Goal: Task Accomplishment & Management: Complete application form

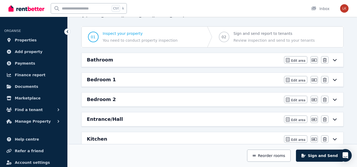
scroll to position [53, 0]
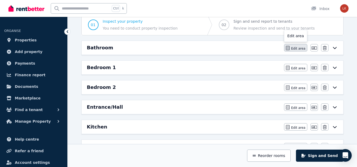
click at [294, 46] on span "Edit area" at bounding box center [298, 48] width 14 height 4
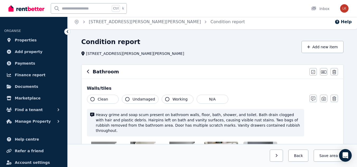
scroll to position [0, 0]
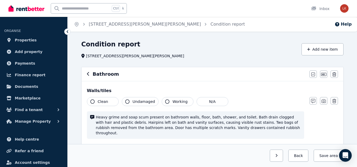
click at [65, 30] on icon at bounding box center [67, 31] width 5 height 5
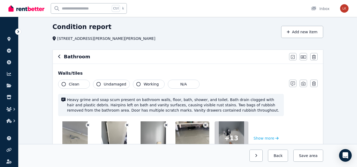
scroll to position [26, 0]
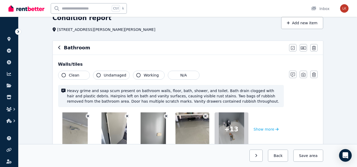
click at [62, 49] on div "Bathroom" at bounding box center [172, 47] width 228 height 7
click at [60, 49] on icon "button" at bounding box center [59, 47] width 3 height 4
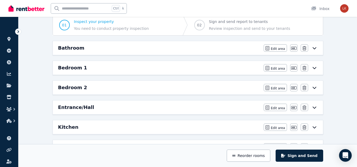
scroll to position [53, 0]
click at [275, 69] on span "Edit area" at bounding box center [278, 68] width 14 height 4
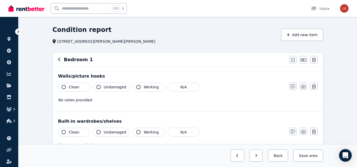
scroll to position [26, 0]
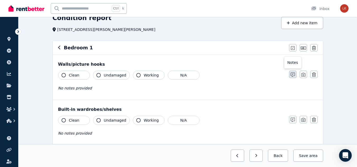
click at [291, 75] on icon "button" at bounding box center [292, 75] width 4 height 4
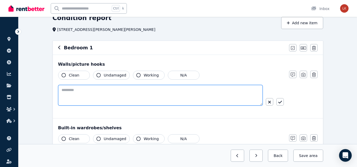
paste textarea "**********"
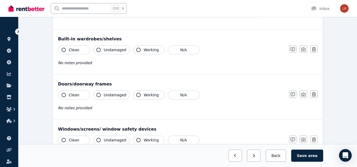
scroll to position [132, 0]
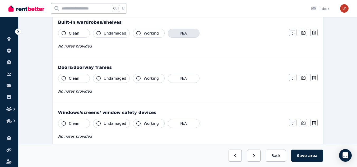
type textarea "**********"
drag, startPoint x: 180, startPoint y: 34, endPoint x: 164, endPoint y: 49, distance: 21.7
click at [181, 35] on button "N/A" at bounding box center [184, 33] width 32 height 9
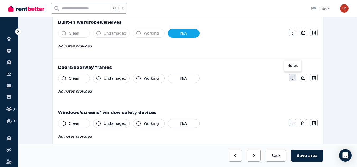
click at [294, 79] on icon "button" at bounding box center [292, 78] width 4 height 4
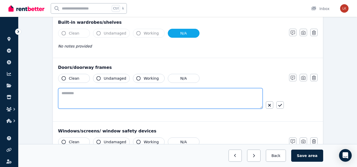
paste textarea "**********"
click at [73, 93] on textarea "**********" at bounding box center [160, 98] width 204 height 21
click at [123, 93] on textarea "**********" at bounding box center [160, 98] width 204 height 21
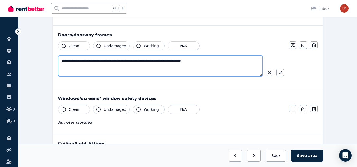
scroll to position [211, 0]
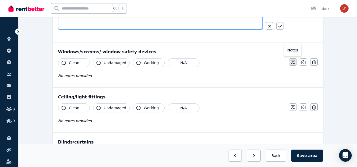
type textarea "**********"
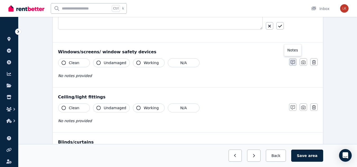
click at [294, 60] on button "button" at bounding box center [292, 61] width 7 height 7
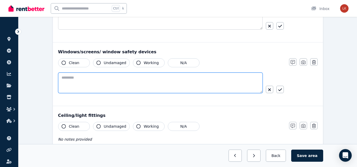
paste textarea "**********"
drag, startPoint x: 73, startPoint y: 76, endPoint x: 48, endPoint y: 76, distance: 24.8
click at [50, 78] on div "**********" at bounding box center [187, 113] width 338 height 569
click at [125, 78] on textarea "**********" at bounding box center [160, 83] width 204 height 21
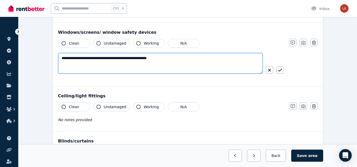
scroll to position [264, 0]
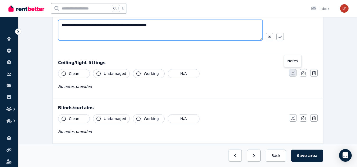
type textarea "**********"
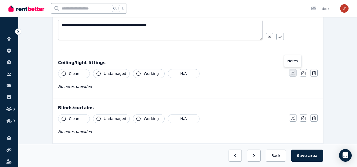
click at [292, 73] on icon "button" at bounding box center [292, 73] width 4 height 4
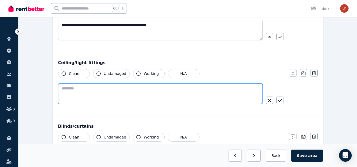
click at [115, 86] on textarea at bounding box center [160, 93] width 204 height 21
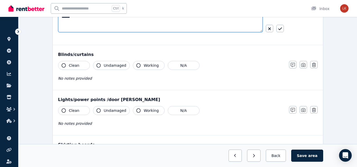
scroll to position [343, 0]
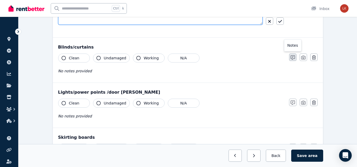
type textarea "******"
click at [293, 57] on icon "button" at bounding box center [292, 57] width 4 height 4
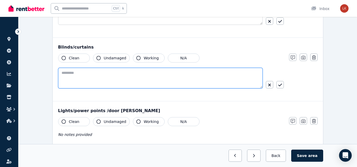
paste textarea "**********"
drag, startPoint x: 73, startPoint y: 72, endPoint x: 41, endPoint y: 75, distance: 31.8
click at [41, 75] on div "**********" at bounding box center [187, 0] width 338 height 606
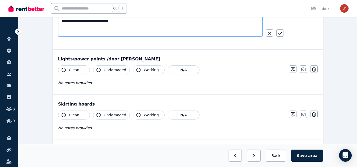
scroll to position [396, 0]
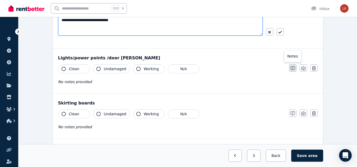
type textarea "**********"
click at [293, 69] on icon "button" at bounding box center [292, 68] width 4 height 4
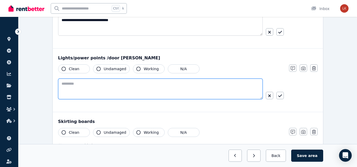
paste textarea "**********"
drag, startPoint x: 73, startPoint y: 86, endPoint x: 46, endPoint y: 86, distance: 26.2
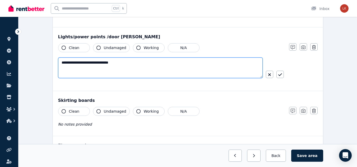
scroll to position [449, 0]
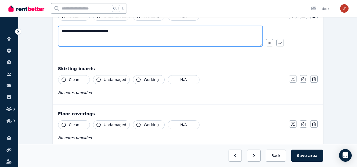
type textarea "**********"
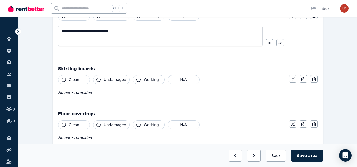
click at [294, 83] on div "Clean Undamaged Working N/A No notes provided Notes Photo Delete" at bounding box center [187, 88] width 259 height 26
click at [294, 82] on button "button" at bounding box center [292, 78] width 7 height 7
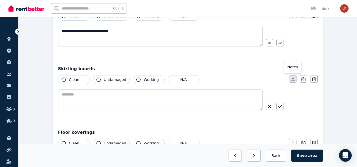
scroll to position [467, 0]
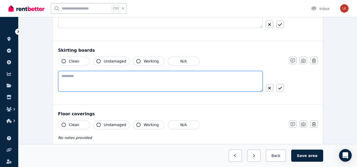
paste textarea "**********"
drag, startPoint x: 73, startPoint y: 76, endPoint x: 46, endPoint y: 77, distance: 27.0
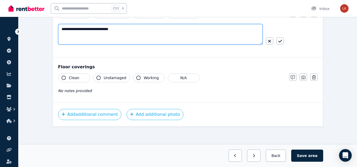
scroll to position [516, 0]
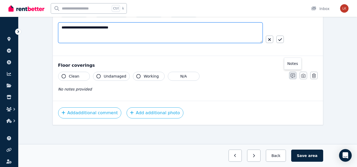
type textarea "**********"
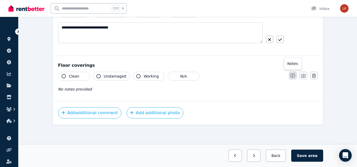
click at [291, 75] on icon "button" at bounding box center [292, 76] width 4 height 4
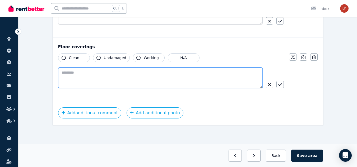
click at [82, 72] on textarea at bounding box center [160, 78] width 204 height 21
paste textarea "**********"
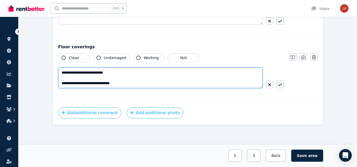
scroll to position [8, 0]
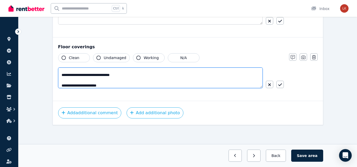
click at [99, 79] on textarea "**********" at bounding box center [160, 78] width 204 height 21
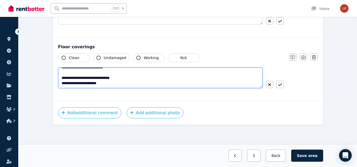
scroll to position [5, 0]
click at [101, 73] on textarea "**********" at bounding box center [160, 78] width 204 height 21
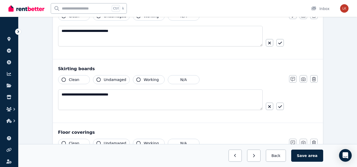
scroll to position [535, 0]
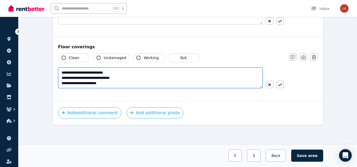
click at [123, 85] on textarea "**********" at bounding box center [160, 78] width 204 height 21
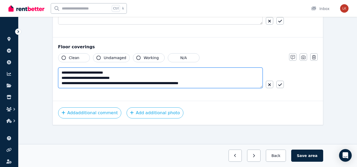
click at [185, 84] on textarea "**********" at bounding box center [160, 78] width 204 height 21
click at [205, 84] on textarea "**********" at bounding box center [160, 78] width 204 height 21
click at [130, 84] on textarea "**********" at bounding box center [160, 78] width 204 height 21
click at [107, 82] on textarea "**********" at bounding box center [160, 78] width 204 height 21
type textarea "**********"
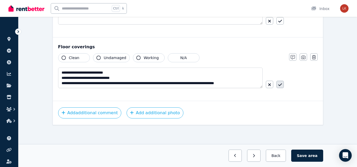
click at [281, 86] on icon "button" at bounding box center [280, 85] width 4 height 4
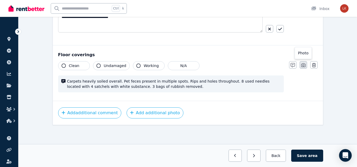
click at [305, 67] on button "button" at bounding box center [302, 64] width 7 height 7
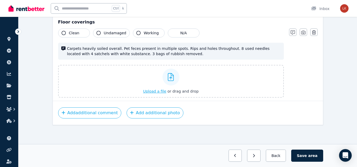
click at [156, 93] on span "Upload a file" at bounding box center [154, 91] width 23 height 4
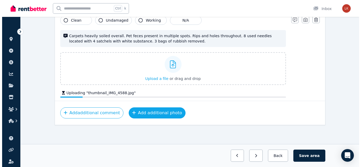
scroll to position [575, 0]
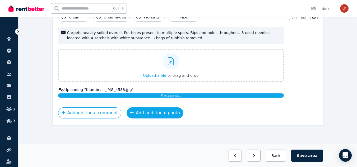
click at [149, 114] on button "Add additional photo" at bounding box center [154, 112] width 57 height 11
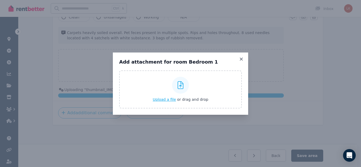
click at [165, 99] on span "Upload a file" at bounding box center [164, 99] width 23 height 4
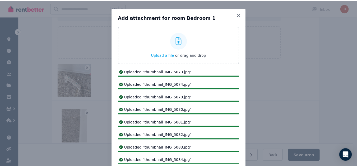
scroll to position [0, 0]
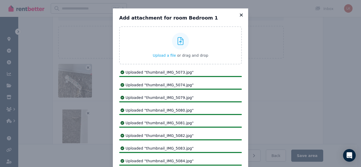
click at [240, 16] on icon at bounding box center [241, 14] width 3 height 3
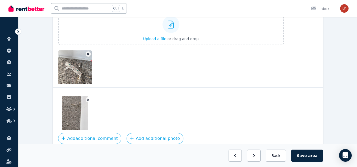
scroll to position [638, 0]
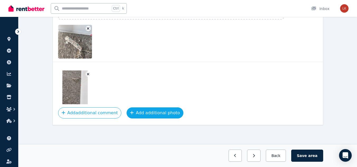
click at [145, 114] on button "Add additional photo" at bounding box center [154, 112] width 57 height 11
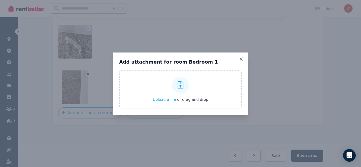
click at [170, 97] on span "Upload a file" at bounding box center [164, 99] width 23 height 4
click at [240, 58] on icon at bounding box center [240, 59] width 5 height 5
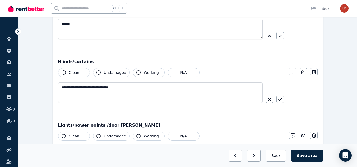
scroll to position [321, 0]
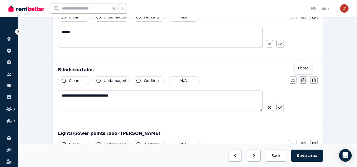
click at [301, 80] on icon "button" at bounding box center [303, 80] width 4 height 4
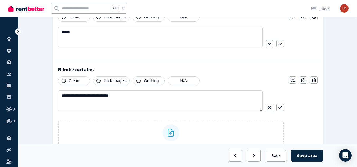
scroll to position [347, 0]
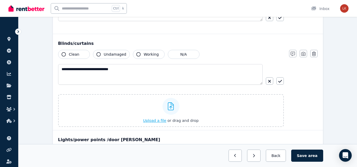
click at [156, 123] on span "Upload a file" at bounding box center [154, 121] width 23 height 4
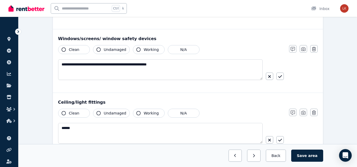
scroll to position [215, 0]
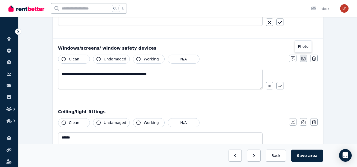
click at [302, 60] on icon "button" at bounding box center [303, 59] width 4 height 4
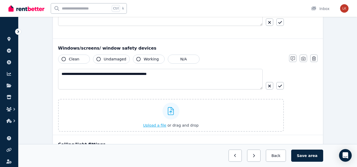
click at [159, 126] on span "Upload a file" at bounding box center [154, 125] width 23 height 4
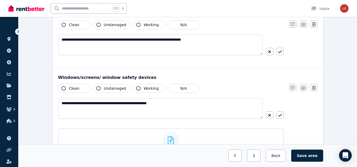
scroll to position [136, 0]
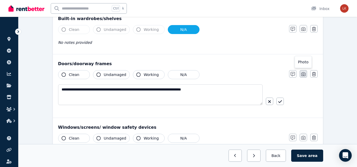
click at [302, 74] on icon "button" at bounding box center [303, 74] width 4 height 4
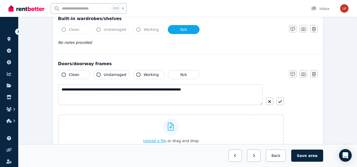
click at [160, 139] on span "Upload a file" at bounding box center [154, 141] width 23 height 4
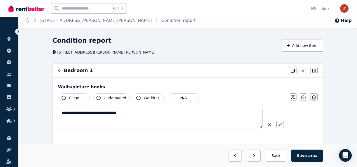
scroll to position [57, 0]
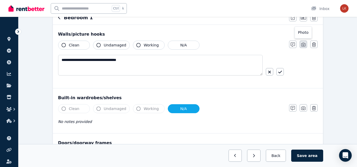
click at [299, 44] on button "button" at bounding box center [302, 44] width 7 height 7
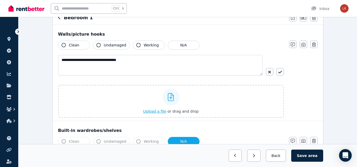
click at [157, 112] on span "Upload a file" at bounding box center [154, 111] width 23 height 4
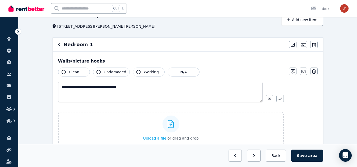
scroll to position [0, 0]
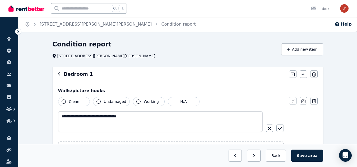
click at [59, 76] on icon "button" at bounding box center [59, 74] width 2 height 4
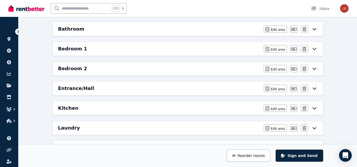
scroll to position [79, 0]
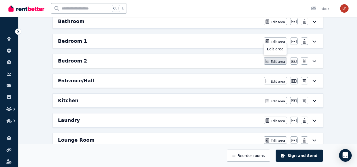
click at [276, 61] on span "Edit area" at bounding box center [278, 62] width 14 height 4
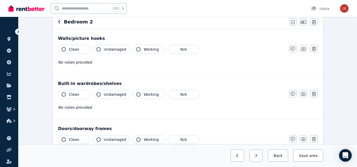
scroll to position [53, 0]
click at [293, 50] on icon "button" at bounding box center [292, 48] width 4 height 4
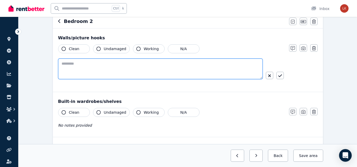
drag, startPoint x: 89, startPoint y: 62, endPoint x: 76, endPoint y: 66, distance: 13.1
click at [76, 66] on textarea at bounding box center [160, 69] width 204 height 21
drag, startPoint x: 82, startPoint y: 71, endPoint x: 186, endPoint y: 70, distance: 103.5
click at [186, 70] on textarea at bounding box center [160, 69] width 204 height 21
paste textarea "**********"
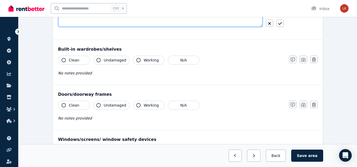
scroll to position [106, 0]
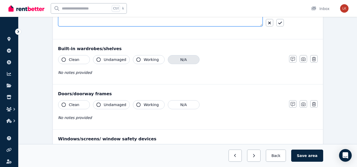
type textarea "**********"
click at [185, 59] on button "N/A" at bounding box center [184, 59] width 32 height 9
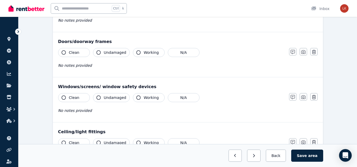
scroll to position [158, 0]
click at [291, 52] on icon "button" at bounding box center [292, 51] width 4 height 4
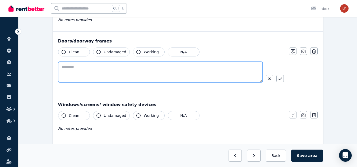
paste textarea "**********"
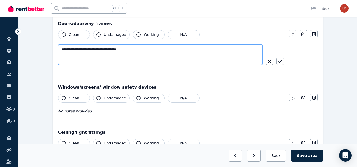
scroll to position [185, 0]
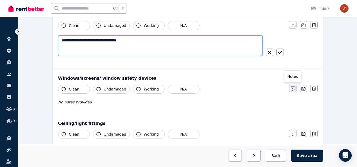
type textarea "**********"
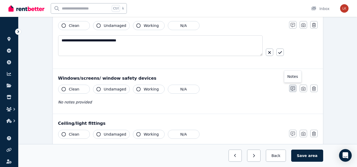
click at [292, 91] on icon "button" at bounding box center [292, 89] width 4 height 4
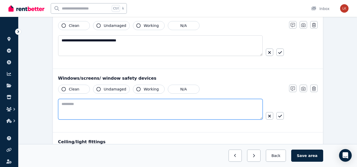
paste textarea "**********"
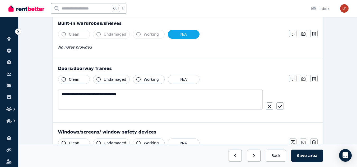
scroll to position [132, 0]
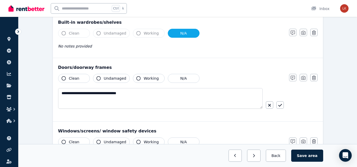
type textarea "**********"
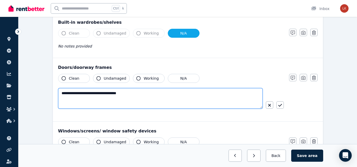
click at [73, 96] on textarea "**********" at bounding box center [160, 98] width 204 height 21
drag, startPoint x: 73, startPoint y: 93, endPoint x: 48, endPoint y: 94, distance: 25.1
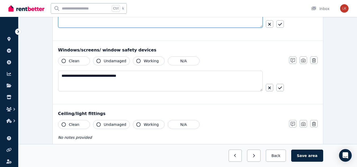
scroll to position [238, 0]
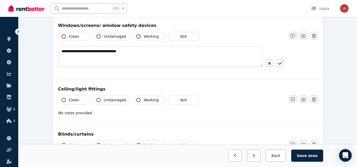
type textarea "**********"
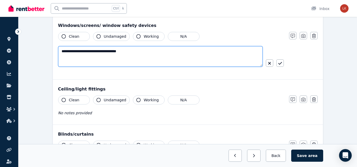
drag, startPoint x: 72, startPoint y: 51, endPoint x: 45, endPoint y: 50, distance: 27.5
click at [45, 50] on div "**********" at bounding box center [187, 86] width 338 height 569
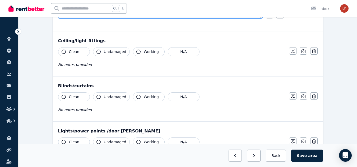
scroll to position [290, 0]
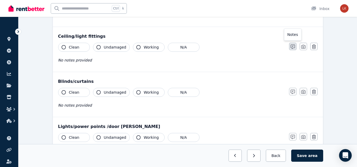
type textarea "**********"
click at [292, 46] on icon "button" at bounding box center [292, 47] width 4 height 4
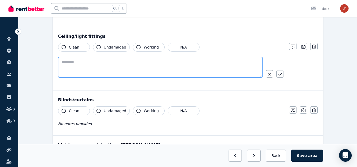
paste textarea "**********"
drag, startPoint x: 72, startPoint y: 62, endPoint x: 57, endPoint y: 58, distance: 15.4
click at [53, 60] on div "**********" at bounding box center [188, 36] width 270 height 519
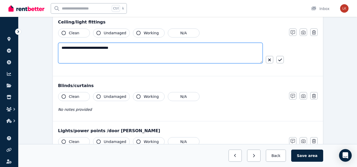
scroll to position [317, 0]
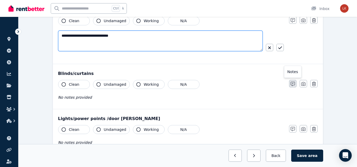
type textarea "**********"
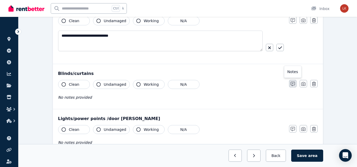
click at [296, 86] on button "button" at bounding box center [292, 83] width 7 height 7
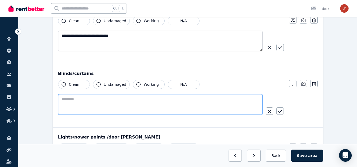
paste textarea "**********"
drag, startPoint x: 73, startPoint y: 100, endPoint x: 56, endPoint y: 100, distance: 16.9
click at [56, 100] on div "**********" at bounding box center [188, 95] width 270 height 63
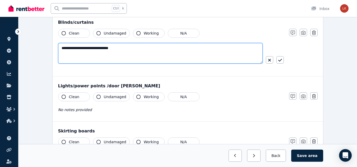
scroll to position [396, 0]
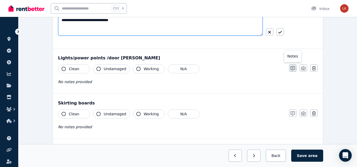
type textarea "**********"
click at [293, 70] on icon "button" at bounding box center [292, 68] width 4 height 4
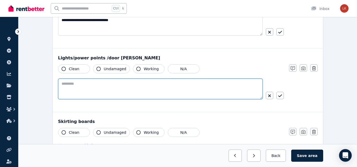
paste textarea "**********"
drag, startPoint x: 73, startPoint y: 84, endPoint x: 50, endPoint y: 84, distance: 22.4
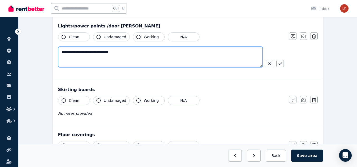
scroll to position [475, 0]
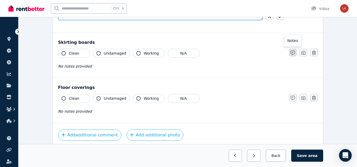
type textarea "**********"
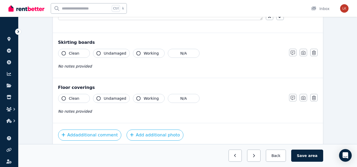
click at [291, 54] on icon "button" at bounding box center [292, 53] width 4 height 4
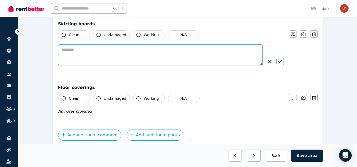
paste textarea "**********"
drag, startPoint x: 72, startPoint y: 50, endPoint x: 49, endPoint y: 49, distance: 23.3
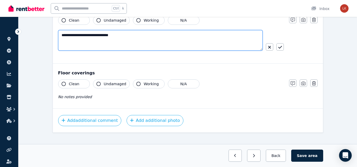
scroll to position [516, 0]
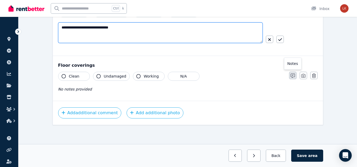
type textarea "**********"
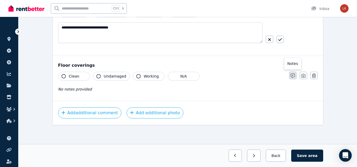
click at [290, 74] on button "button" at bounding box center [292, 75] width 7 height 7
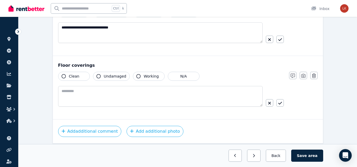
scroll to position [535, 0]
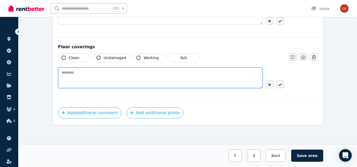
paste textarea "**********"
drag, startPoint x: 72, startPoint y: 72, endPoint x: 49, endPoint y: 60, distance: 26.0
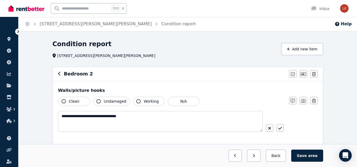
scroll to position [0, 0]
type textarea "**********"
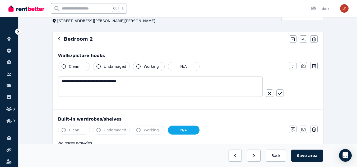
scroll to position [26, 0]
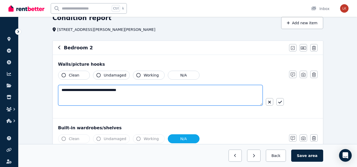
click at [137, 90] on textarea "**********" at bounding box center [160, 95] width 204 height 21
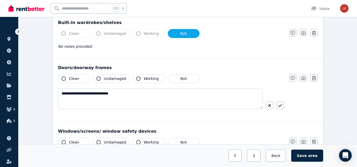
scroll to position [132, 0]
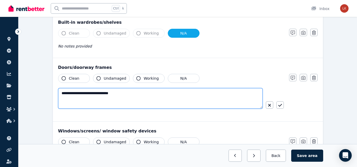
click at [132, 94] on textarea "**********" at bounding box center [160, 98] width 204 height 21
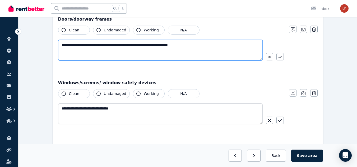
scroll to position [185, 0]
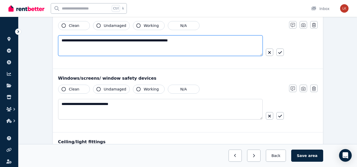
type textarea "**********"
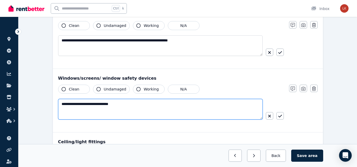
click at [136, 104] on textarea "**********" at bounding box center [160, 109] width 204 height 21
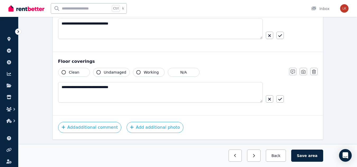
scroll to position [528, 0]
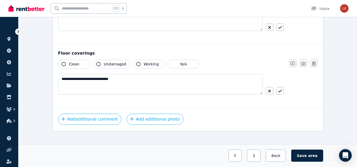
type textarea "**********"
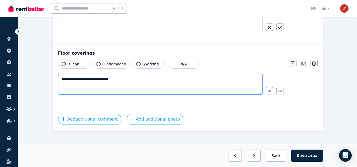
click at [143, 77] on textarea "**********" at bounding box center [160, 84] width 204 height 21
type textarea "**********"
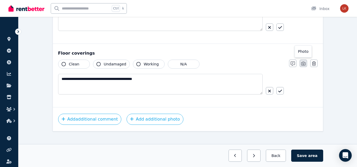
click at [304, 64] on icon "button" at bounding box center [303, 64] width 4 height 4
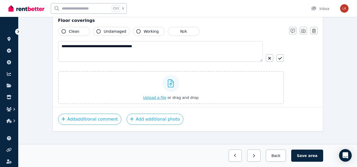
click at [149, 99] on span "Upload a file" at bounding box center [154, 98] width 23 height 4
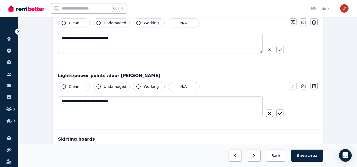
scroll to position [376, 0]
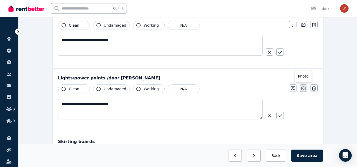
click at [304, 88] on icon "button" at bounding box center [303, 88] width 4 height 4
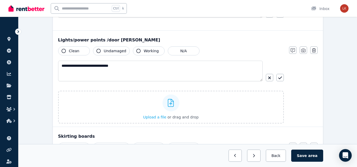
scroll to position [455, 0]
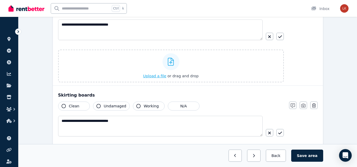
click at [157, 77] on span "Upload a file" at bounding box center [154, 76] width 23 height 4
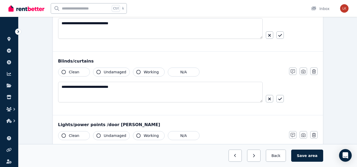
scroll to position [297, 0]
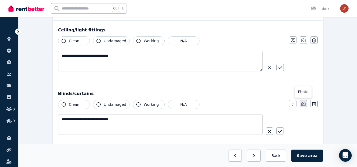
click at [303, 103] on icon "button" at bounding box center [303, 104] width 4 height 4
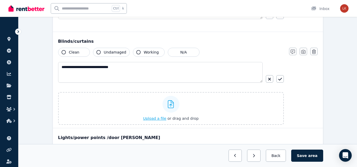
scroll to position [350, 0]
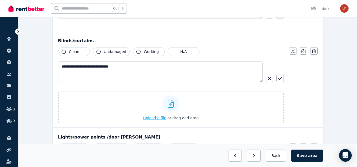
click at [159, 116] on span "Upload a file" at bounding box center [154, 118] width 23 height 4
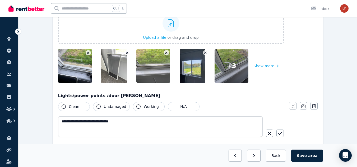
scroll to position [429, 0]
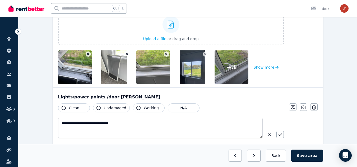
click at [87, 54] on icon "button" at bounding box center [88, 54] width 3 height 4
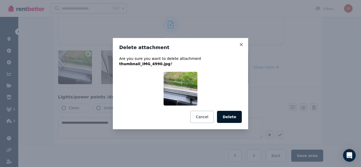
click at [235, 118] on button "Delete" at bounding box center [229, 117] width 25 height 12
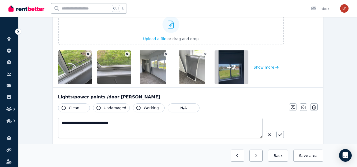
click at [90, 54] on button "button" at bounding box center [88, 53] width 5 height 5
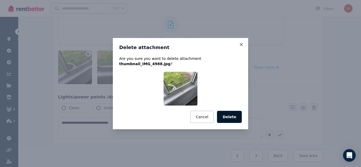
click at [228, 114] on button "Delete" at bounding box center [229, 117] width 25 height 12
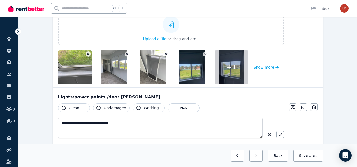
click at [87, 53] on icon "button" at bounding box center [88, 54] width 3 height 4
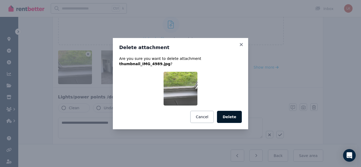
click at [229, 116] on button "Delete" at bounding box center [229, 117] width 25 height 12
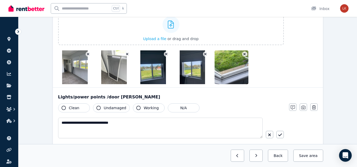
click at [243, 54] on icon "button" at bounding box center [244, 54] width 3 height 4
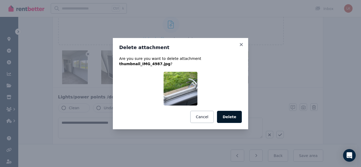
click at [228, 118] on button "Delete" at bounding box center [229, 117] width 25 height 12
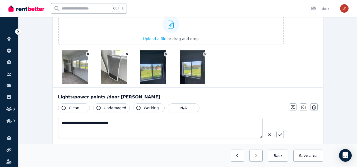
click at [126, 53] on icon "button" at bounding box center [127, 54] width 3 height 4
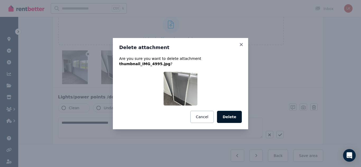
click at [238, 119] on button "Delete" at bounding box center [229, 117] width 25 height 12
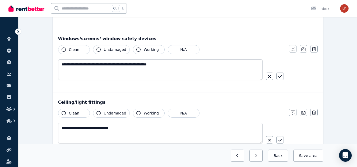
scroll to position [218, 0]
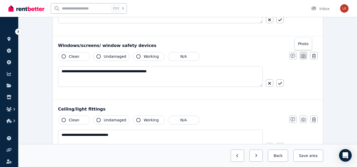
click at [303, 58] on icon "button" at bounding box center [303, 56] width 4 height 4
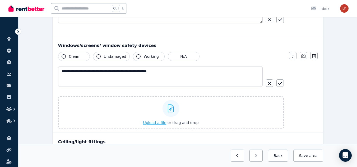
click at [153, 124] on span "Upload a file" at bounding box center [154, 123] width 23 height 4
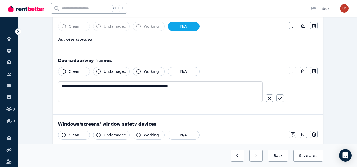
scroll to position [138, 0]
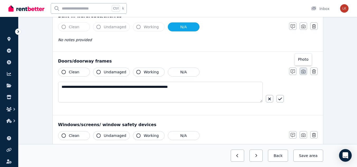
click at [302, 70] on icon "button" at bounding box center [303, 72] width 4 height 4
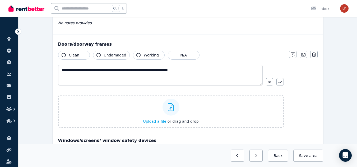
scroll to position [165, 0]
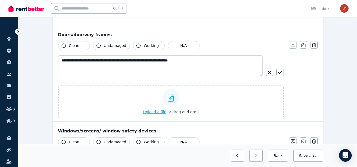
click at [158, 112] on span "Upload a file" at bounding box center [154, 112] width 23 height 4
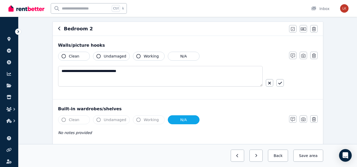
scroll to position [33, 0]
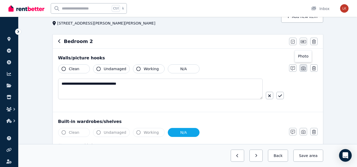
click at [306, 68] on button "button" at bounding box center [302, 67] width 7 height 7
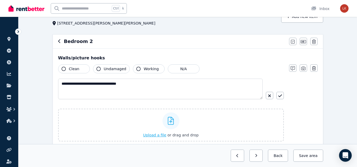
click at [158, 135] on span "Upload a file" at bounding box center [154, 135] width 23 height 4
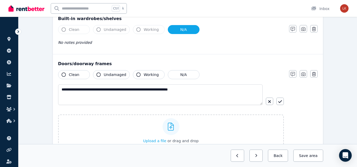
scroll to position [297, 0]
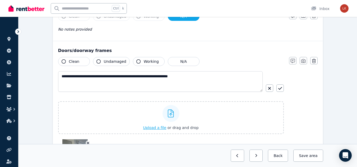
click at [156, 127] on span "Upload a file" at bounding box center [154, 128] width 23 height 4
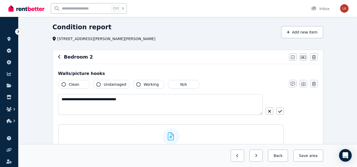
scroll to position [0, 0]
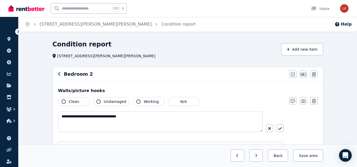
click at [58, 73] on icon "button" at bounding box center [59, 74] width 3 height 4
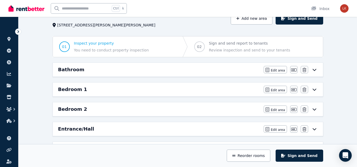
scroll to position [79, 0]
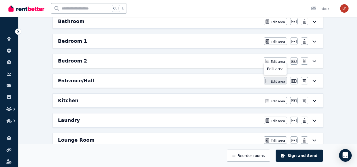
click at [279, 81] on span "Edit area" at bounding box center [278, 81] width 14 height 4
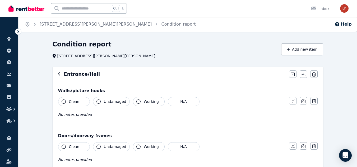
scroll to position [26, 0]
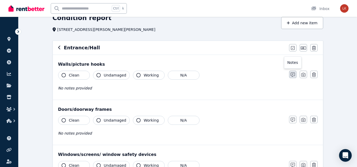
click at [291, 73] on button "button" at bounding box center [292, 74] width 7 height 7
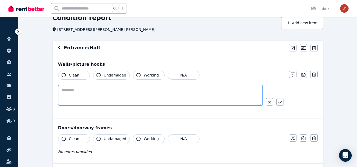
click at [122, 94] on textarea at bounding box center [160, 95] width 204 height 21
drag, startPoint x: 104, startPoint y: 91, endPoint x: 58, endPoint y: 89, distance: 45.5
click at [58, 89] on textarea "**********" at bounding box center [160, 95] width 204 height 21
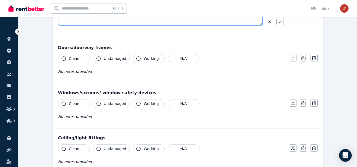
scroll to position [132, 0]
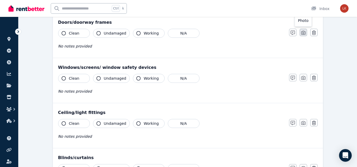
type textarea "**********"
click at [304, 32] on icon "button" at bounding box center [303, 33] width 4 height 4
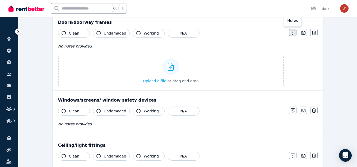
click at [293, 33] on icon "button" at bounding box center [292, 33] width 4 height 4
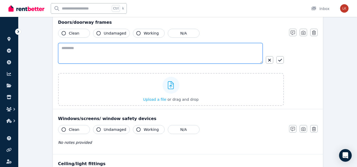
paste textarea "**********"
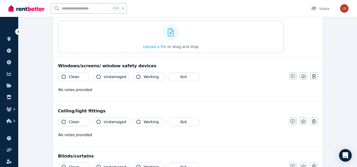
scroll to position [211, 0]
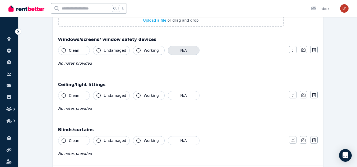
type textarea "**********"
click at [184, 51] on button "N/A" at bounding box center [184, 50] width 32 height 9
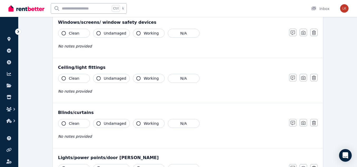
scroll to position [238, 0]
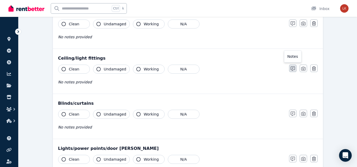
click at [291, 70] on icon "button" at bounding box center [292, 69] width 4 height 4
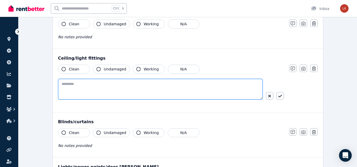
paste textarea "**********"
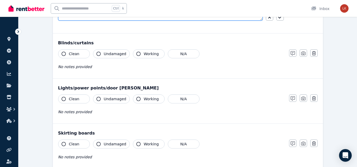
scroll to position [317, 0]
type textarea "**********"
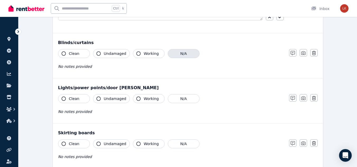
click at [174, 49] on button "N/A" at bounding box center [184, 53] width 32 height 9
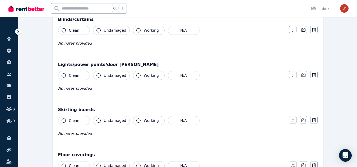
scroll to position [370, 0]
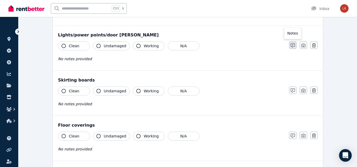
click at [290, 46] on icon "button" at bounding box center [292, 45] width 4 height 4
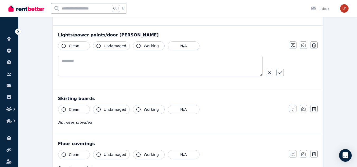
scroll to position [388, 0]
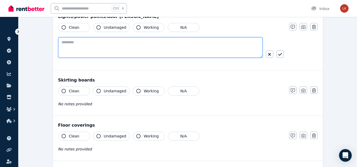
paste textarea "**********"
type textarea "**********"
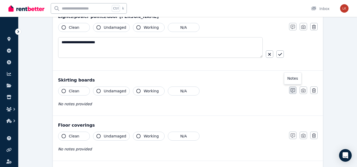
click at [292, 91] on icon "button" at bounding box center [292, 90] width 4 height 4
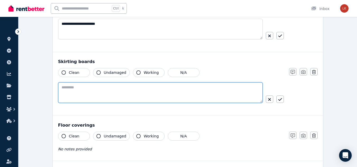
paste textarea "**********"
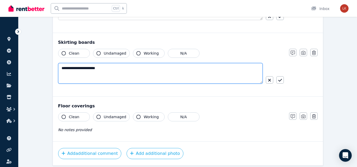
scroll to position [444, 0]
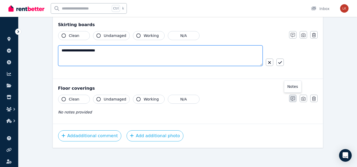
type textarea "**********"
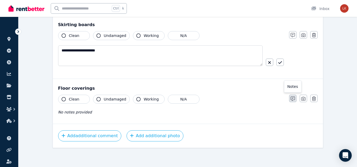
click at [296, 99] on button "button" at bounding box center [292, 98] width 7 height 7
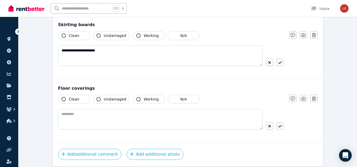
scroll to position [462, 0]
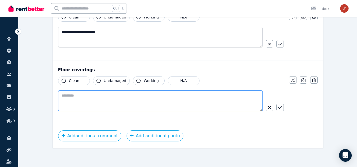
paste textarea "**********"
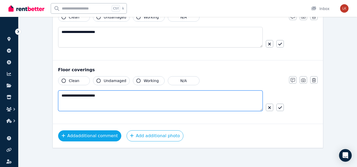
type textarea "**********"
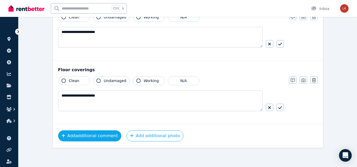
click at [82, 141] on button "Add additional comment" at bounding box center [89, 135] width 63 height 11
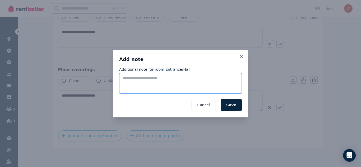
click at [160, 82] on textarea "Additional note for room Entrance/Hall" at bounding box center [180, 83] width 123 height 21
type textarea "*"
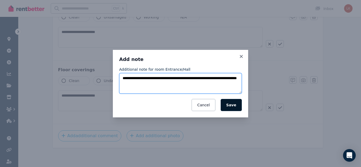
type textarea "**********"
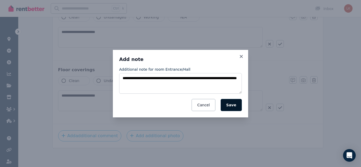
click at [228, 103] on button "Save" at bounding box center [231, 105] width 21 height 12
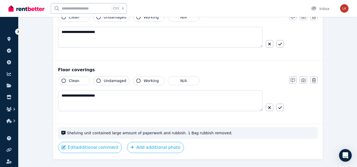
click at [301, 82] on icon "button" at bounding box center [303, 80] width 4 height 4
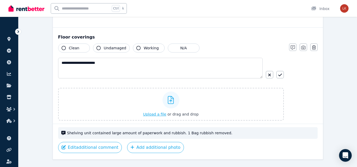
click at [157, 110] on div "Upload a file or drag and drop" at bounding box center [170, 104] width 55 height 32
click at [0, 0] on input "Upload a file or drag and drop" at bounding box center [0, 0] width 0 height 0
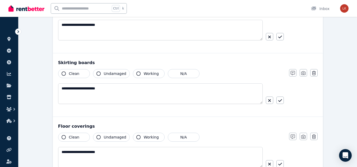
scroll to position [405, 0]
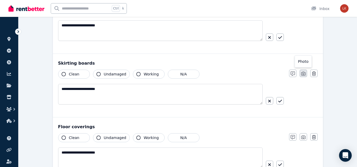
click at [302, 73] on icon "button" at bounding box center [303, 74] width 4 height 4
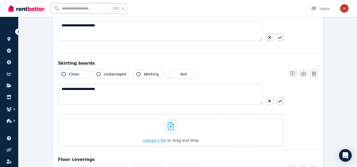
click at [158, 140] on span "Upload a file" at bounding box center [154, 140] width 23 height 4
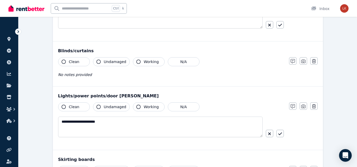
scroll to position [299, 0]
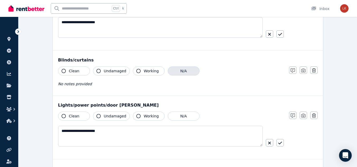
click at [186, 71] on button "N/A" at bounding box center [184, 71] width 32 height 9
click at [182, 71] on button "N/A" at bounding box center [184, 71] width 32 height 9
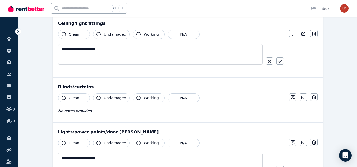
scroll to position [273, 0]
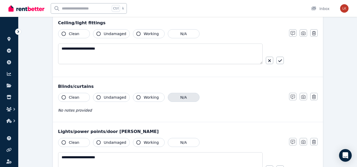
click at [172, 95] on button "N/A" at bounding box center [184, 97] width 32 height 9
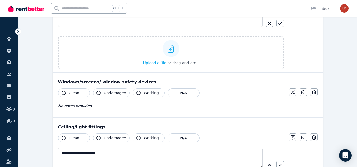
scroll to position [167, 0]
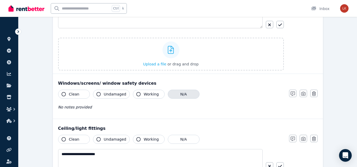
click at [186, 96] on button "N/A" at bounding box center [184, 94] width 32 height 9
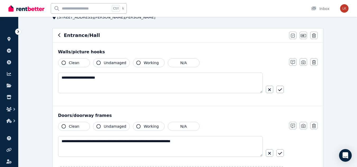
scroll to position [35, 0]
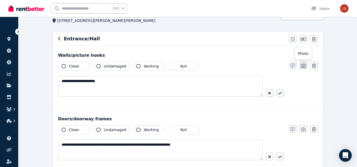
click at [301, 65] on icon "button" at bounding box center [303, 66] width 4 height 4
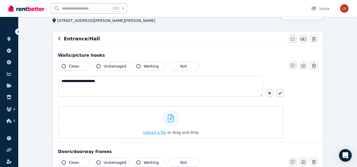
click at [154, 131] on span "Upload a file" at bounding box center [154, 132] width 23 height 4
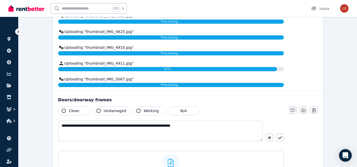
scroll to position [220, 0]
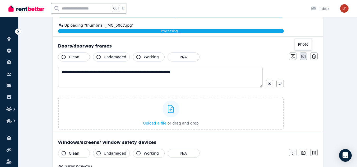
click at [301, 58] on icon "button" at bounding box center [303, 57] width 4 height 4
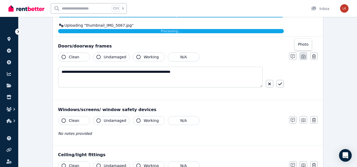
click at [302, 56] on icon "button" at bounding box center [303, 56] width 4 height 4
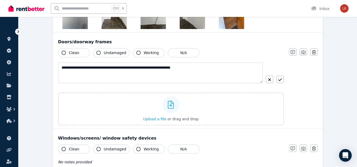
scroll to position [273, 0]
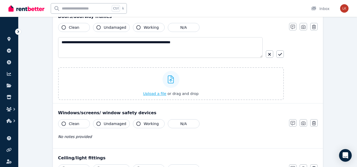
click at [156, 92] on span "Upload a file" at bounding box center [154, 94] width 23 height 4
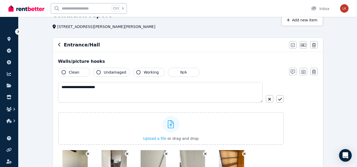
scroll to position [27, 0]
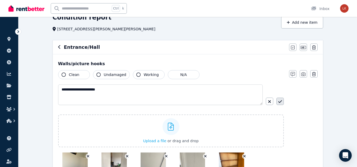
click at [280, 99] on button "button" at bounding box center [279, 101] width 7 height 7
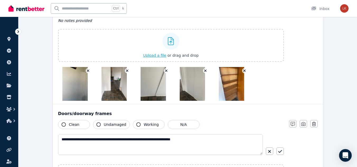
scroll to position [106, 0]
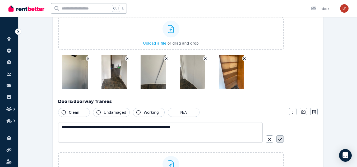
click at [283, 138] on button "button" at bounding box center [279, 138] width 7 height 7
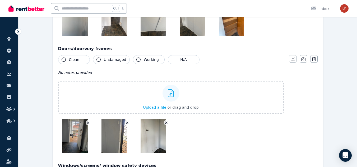
scroll to position [185, 0]
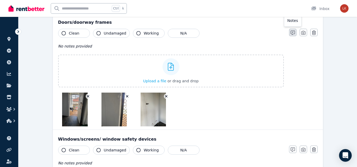
click at [294, 35] on icon "button" at bounding box center [292, 33] width 4 height 4
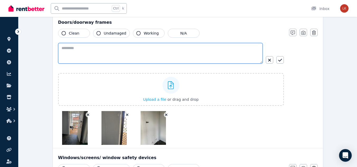
paste textarea "**********"
type textarea "**********"
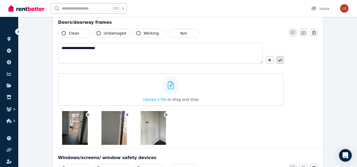
click at [279, 58] on button "button" at bounding box center [279, 59] width 7 height 7
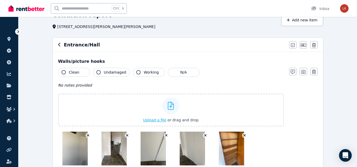
scroll to position [27, 0]
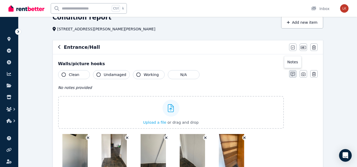
click at [292, 76] on icon "button" at bounding box center [292, 74] width 4 height 4
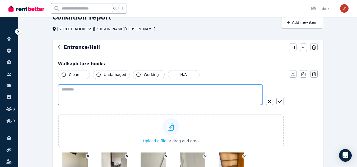
paste textarea "**********"
type textarea "**********"
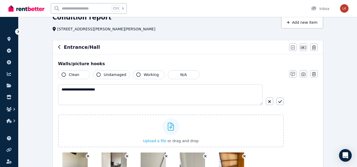
click at [147, 75] on span "Working" at bounding box center [151, 74] width 15 height 5
click at [278, 105] on button "button" at bounding box center [279, 101] width 7 height 7
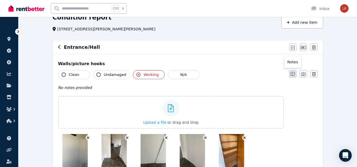
click at [294, 76] on icon "button" at bounding box center [292, 74] width 4 height 4
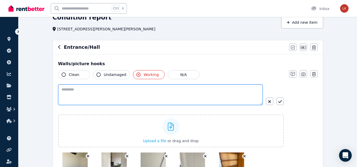
paste textarea "**********"
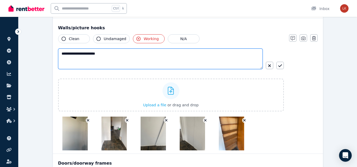
scroll to position [53, 0]
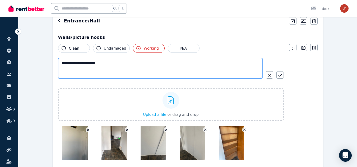
type textarea "**********"
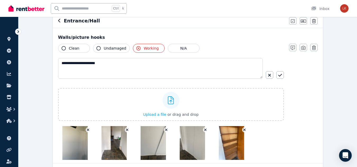
click at [146, 47] on span "Working" at bounding box center [151, 48] width 15 height 5
click at [73, 48] on span "Clean" at bounding box center [74, 48] width 11 height 5
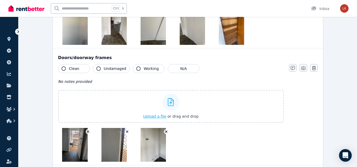
scroll to position [185, 0]
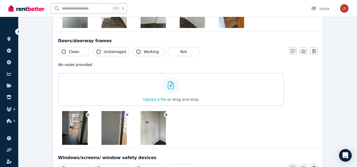
click at [77, 51] on span "Clean" at bounding box center [74, 51] width 11 height 5
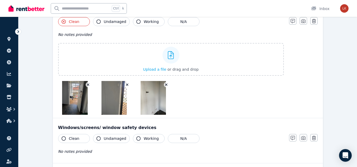
scroll to position [291, 0]
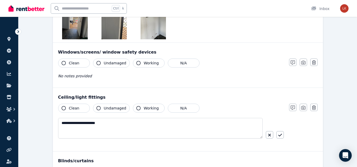
click at [77, 62] on span "Clean" at bounding box center [74, 62] width 11 height 5
click at [183, 61] on button "N/A" at bounding box center [184, 63] width 32 height 9
click at [74, 63] on span "Clean" at bounding box center [74, 62] width 11 height 5
click at [179, 61] on button "N/A" at bounding box center [184, 63] width 32 height 9
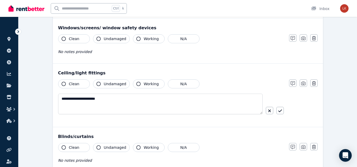
scroll to position [344, 0]
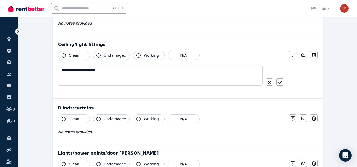
click at [78, 57] on button "Clean" at bounding box center [74, 55] width 32 height 9
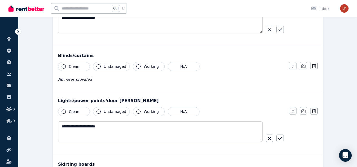
scroll to position [397, 0]
click at [78, 112] on button "Clean" at bounding box center [74, 111] width 32 height 9
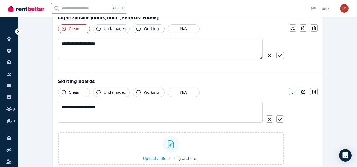
scroll to position [502, 0]
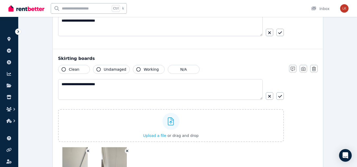
click at [72, 68] on span "Clean" at bounding box center [74, 69] width 11 height 5
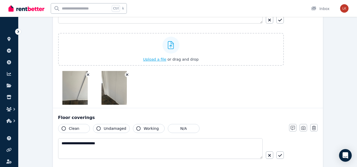
scroll to position [582, 0]
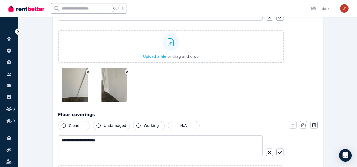
click at [72, 123] on span "Clean" at bounding box center [74, 125] width 11 height 5
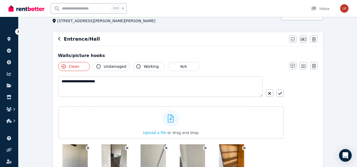
scroll to position [0, 0]
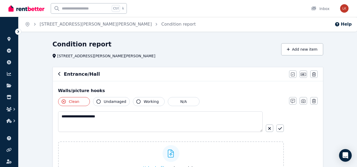
click at [60, 77] on button "button" at bounding box center [59, 74] width 3 height 6
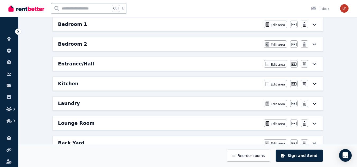
scroll to position [106, 0]
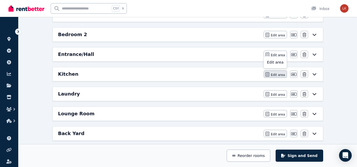
click at [273, 77] on span "Edit area" at bounding box center [278, 75] width 14 height 4
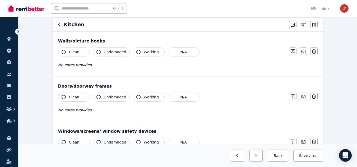
scroll to position [53, 0]
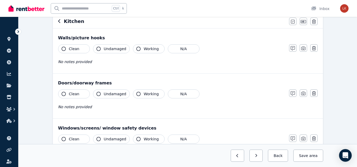
click at [78, 50] on span "Clean" at bounding box center [74, 48] width 11 height 5
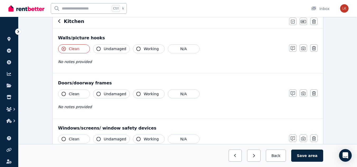
click at [288, 48] on div "Clean Undamaged Working N/A No notes provided Notes Photo Delete" at bounding box center [187, 57] width 259 height 26
click at [292, 49] on icon "button" at bounding box center [292, 48] width 4 height 4
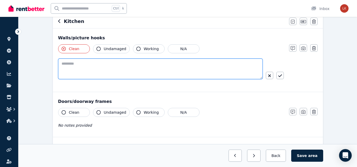
paste textarea "**********"
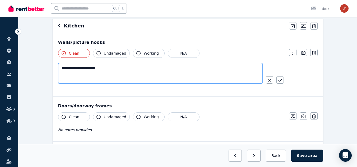
scroll to position [26, 0]
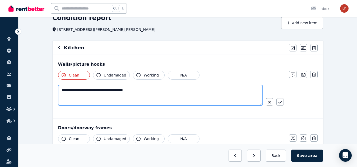
click at [105, 89] on textarea "**********" at bounding box center [160, 95] width 204 height 21
click at [157, 91] on textarea "**********" at bounding box center [160, 95] width 204 height 21
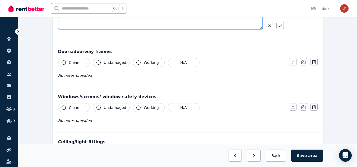
scroll to position [106, 0]
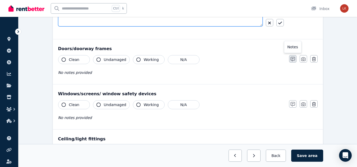
type textarea "**********"
click at [294, 61] on icon "button" at bounding box center [292, 59] width 4 height 4
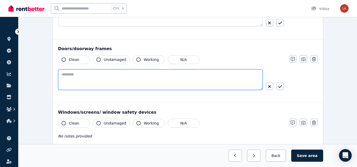
paste textarea "**********"
type textarea "**********"
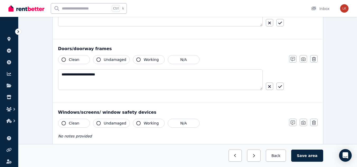
click at [71, 62] on span "Clean" at bounding box center [74, 59] width 11 height 5
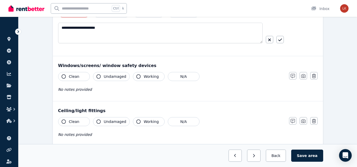
scroll to position [158, 0]
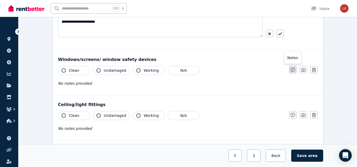
click at [293, 71] on icon "button" at bounding box center [292, 70] width 4 height 4
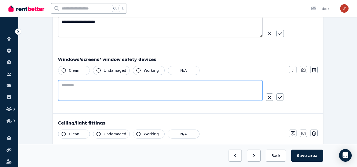
paste textarea "**********"
type textarea "**********"
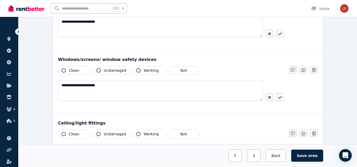
click at [77, 70] on span "Clean" at bounding box center [74, 70] width 11 height 5
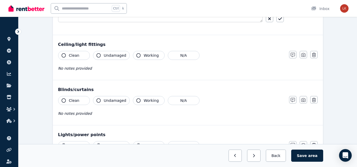
scroll to position [238, 0]
click at [295, 54] on button "button" at bounding box center [292, 53] width 7 height 7
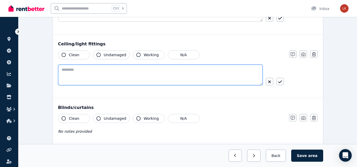
paste textarea "**********"
type textarea "**********"
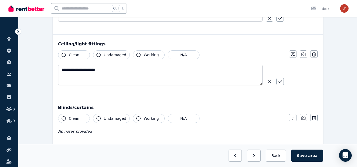
click at [79, 55] on button "Clean" at bounding box center [74, 54] width 32 height 9
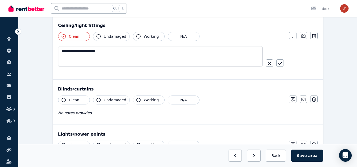
scroll to position [290, 0]
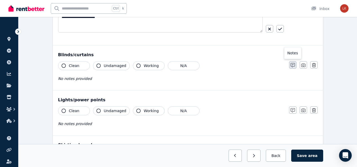
click at [294, 66] on icon "button" at bounding box center [292, 65] width 4 height 4
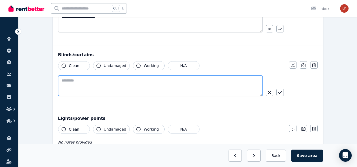
paste textarea "**********"
type textarea "**********"
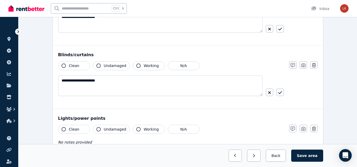
click at [80, 69] on button "Clean" at bounding box center [74, 65] width 32 height 9
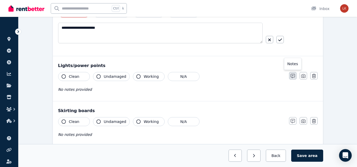
click at [290, 77] on icon "button" at bounding box center [292, 76] width 4 height 4
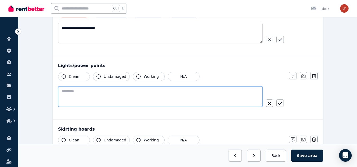
paste textarea "**********"
type textarea "**********"
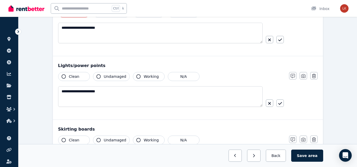
click at [72, 79] on span "Clean" at bounding box center [74, 76] width 11 height 5
click at [72, 78] on span "Clean" at bounding box center [74, 76] width 11 height 5
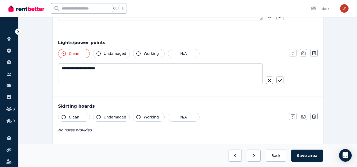
scroll to position [396, 0]
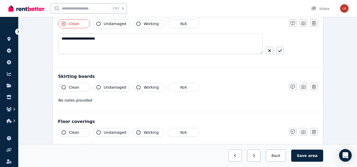
click at [79, 87] on button "Clean" at bounding box center [74, 87] width 32 height 9
click at [290, 85] on icon "button" at bounding box center [292, 87] width 4 height 4
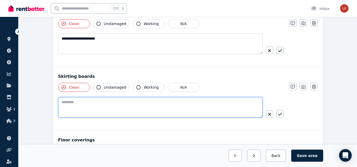
drag, startPoint x: 102, startPoint y: 97, endPoint x: 100, endPoint y: 103, distance: 6.6
paste textarea "**********"
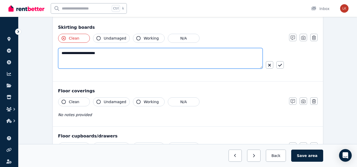
scroll to position [449, 0]
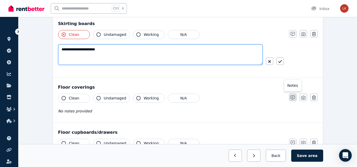
type textarea "**********"
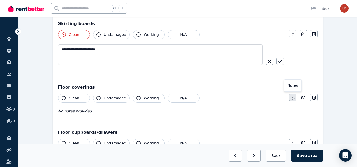
click at [293, 100] on icon "button" at bounding box center [292, 98] width 4 height 4
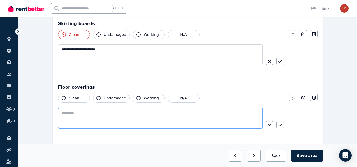
paste textarea "**********"
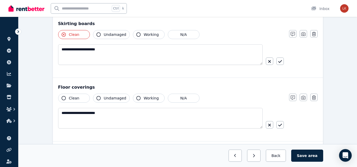
click at [70, 96] on span "Clean" at bounding box center [74, 98] width 11 height 5
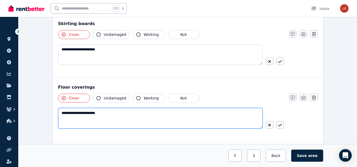
click at [114, 115] on textarea "**********" at bounding box center [160, 118] width 204 height 21
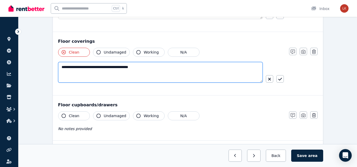
scroll to position [555, 0]
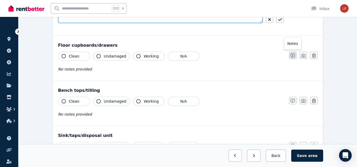
type textarea "**********"
click at [292, 54] on icon "button" at bounding box center [292, 56] width 4 height 4
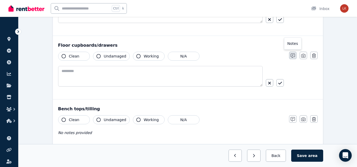
click at [292, 54] on icon "button" at bounding box center [292, 56] width 4 height 4
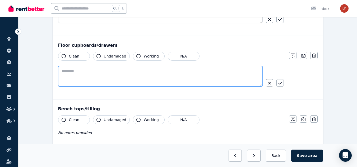
paste textarea "**********"
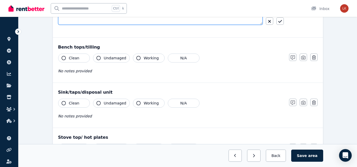
scroll to position [634, 0]
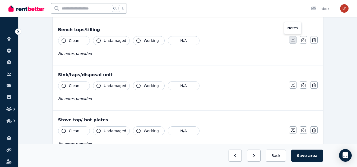
type textarea "**********"
click at [293, 42] on icon "button" at bounding box center [292, 40] width 4 height 4
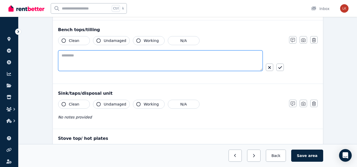
paste textarea "**********"
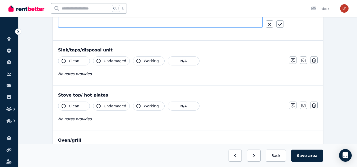
scroll to position [687, 0]
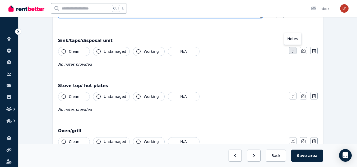
type textarea "**********"
click at [293, 53] on icon "button" at bounding box center [292, 51] width 4 height 4
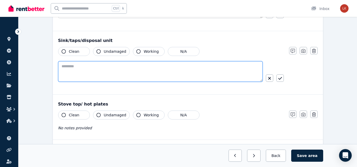
paste textarea "**********"
type textarea "**********"
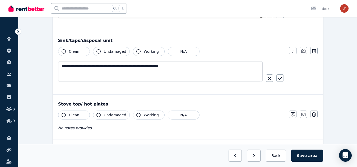
click at [78, 53] on span "Clean" at bounding box center [74, 51] width 11 height 5
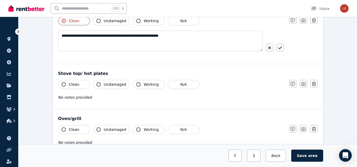
scroll to position [766, 0]
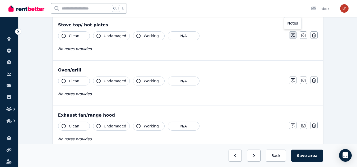
click at [292, 35] on icon "button" at bounding box center [292, 35] width 4 height 4
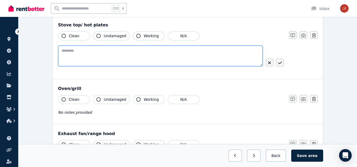
paste textarea "**********"
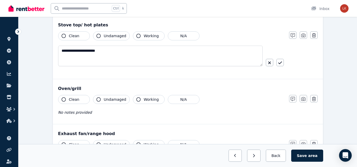
click at [72, 35] on span "Clean" at bounding box center [74, 35] width 11 height 5
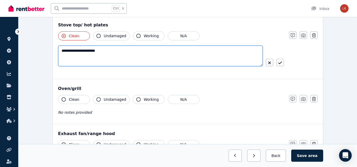
click at [117, 53] on textarea "**********" at bounding box center [160, 56] width 204 height 21
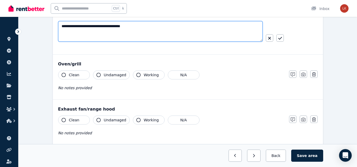
scroll to position [739, 0]
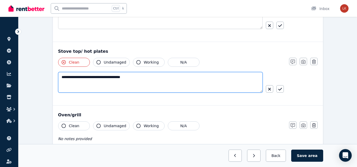
type textarea "**********"
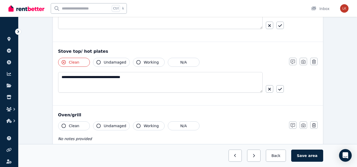
click at [82, 63] on button "Clean" at bounding box center [74, 62] width 32 height 9
click at [188, 64] on button "N/A" at bounding box center [184, 62] width 32 height 9
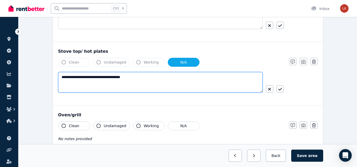
drag, startPoint x: 149, startPoint y: 80, endPoint x: 43, endPoint y: 73, distance: 106.4
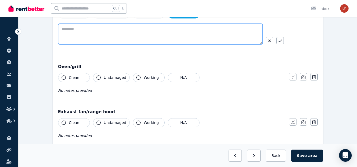
scroll to position [792, 0]
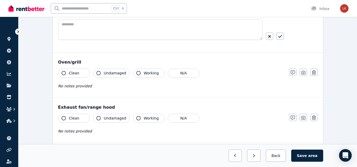
click at [79, 76] on button "Clean" at bounding box center [74, 73] width 32 height 9
click at [297, 73] on div "Notes Photo Delete" at bounding box center [303, 72] width 29 height 7
click at [290, 74] on button "button" at bounding box center [292, 72] width 7 height 7
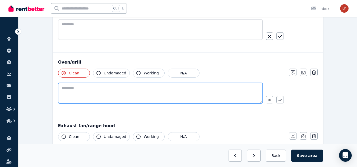
paste textarea "**********"
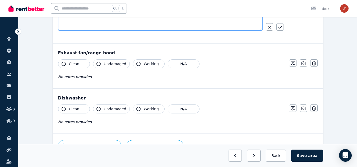
scroll to position [871, 0]
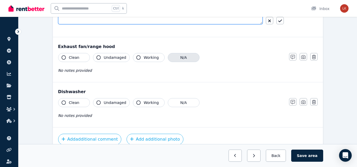
type textarea "**********"
click at [168, 55] on button "N/A" at bounding box center [184, 57] width 32 height 9
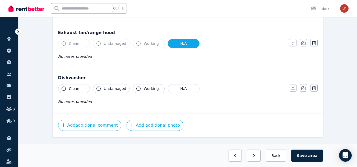
scroll to position [898, 0]
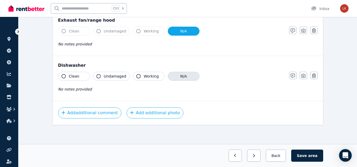
click at [170, 77] on button "N/A" at bounding box center [184, 76] width 32 height 9
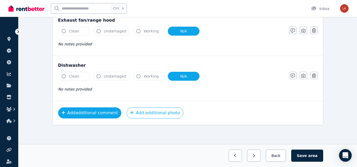
drag, startPoint x: 77, startPoint y: 111, endPoint x: 74, endPoint y: 111, distance: 3.3
click at [77, 111] on button "Add additional comment" at bounding box center [89, 112] width 63 height 11
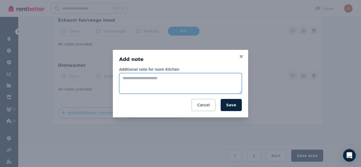
click at [146, 77] on textarea "Additional note for room Kitchen" at bounding box center [180, 83] width 123 height 21
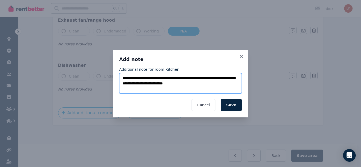
click at [199, 85] on textarea "**********" at bounding box center [180, 83] width 123 height 21
type textarea "**********"
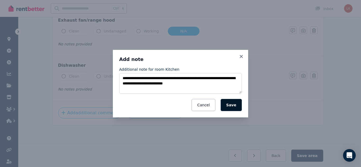
click at [233, 104] on button "Save" at bounding box center [231, 105] width 21 height 12
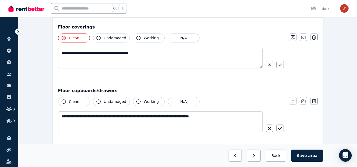
scroll to position [555, 0]
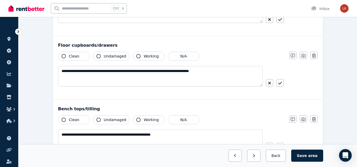
click at [76, 54] on span "Clean" at bounding box center [74, 56] width 11 height 5
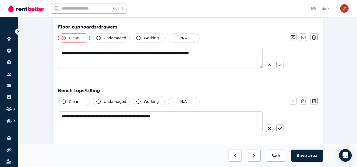
scroll to position [581, 0]
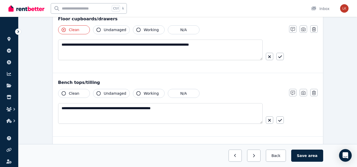
click at [73, 93] on span "Clean" at bounding box center [74, 93] width 11 height 5
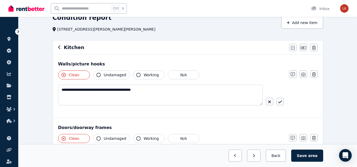
scroll to position [26, 0]
click at [304, 76] on icon "button" at bounding box center [303, 75] width 4 height 4
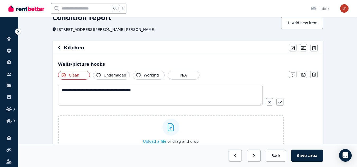
click at [155, 142] on span "Upload a file" at bounding box center [154, 141] width 23 height 4
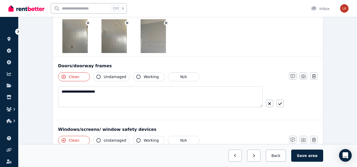
scroll to position [211, 0]
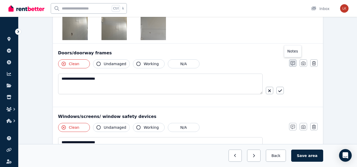
click at [293, 63] on icon "button" at bounding box center [292, 63] width 4 height 4
click at [302, 63] on icon "button" at bounding box center [303, 63] width 4 height 4
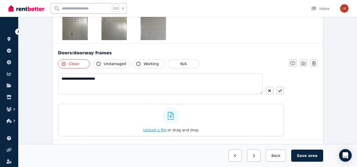
click at [151, 129] on span "Upload a file" at bounding box center [154, 130] width 23 height 4
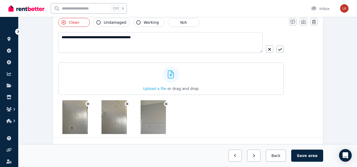
scroll to position [53, 0]
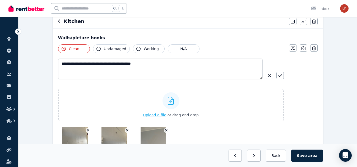
click at [156, 116] on span "Upload a file" at bounding box center [154, 115] width 23 height 4
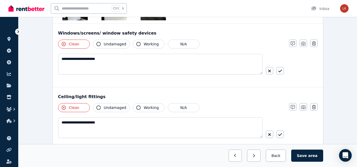
scroll to position [343, 0]
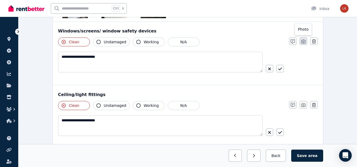
click at [304, 41] on icon "button" at bounding box center [303, 41] width 4 height 4
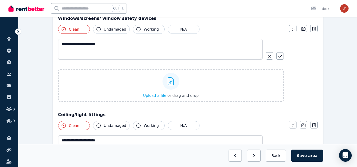
click at [157, 99] on div "Upload a file or drag and drop" at bounding box center [170, 86] width 55 height 32
click at [0, 0] on input "Upload a file or drag and drop" at bounding box center [0, 0] width 0 height 0
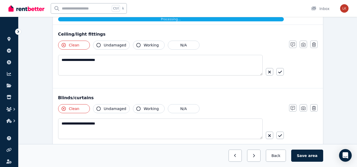
scroll to position [449, 0]
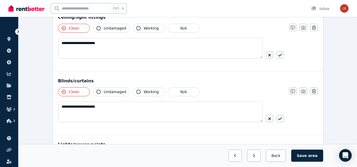
scroll to position [502, 0]
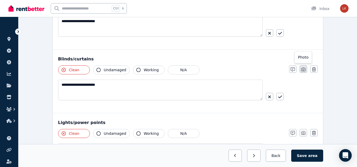
click at [302, 70] on icon "button" at bounding box center [303, 69] width 4 height 4
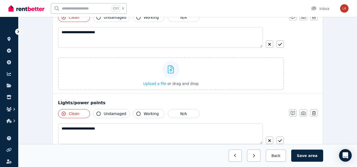
scroll to position [555, 0]
click at [161, 84] on span "Upload a file" at bounding box center [154, 83] width 23 height 4
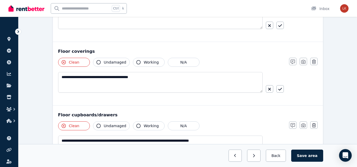
scroll to position [766, 0]
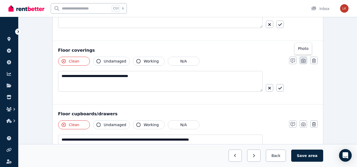
click at [304, 63] on icon "button" at bounding box center [303, 61] width 4 height 4
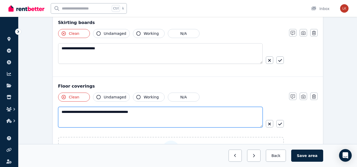
click at [165, 126] on div "**********" at bounding box center [160, 119] width 204 height 25
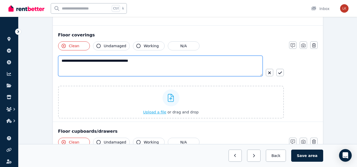
scroll to position [819, 0]
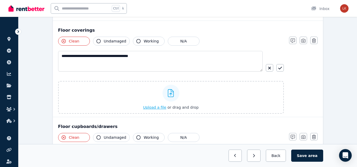
click at [154, 108] on span "Upload a file" at bounding box center [154, 107] width 23 height 4
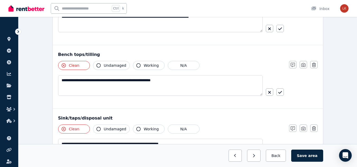
scroll to position [977, 0]
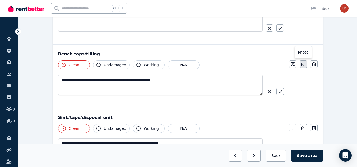
click at [301, 65] on icon "button" at bounding box center [303, 65] width 4 height 4
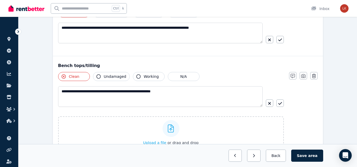
scroll to position [1004, 0]
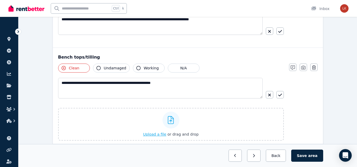
click at [151, 133] on span "Upload a file" at bounding box center [154, 134] width 23 height 4
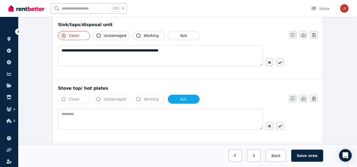
scroll to position [1162, 0]
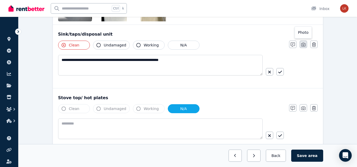
click at [303, 43] on icon "button" at bounding box center [303, 45] width 4 height 4
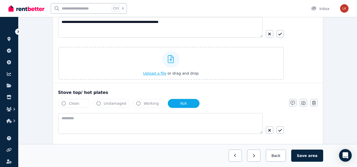
click at [158, 75] on span "Upload a file" at bounding box center [154, 73] width 23 height 4
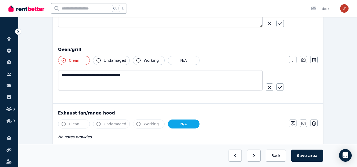
scroll to position [1294, 0]
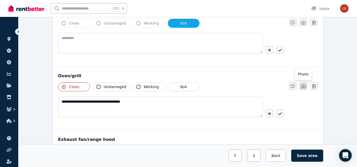
click at [303, 85] on icon "button" at bounding box center [303, 87] width 4 height 4
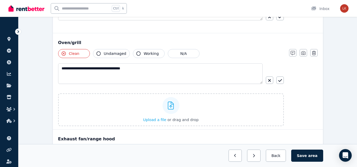
scroll to position [1373, 0]
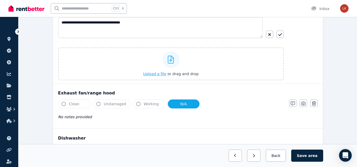
click at [155, 75] on span "Upload a file" at bounding box center [154, 74] width 23 height 4
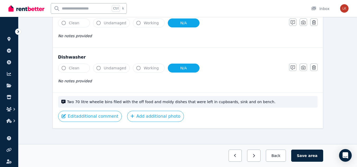
scroll to position [1484, 0]
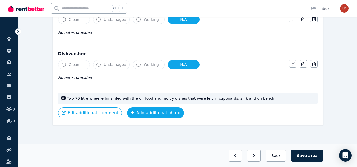
click at [159, 110] on button "Add additional photo" at bounding box center [155, 112] width 57 height 11
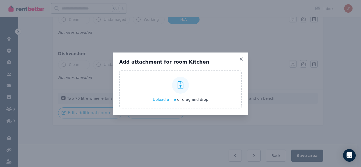
click at [165, 102] on div "Upload a file or drag and drop" at bounding box center [180, 90] width 55 height 32
click at [0, 0] on input "Upload a file or drag and drop" at bounding box center [0, 0] width 0 height 0
click at [240, 59] on icon at bounding box center [241, 59] width 3 height 3
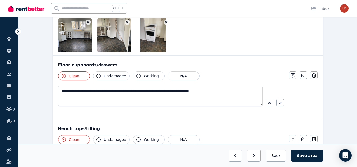
scroll to position [903, 0]
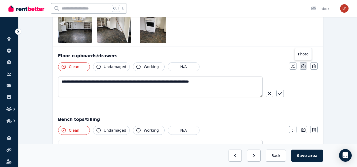
click at [303, 67] on icon "button" at bounding box center [303, 66] width 4 height 4
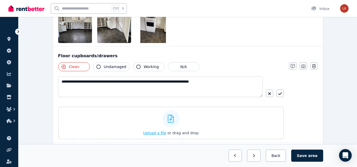
click at [153, 134] on span "Upload a file" at bounding box center [154, 133] width 23 height 4
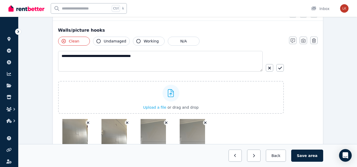
scroll to position [0, 0]
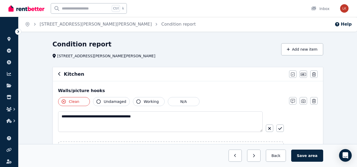
click at [60, 73] on icon "button" at bounding box center [59, 74] width 3 height 4
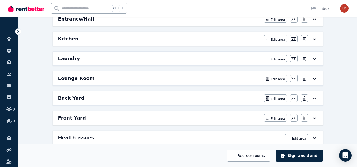
scroll to position [132, 0]
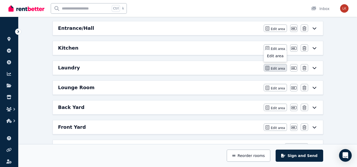
click at [272, 70] on button "Edit area" at bounding box center [275, 67] width 23 height 7
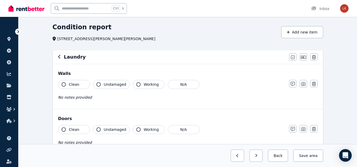
scroll to position [26, 0]
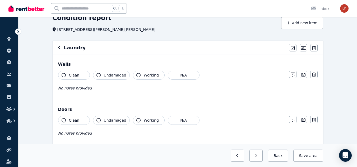
click at [75, 76] on span "Clean" at bounding box center [74, 75] width 11 height 5
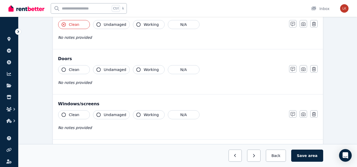
scroll to position [79, 0]
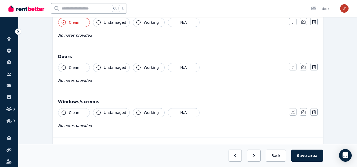
click at [76, 67] on span "Clean" at bounding box center [74, 67] width 11 height 5
click at [77, 116] on button "Clean" at bounding box center [74, 112] width 32 height 9
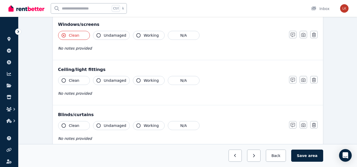
scroll to position [158, 0]
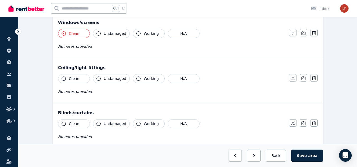
click at [78, 80] on button "Clean" at bounding box center [74, 78] width 32 height 9
click at [78, 126] on span "Clean" at bounding box center [74, 123] width 11 height 5
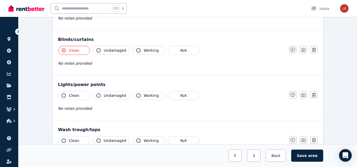
scroll to position [238, 0]
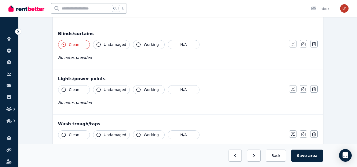
click at [76, 89] on span "Clean" at bounding box center [74, 89] width 11 height 5
click at [75, 137] on span "Clean" at bounding box center [74, 134] width 11 height 5
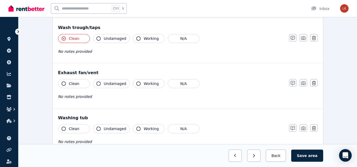
scroll to position [343, 0]
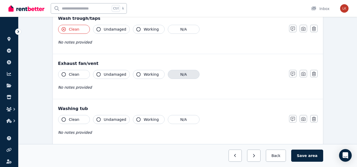
click at [174, 74] on button "N/A" at bounding box center [184, 74] width 32 height 9
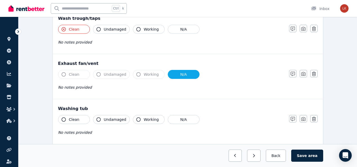
click at [75, 120] on span "Clean" at bounding box center [74, 119] width 11 height 5
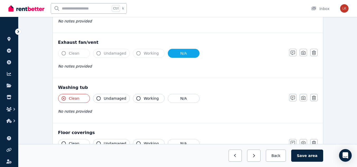
scroll to position [396, 0]
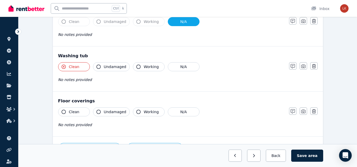
click at [70, 111] on span "Clean" at bounding box center [74, 111] width 11 height 5
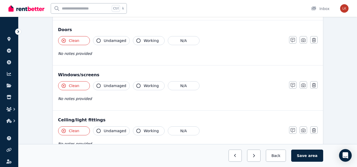
scroll to position [0, 0]
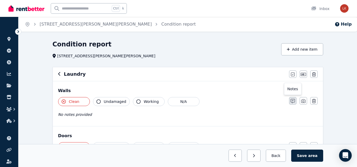
click at [290, 102] on button "button" at bounding box center [292, 100] width 7 height 7
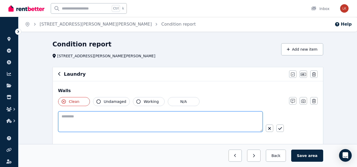
paste textarea "**********"
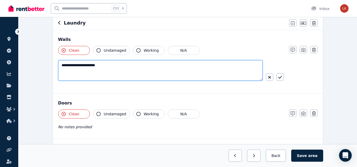
scroll to position [53, 0]
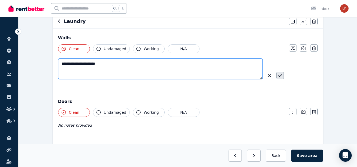
type textarea "**********"
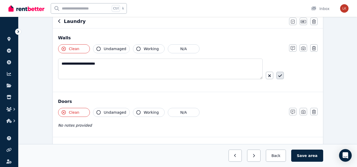
click at [280, 78] on icon "button" at bounding box center [280, 76] width 4 height 4
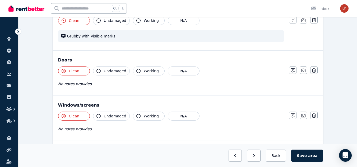
scroll to position [106, 0]
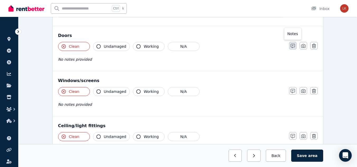
click at [290, 47] on button "button" at bounding box center [292, 45] width 7 height 7
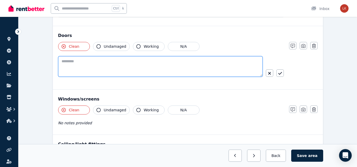
paste textarea "**********"
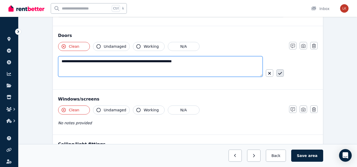
type textarea "**********"
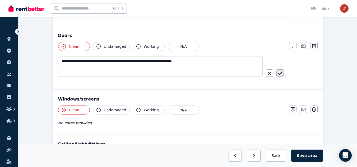
click at [283, 75] on button "button" at bounding box center [279, 72] width 7 height 7
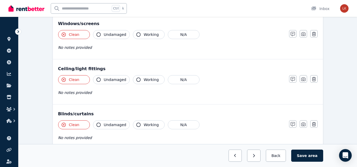
scroll to position [158, 0]
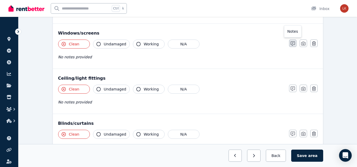
click at [291, 43] on icon "button" at bounding box center [292, 43] width 4 height 4
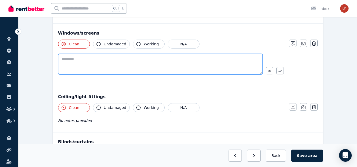
paste textarea "**********"
type textarea "**********"
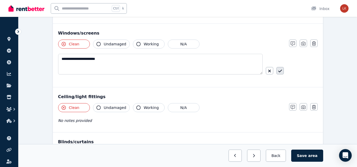
click at [280, 73] on icon "button" at bounding box center [280, 71] width 4 height 4
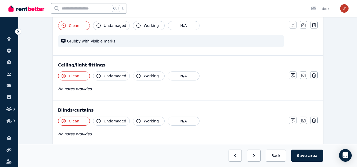
scroll to position [185, 0]
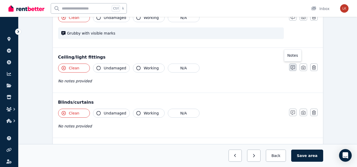
click at [294, 69] on icon "button" at bounding box center [292, 67] width 4 height 4
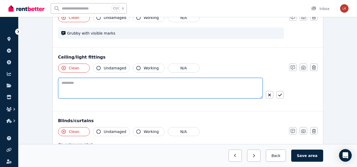
paste textarea "**********"
type textarea "**********"
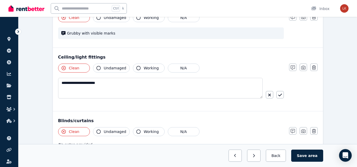
click at [281, 97] on icon "button" at bounding box center [280, 95] width 4 height 4
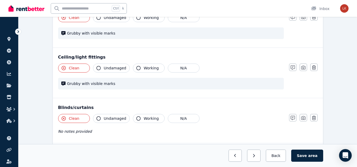
scroll to position [238, 0]
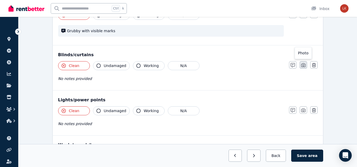
click at [302, 66] on icon "button" at bounding box center [303, 65] width 4 height 4
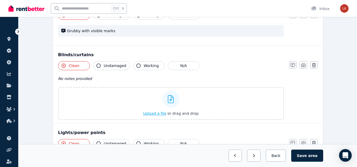
drag, startPoint x: 132, startPoint y: 93, endPoint x: 113, endPoint y: 90, distance: 19.0
click at [113, 90] on label "Upload a file or drag and drop" at bounding box center [171, 103] width 226 height 33
click at [0, 0] on input "Upload a file or drag and drop" at bounding box center [0, 0] width 0 height 0
click at [290, 66] on button "button" at bounding box center [292, 64] width 7 height 7
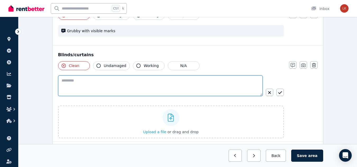
paste textarea "**********"
type textarea "**********"
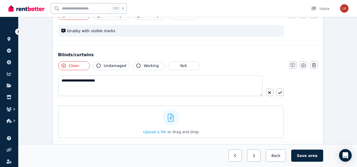
click at [284, 95] on div "**********" at bounding box center [187, 99] width 259 height 77
click at [278, 95] on button "button" at bounding box center [279, 92] width 7 height 7
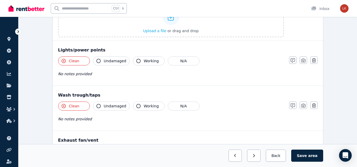
scroll to position [317, 0]
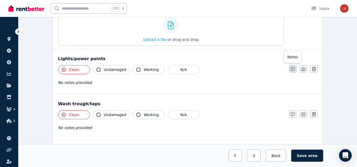
click at [293, 68] on icon "button" at bounding box center [292, 69] width 4 height 4
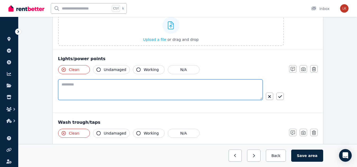
paste textarea "**********"
type textarea "**********"
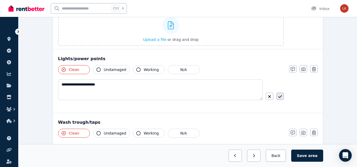
click at [279, 93] on button "button" at bounding box center [279, 96] width 7 height 7
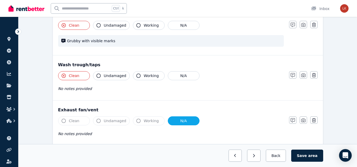
scroll to position [370, 0]
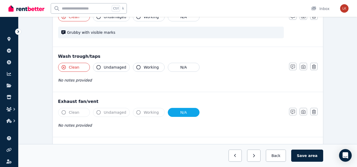
click at [291, 66] on icon "button" at bounding box center [292, 67] width 4 height 4
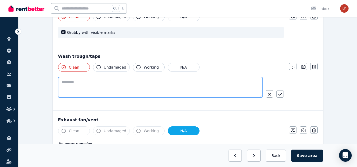
paste textarea "**********"
type textarea "**********"
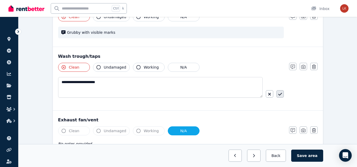
click at [278, 93] on icon "button" at bounding box center [280, 94] width 4 height 4
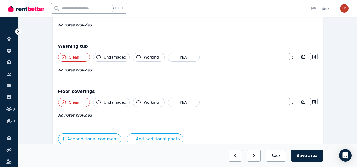
click at [291, 57] on icon "button" at bounding box center [292, 57] width 4 height 4
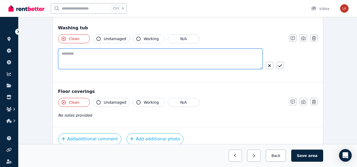
paste textarea "**********"
type textarea "**********"
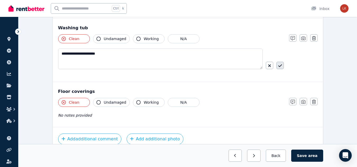
click at [282, 68] on button "button" at bounding box center [279, 65] width 7 height 7
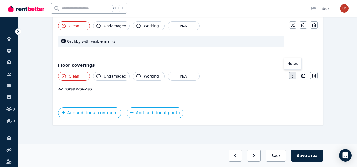
click at [291, 75] on icon "button" at bounding box center [292, 76] width 4 height 4
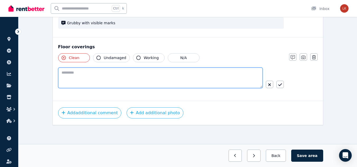
paste textarea "**********"
type textarea "**********"
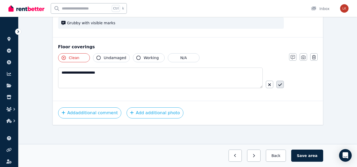
click at [281, 88] on button "button" at bounding box center [279, 84] width 7 height 7
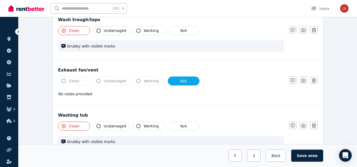
scroll to position [380, 0]
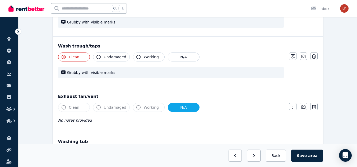
click at [297, 57] on div "Notes Photo Delete" at bounding box center [303, 56] width 29 height 7
click at [294, 58] on icon "button" at bounding box center [292, 56] width 4 height 4
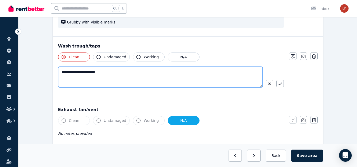
click at [143, 73] on textarea "**********" at bounding box center [160, 77] width 204 height 21
type textarea "**********"
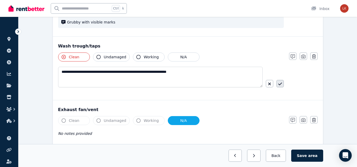
click at [281, 86] on icon "button" at bounding box center [280, 84] width 4 height 4
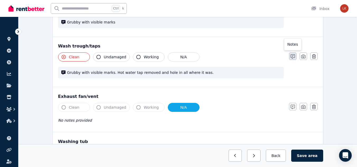
click at [294, 57] on icon "button" at bounding box center [292, 56] width 4 height 4
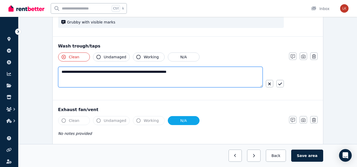
click at [199, 71] on textarea "**********" at bounding box center [160, 77] width 204 height 21
click at [231, 72] on textarea "**********" at bounding box center [160, 77] width 204 height 21
type textarea "**********"
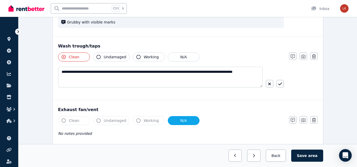
click at [278, 85] on button "button" at bounding box center [279, 83] width 7 height 7
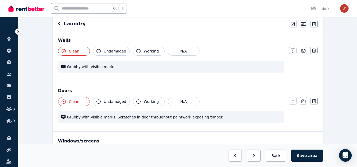
scroll to position [0, 0]
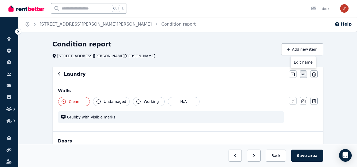
click at [303, 75] on icon "button" at bounding box center [303, 74] width 5 height 4
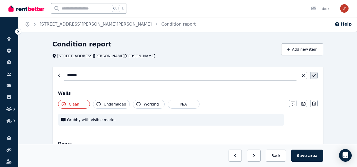
click at [316, 79] on button "button" at bounding box center [313, 75] width 7 height 7
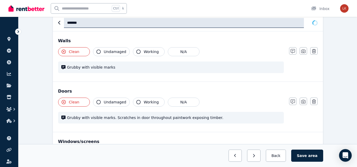
scroll to position [53, 0]
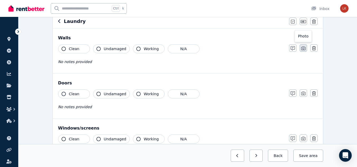
click at [304, 48] on icon "button" at bounding box center [303, 48] width 4 height 4
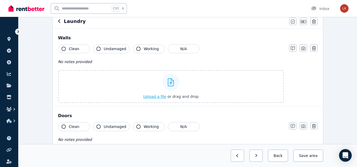
click at [153, 96] on span "Upload a file" at bounding box center [154, 97] width 23 height 4
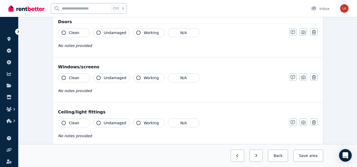
scroll to position [185, 0]
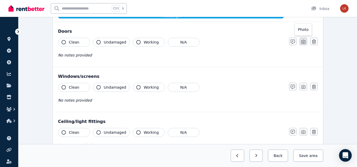
click at [304, 43] on icon "button" at bounding box center [303, 42] width 4 height 4
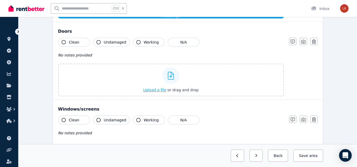
click at [162, 89] on span "Upload a file" at bounding box center [154, 90] width 23 height 4
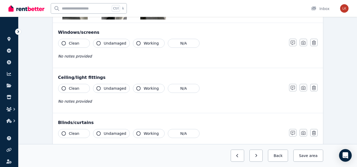
scroll to position [343, 0]
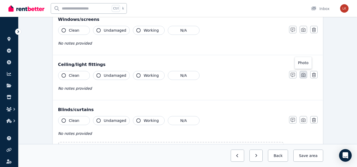
click at [303, 75] on icon "button" at bounding box center [303, 75] width 4 height 4
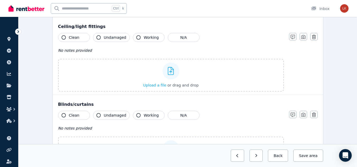
click at [159, 123] on div "Clean Undamaged Working N/A No notes provided Upload a file or drag and drop" at bounding box center [171, 140] width 226 height 59
click at [161, 83] on span "Upload a file" at bounding box center [154, 85] width 23 height 4
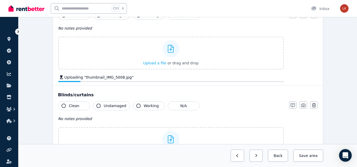
scroll to position [396, 0]
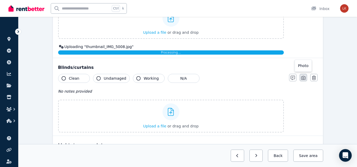
click at [301, 81] on button "button" at bounding box center [302, 77] width 7 height 7
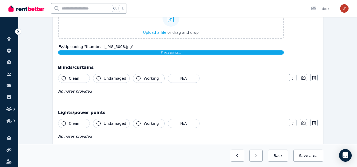
scroll to position [423, 0]
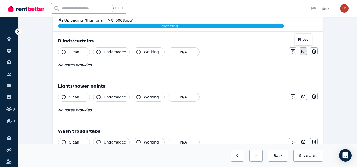
click at [302, 53] on icon "button" at bounding box center [303, 51] width 4 height 4
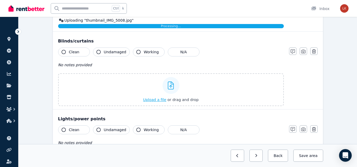
click at [162, 98] on span "Upload a file" at bounding box center [154, 100] width 23 height 4
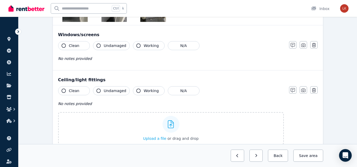
scroll to position [290, 0]
click at [294, 45] on icon "button" at bounding box center [292, 45] width 4 height 4
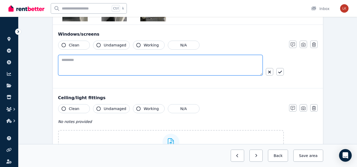
paste textarea "**********"
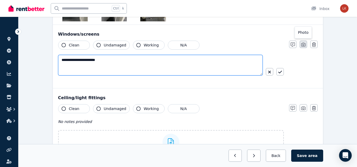
type textarea "**********"
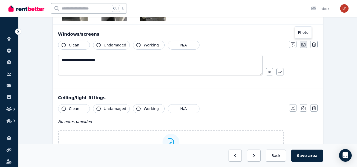
click at [306, 45] on button "button" at bounding box center [302, 44] width 7 height 7
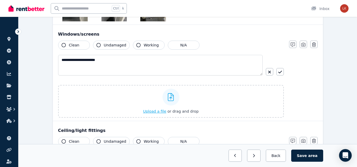
click at [153, 110] on span "Upload a file" at bounding box center [154, 111] width 23 height 4
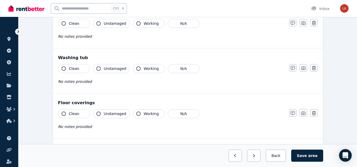
scroll to position [713, 0]
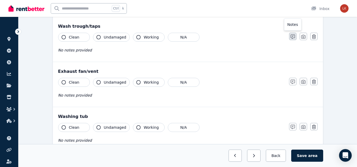
click at [290, 34] on button "button" at bounding box center [292, 36] width 7 height 7
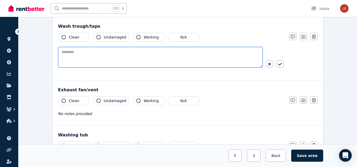
paste textarea "**********"
type textarea "**********"
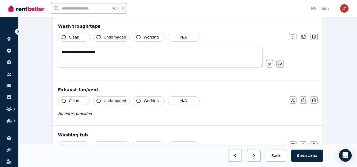
click at [283, 65] on button "button" at bounding box center [279, 63] width 7 height 7
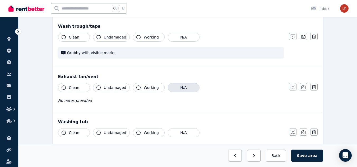
click at [170, 83] on button "N/A" at bounding box center [184, 87] width 32 height 9
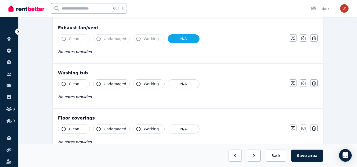
scroll to position [766, 0]
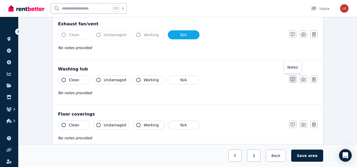
click at [293, 80] on icon "button" at bounding box center [292, 79] width 4 height 4
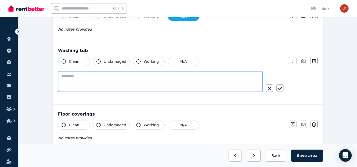
paste textarea "**********"
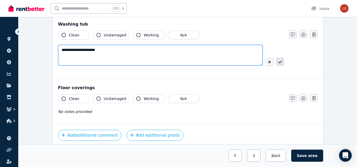
type textarea "**********"
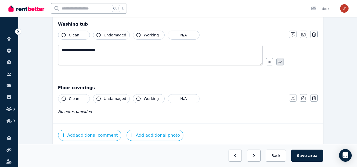
click at [282, 64] on icon "button" at bounding box center [280, 62] width 4 height 4
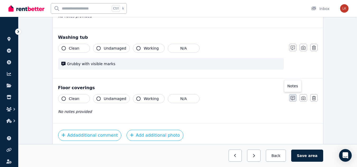
click at [294, 100] on icon "button" at bounding box center [292, 98] width 4 height 4
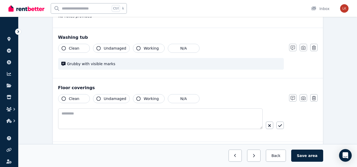
scroll to position [816, 0]
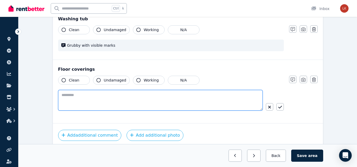
paste textarea "**********"
type textarea "**********"
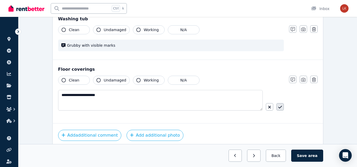
click at [279, 109] on icon "button" at bounding box center [280, 107] width 4 height 4
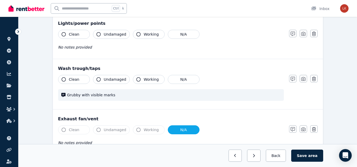
scroll to position [644, 0]
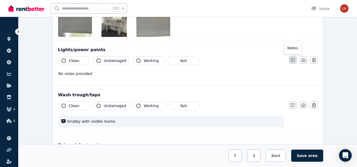
click at [293, 62] on icon "button" at bounding box center [292, 60] width 4 height 4
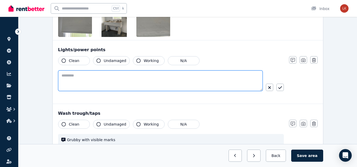
paste textarea "**********"
type textarea "**********"
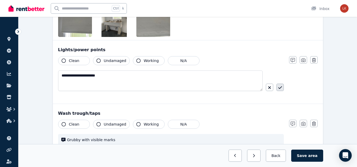
click at [280, 89] on icon "button" at bounding box center [280, 88] width 4 height 4
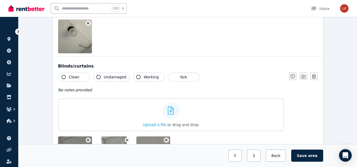
scroll to position [486, 0]
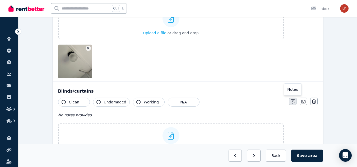
click at [295, 100] on button "button" at bounding box center [292, 101] width 7 height 7
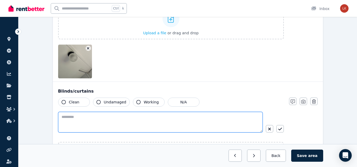
paste textarea "**********"
type textarea "**********"
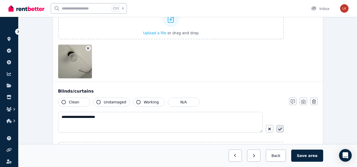
click at [283, 127] on button "button" at bounding box center [279, 128] width 7 height 7
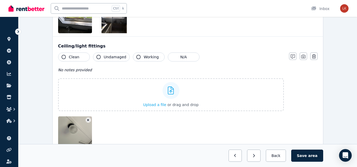
scroll to position [407, 0]
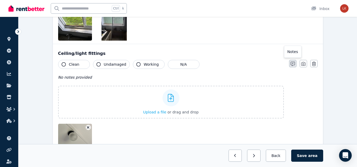
click at [291, 62] on icon "button" at bounding box center [292, 64] width 4 height 4
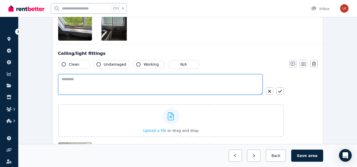
paste textarea "**********"
type textarea "**********"
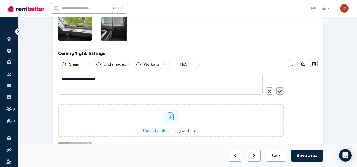
click at [279, 91] on icon "button" at bounding box center [280, 91] width 4 height 4
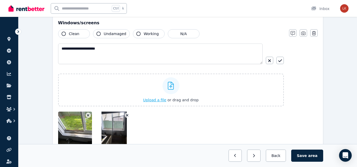
scroll to position [301, 0]
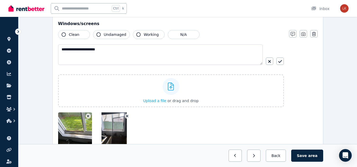
click at [279, 57] on div "**********" at bounding box center [171, 56] width 226 height 25
click at [276, 60] on button "button" at bounding box center [279, 61] width 7 height 7
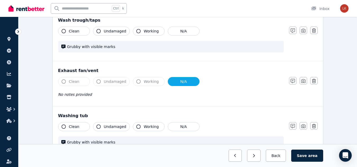
scroll to position [724, 0]
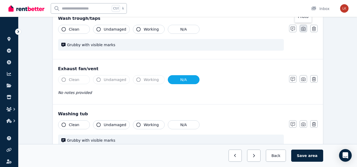
click at [304, 31] on button "button" at bounding box center [302, 28] width 7 height 7
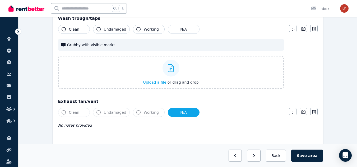
click at [159, 82] on span "Upload a file" at bounding box center [154, 82] width 23 height 4
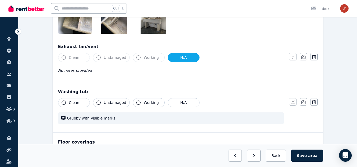
scroll to position [885, 0]
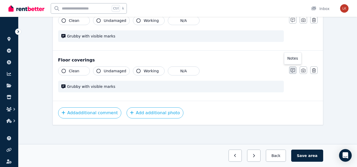
click at [296, 71] on button "button" at bounding box center [292, 70] width 7 height 7
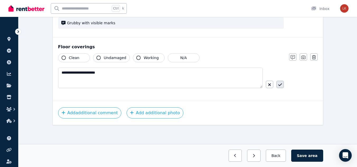
click at [279, 83] on icon "button" at bounding box center [280, 85] width 4 height 4
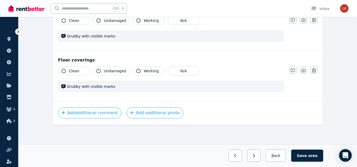
scroll to position [900, 0]
click at [302, 71] on icon "button" at bounding box center [303, 70] width 4 height 4
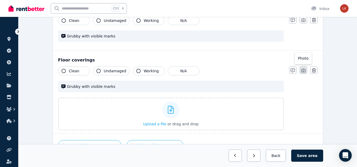
scroll to position [932, 0]
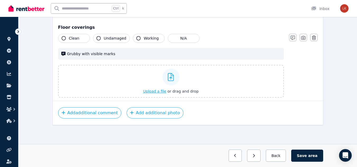
click at [166, 93] on span "Upload a file" at bounding box center [154, 91] width 23 height 4
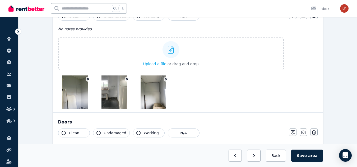
scroll to position [0, 0]
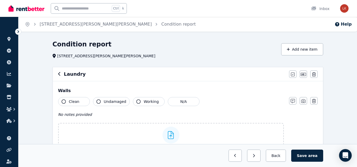
click at [57, 74] on div "Laundry Mark all items as good Edit name Delete" at bounding box center [188, 74] width 270 height 14
click at [59, 75] on icon "button" at bounding box center [59, 74] width 3 height 4
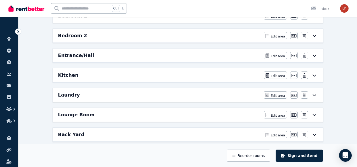
scroll to position [106, 0]
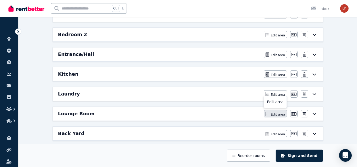
click at [276, 115] on span "Edit area" at bounding box center [278, 115] width 14 height 4
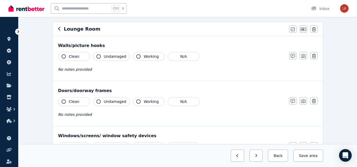
scroll to position [53, 0]
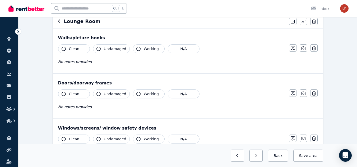
click at [71, 47] on span "Clean" at bounding box center [74, 48] width 11 height 5
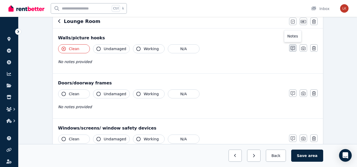
click at [291, 47] on icon "button" at bounding box center [292, 48] width 4 height 4
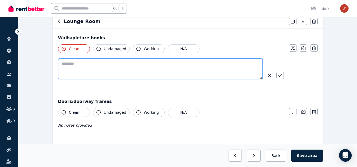
paste textarea "**********"
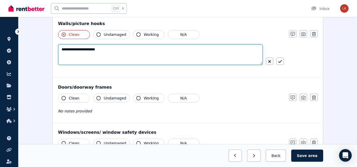
scroll to position [79, 0]
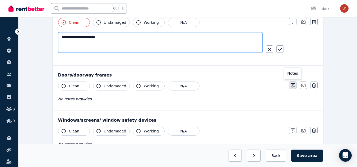
type textarea "**********"
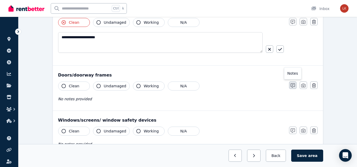
click at [292, 86] on icon "button" at bounding box center [292, 85] width 4 height 4
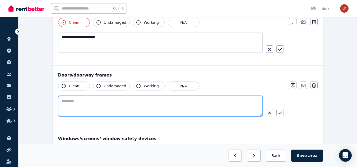
paste textarea "**********"
type textarea "**********"
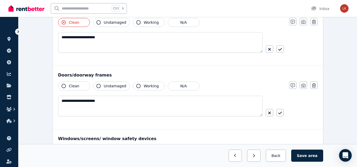
click at [74, 87] on span "Clean" at bounding box center [74, 85] width 11 height 5
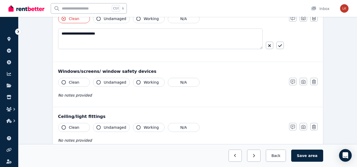
scroll to position [158, 0]
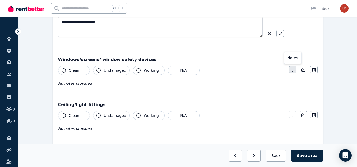
click at [293, 72] on icon "button" at bounding box center [292, 70] width 4 height 4
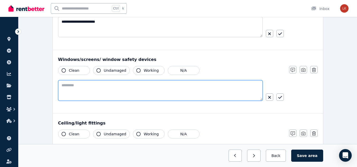
paste textarea "**********"
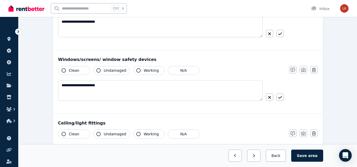
click at [75, 71] on span "Clean" at bounding box center [74, 70] width 11 height 5
click at [108, 70] on span "Undamaged" at bounding box center [115, 70] width 22 height 5
click at [147, 71] on span "Working" at bounding box center [151, 70] width 15 height 5
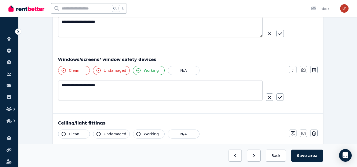
click at [147, 71] on span "Working" at bounding box center [151, 70] width 15 height 5
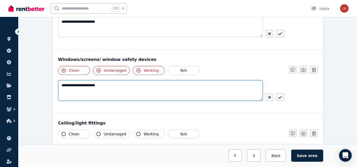
click at [118, 86] on textarea "**********" at bounding box center [160, 90] width 204 height 21
drag, startPoint x: 120, startPoint y: 85, endPoint x: 108, endPoint y: 88, distance: 12.7
click at [96, 89] on textarea "**********" at bounding box center [160, 90] width 204 height 21
click at [172, 87] on textarea "**********" at bounding box center [160, 90] width 204 height 21
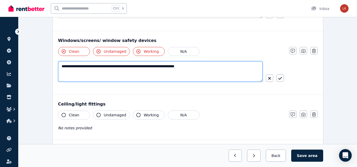
scroll to position [211, 0]
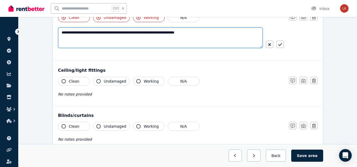
type textarea "**********"
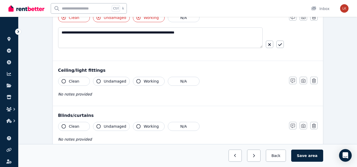
click at [284, 44] on div "**********" at bounding box center [187, 35] width 259 height 44
click at [281, 46] on icon "button" at bounding box center [280, 45] width 4 height 4
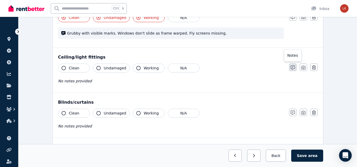
click at [292, 67] on icon "button" at bounding box center [292, 67] width 4 height 4
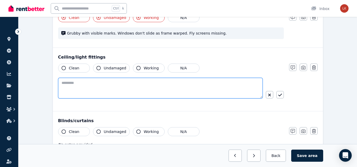
paste textarea "**********"
type textarea "**********"
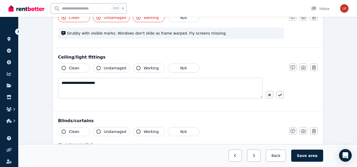
click at [73, 69] on span "Clean" at bounding box center [74, 67] width 11 height 5
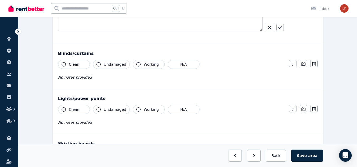
scroll to position [290, 0]
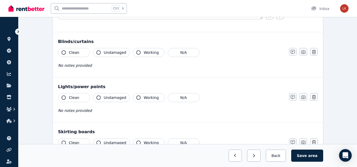
click at [79, 54] on button "Clean" at bounding box center [74, 52] width 32 height 9
click at [294, 51] on icon "button" at bounding box center [292, 52] width 4 height 4
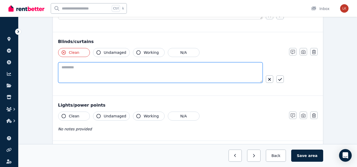
paste textarea "**********"
type textarea "**********"
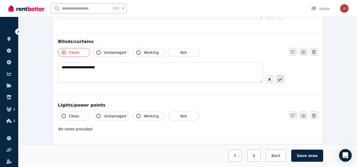
click at [280, 77] on button "button" at bounding box center [279, 79] width 7 height 7
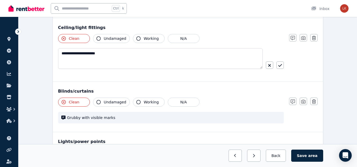
scroll to position [238, 0]
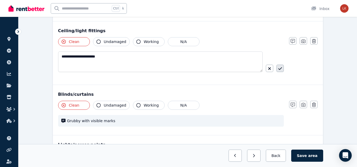
click at [280, 70] on icon "button" at bounding box center [280, 69] width 4 height 4
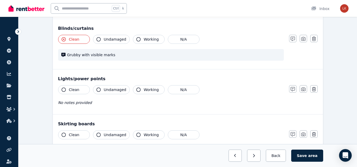
scroll to position [317, 0]
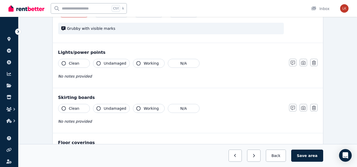
click at [84, 65] on button "Clean" at bounding box center [74, 63] width 32 height 9
click at [292, 63] on icon "button" at bounding box center [292, 63] width 4 height 4
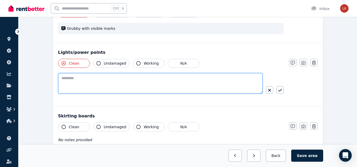
paste textarea "**********"
type textarea "**********"
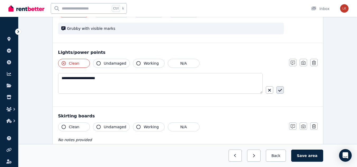
click at [280, 91] on icon "button" at bounding box center [280, 90] width 4 height 4
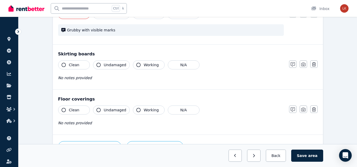
scroll to position [370, 0]
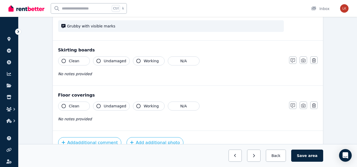
click at [82, 59] on button "Clean" at bounding box center [74, 61] width 32 height 9
click at [295, 61] on button "button" at bounding box center [292, 60] width 7 height 7
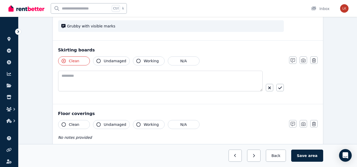
scroll to position [388, 0]
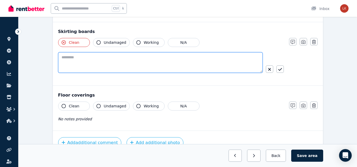
paste textarea "**********"
type textarea "**********"
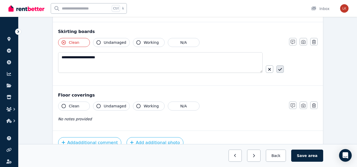
click at [278, 71] on icon "button" at bounding box center [280, 69] width 4 height 4
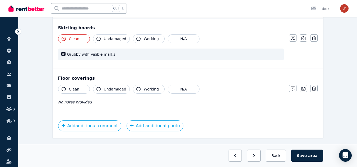
scroll to position [405, 0]
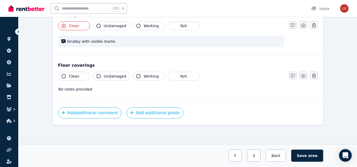
click at [75, 76] on span "Clean" at bounding box center [74, 76] width 11 height 5
click at [293, 76] on icon "button" at bounding box center [292, 76] width 4 height 4
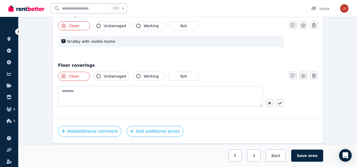
scroll to position [423, 0]
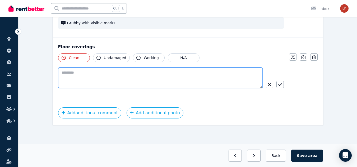
paste textarea "**********"
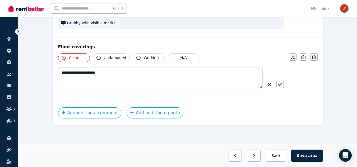
click at [119, 57] on span "Undamaged" at bounding box center [115, 57] width 22 height 5
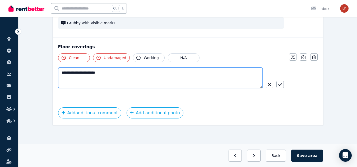
click at [106, 73] on textarea "**********" at bounding box center [160, 78] width 204 height 21
type textarea "**********"
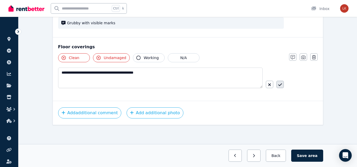
click at [281, 85] on icon "button" at bounding box center [280, 84] width 4 height 3
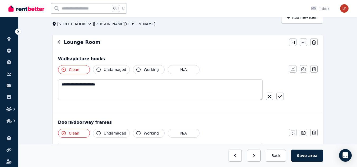
scroll to position [40, 0]
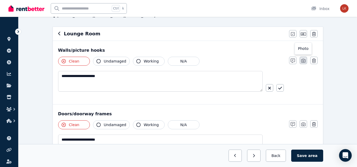
click at [302, 59] on icon "button" at bounding box center [303, 61] width 4 height 4
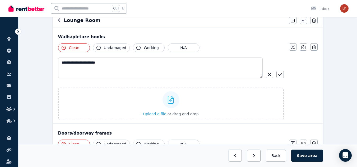
scroll to position [67, 0]
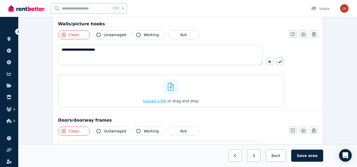
click at [159, 101] on span "Upload a file" at bounding box center [154, 101] width 23 height 4
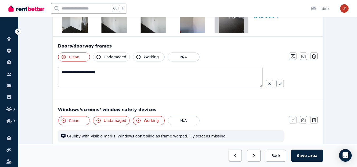
scroll to position [357, 0]
click at [303, 60] on button "button" at bounding box center [302, 56] width 7 height 7
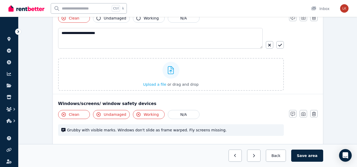
scroll to position [384, 0]
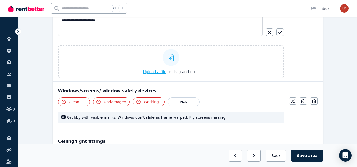
click at [162, 70] on span "Upload a file" at bounding box center [154, 72] width 23 height 4
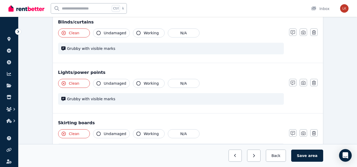
scroll to position [410, 0]
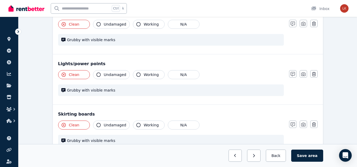
drag, startPoint x: 304, startPoint y: 76, endPoint x: 300, endPoint y: 78, distance: 4.5
click at [304, 76] on icon "button" at bounding box center [303, 74] width 4 height 4
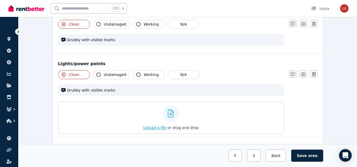
click at [159, 126] on span "Upload a file" at bounding box center [154, 128] width 23 height 4
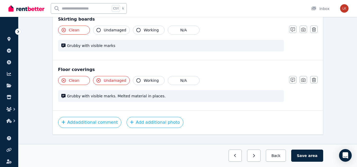
scroll to position [542, 0]
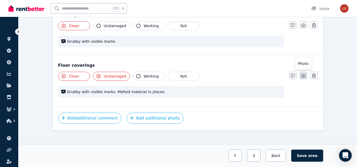
click at [304, 77] on icon "button" at bounding box center [303, 76] width 4 height 4
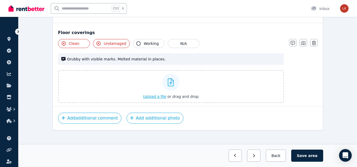
click at [157, 95] on span "Upload a file" at bounding box center [154, 97] width 23 height 4
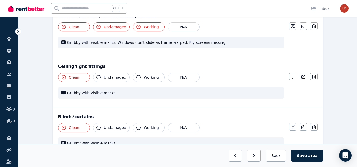
scroll to position [316, 0]
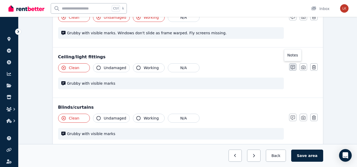
click at [292, 69] on icon "button" at bounding box center [292, 67] width 4 height 4
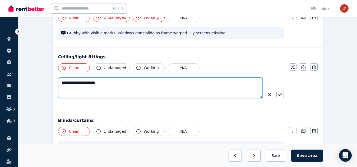
click at [108, 84] on textarea "**********" at bounding box center [160, 88] width 204 height 21
type textarea "**********"
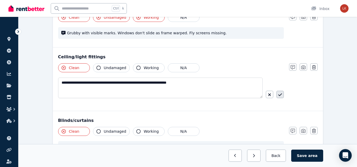
click at [278, 93] on button "button" at bounding box center [279, 94] width 7 height 7
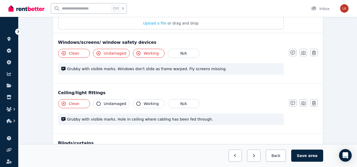
scroll to position [290, 0]
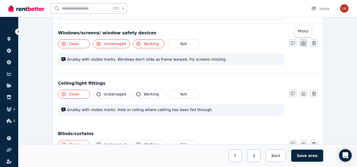
click at [301, 43] on icon "button" at bounding box center [303, 43] width 4 height 4
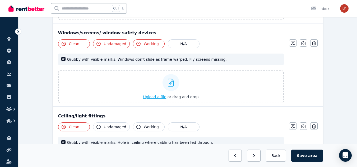
click at [157, 94] on div "Upload a file or drag and drop" at bounding box center [170, 87] width 55 height 32
click at [0, 0] on input "Upload a file or drag and drop" at bounding box center [0, 0] width 0 height 0
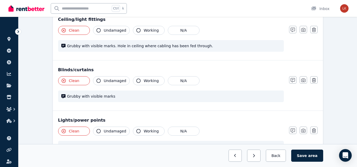
scroll to position [448, 0]
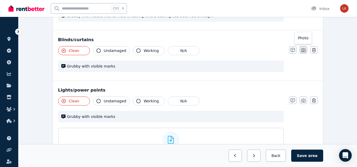
click at [303, 52] on icon "button" at bounding box center [303, 50] width 4 height 4
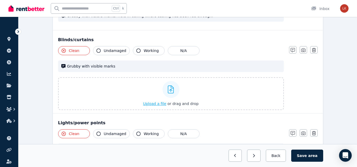
click at [156, 105] on span "Upload a file" at bounding box center [154, 104] width 23 height 4
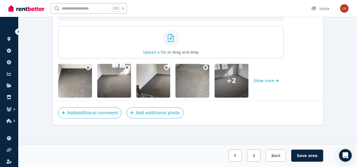
scroll to position [763, 0]
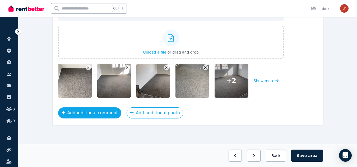
click at [72, 110] on button "Add additional comment" at bounding box center [89, 112] width 63 height 11
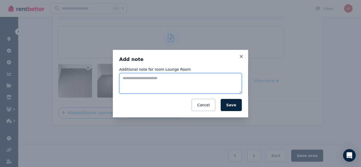
click at [161, 83] on textarea "Additional note for room Lounge Room" at bounding box center [180, 83] width 123 height 21
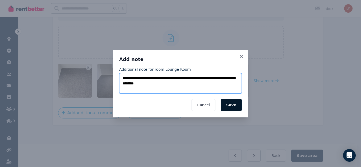
type textarea "**********"
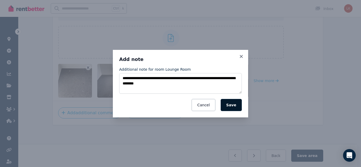
click at [235, 106] on button "Save" at bounding box center [231, 105] width 21 height 12
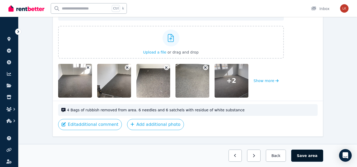
click at [305, 156] on button "Save area" at bounding box center [307, 156] width 32 height 12
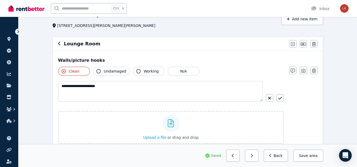
scroll to position [0, 0]
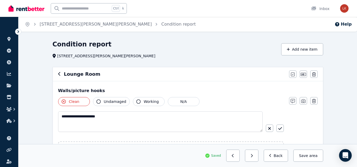
click at [60, 75] on icon "button" at bounding box center [59, 74] width 3 height 4
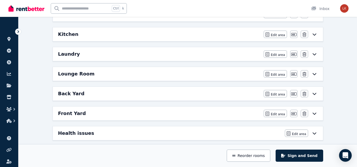
scroll to position [158, 0]
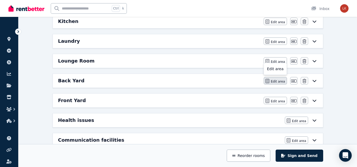
click at [273, 79] on span "Edit area" at bounding box center [278, 81] width 14 height 4
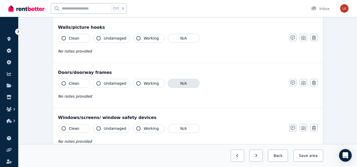
scroll to position [48, 0]
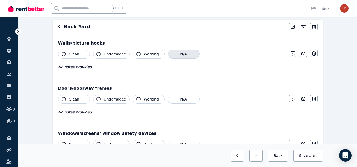
click at [186, 56] on button "N/A" at bounding box center [184, 54] width 32 height 9
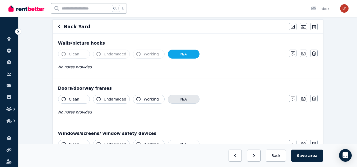
click at [177, 97] on button "N/A" at bounding box center [184, 99] width 32 height 9
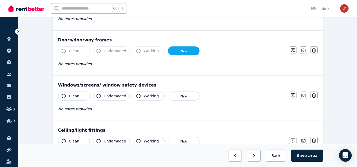
scroll to position [127, 0]
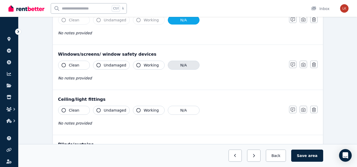
click at [183, 67] on button "N/A" at bounding box center [184, 65] width 32 height 9
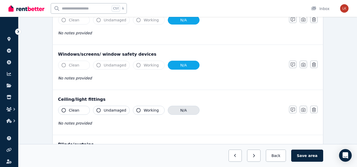
click at [175, 109] on button "N/A" at bounding box center [184, 110] width 32 height 9
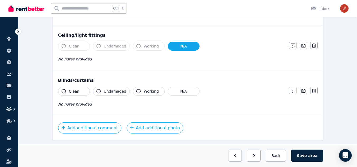
scroll to position [206, 0]
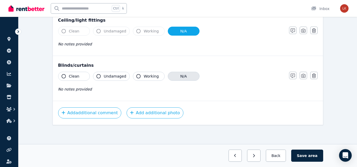
click at [183, 76] on button "N/A" at bounding box center [184, 76] width 32 height 9
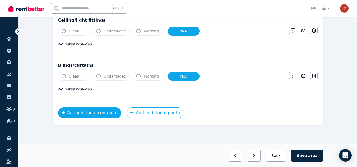
click at [94, 113] on button "Add additional comment" at bounding box center [89, 112] width 63 height 11
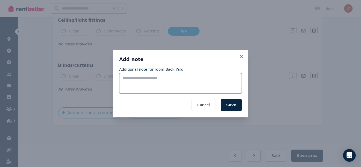
click at [146, 82] on textarea "Additional note for room Back Yard" at bounding box center [180, 83] width 123 height 21
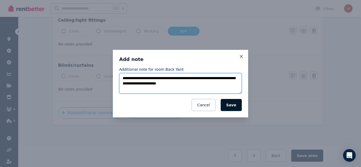
type textarea "**********"
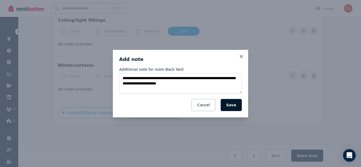
click at [232, 102] on button "Save" at bounding box center [231, 105] width 21 height 12
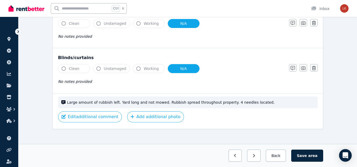
scroll to position [218, 0]
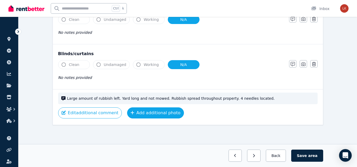
click at [149, 115] on button "Add additional photo" at bounding box center [155, 112] width 57 height 11
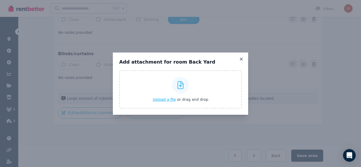
click at [164, 101] on span "Upload a file" at bounding box center [164, 99] width 23 height 4
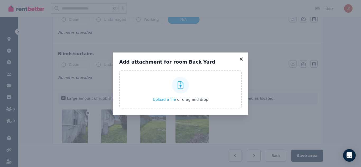
click at [242, 60] on icon at bounding box center [241, 59] width 3 height 3
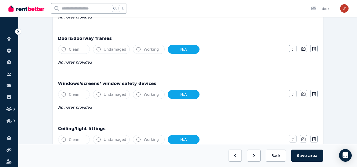
scroll to position [0, 0]
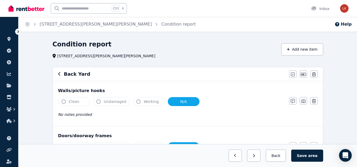
click at [59, 76] on icon "button" at bounding box center [59, 74] width 3 height 4
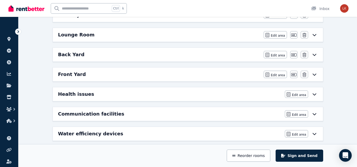
scroll to position [185, 0]
click at [274, 74] on span "Edit area" at bounding box center [278, 75] width 14 height 4
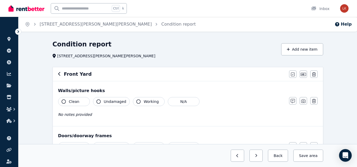
scroll to position [26, 0]
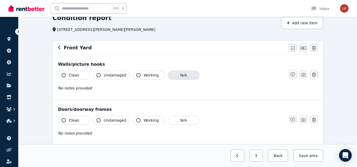
click at [181, 79] on button "N/A" at bounding box center [184, 75] width 32 height 9
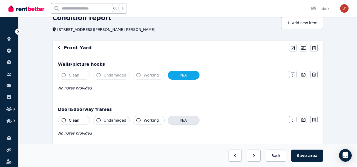
click at [179, 121] on button "N/A" at bounding box center [184, 120] width 32 height 9
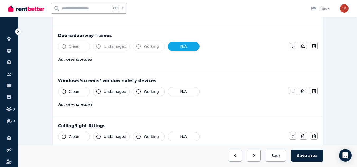
scroll to position [106, 0]
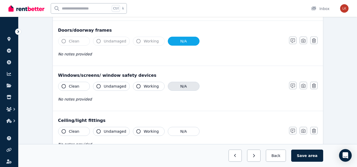
click at [182, 86] on button "N/A" at bounding box center [184, 86] width 32 height 9
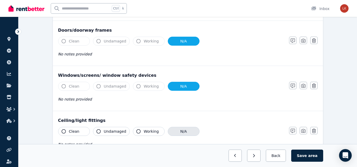
click at [180, 131] on button "N/A" at bounding box center [184, 131] width 32 height 9
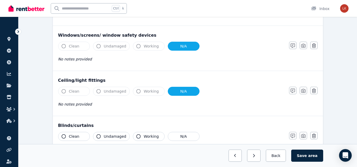
scroll to position [185, 0]
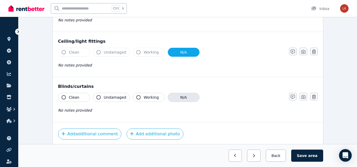
click at [180, 94] on button "N/A" at bounding box center [184, 97] width 32 height 9
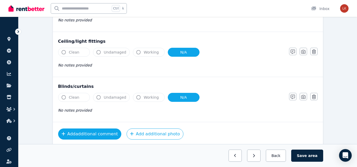
click at [97, 132] on button "Add additional comment" at bounding box center [89, 134] width 63 height 11
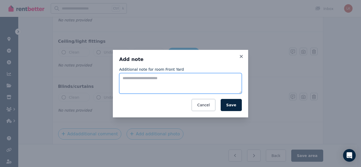
click at [145, 82] on textarea "Additional note for room Front Yard" at bounding box center [180, 83] width 123 height 21
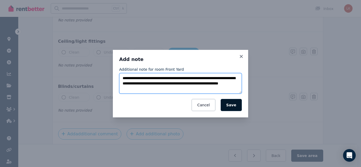
type textarea "**********"
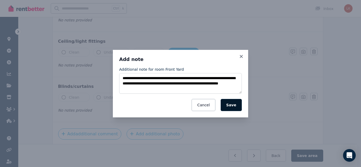
click at [237, 103] on button "Save" at bounding box center [231, 105] width 21 height 12
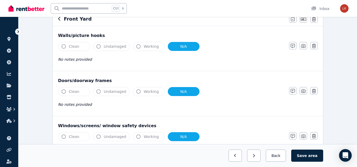
scroll to position [64, 0]
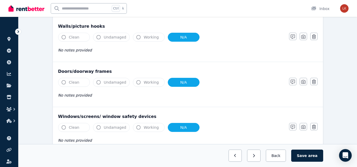
click at [196, 38] on button "N/A" at bounding box center [184, 37] width 32 height 9
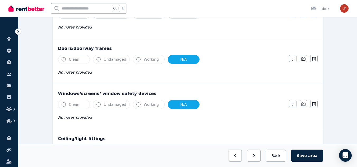
scroll to position [38, 0]
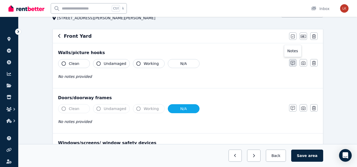
click at [296, 63] on button "button" at bounding box center [292, 62] width 7 height 7
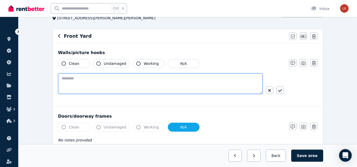
click at [141, 84] on textarea at bounding box center [160, 83] width 204 height 21
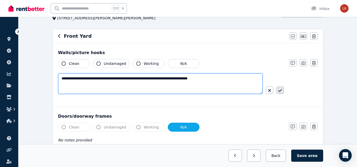
type textarea "**********"
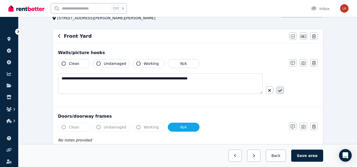
click at [278, 92] on icon "button" at bounding box center [280, 90] width 4 height 4
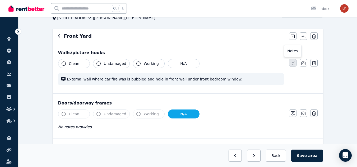
click at [294, 62] on icon "button" at bounding box center [292, 63] width 4 height 4
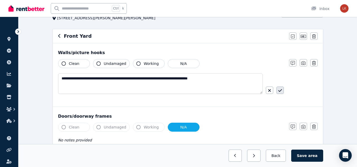
click at [281, 91] on icon "button" at bounding box center [280, 90] width 4 height 4
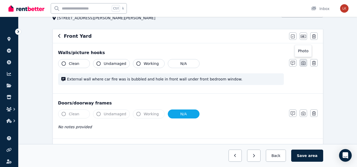
click at [303, 61] on icon "button" at bounding box center [303, 63] width 4 height 4
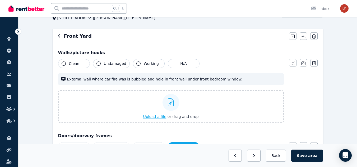
click at [161, 116] on span "Upload a file" at bounding box center [154, 117] width 23 height 4
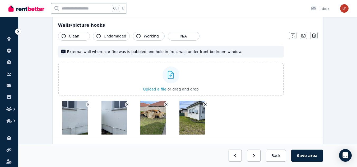
scroll to position [0, 0]
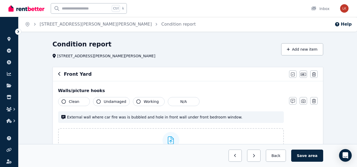
click at [58, 73] on icon "button" at bounding box center [59, 74] width 3 height 4
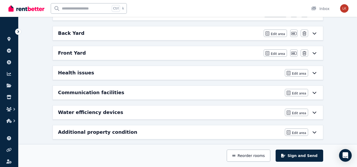
scroll to position [211, 0]
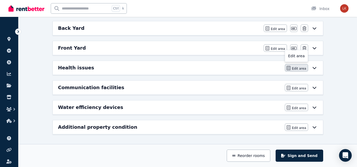
click at [298, 67] on span "Edit area" at bounding box center [299, 69] width 14 height 4
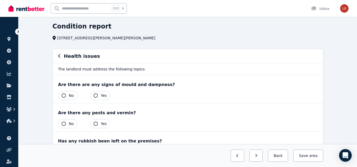
scroll to position [26, 0]
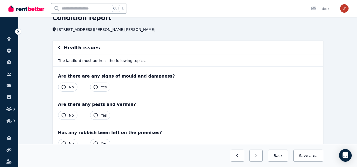
click at [97, 85] on button "Yes" at bounding box center [100, 87] width 20 height 9
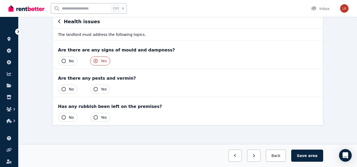
scroll to position [53, 0]
click at [99, 85] on button "Yes" at bounding box center [100, 89] width 20 height 9
click at [98, 115] on button "Yes" at bounding box center [100, 117] width 20 height 9
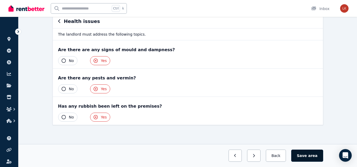
click at [311, 158] on button "Save area" at bounding box center [307, 156] width 32 height 12
click at [56, 21] on div "Health issues" at bounding box center [188, 22] width 270 height 14
click at [60, 20] on icon "button" at bounding box center [59, 21] width 3 height 4
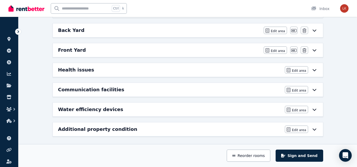
scroll to position [211, 0]
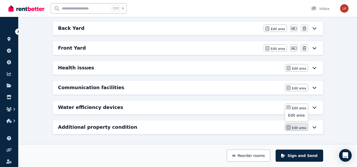
click at [300, 128] on span "Edit area" at bounding box center [299, 128] width 14 height 4
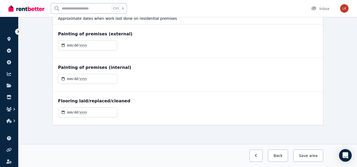
scroll to position [42, 0]
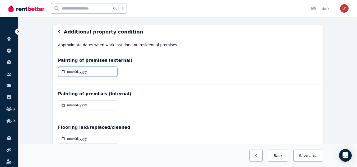
click at [80, 69] on input "date" at bounding box center [87, 72] width 59 height 10
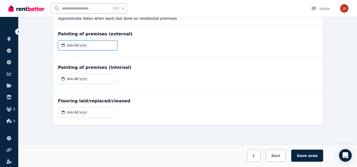
type input "**********"
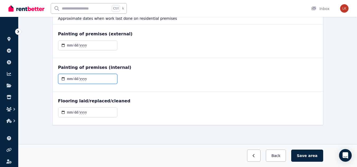
click at [68, 79] on input "date" at bounding box center [87, 79] width 59 height 10
type input "**********"
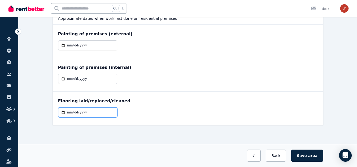
click at [87, 114] on input "date" at bounding box center [87, 112] width 59 height 10
click at [68, 115] on input "date" at bounding box center [87, 112] width 59 height 10
click at [69, 113] on input "date" at bounding box center [87, 112] width 59 height 10
type input "**********"
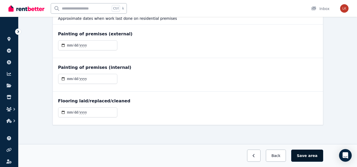
click at [315, 161] on button "Save area" at bounding box center [307, 156] width 32 height 12
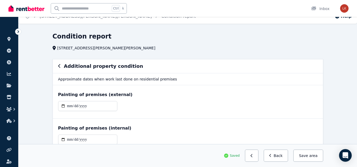
scroll to position [0, 0]
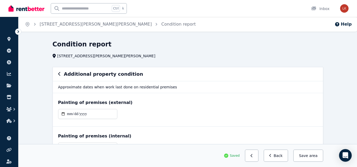
click at [61, 73] on div "Additional property condition" at bounding box center [187, 74] width 259 height 7
click at [60, 73] on icon "button" at bounding box center [59, 74] width 3 height 4
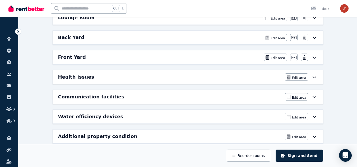
scroll to position [211, 0]
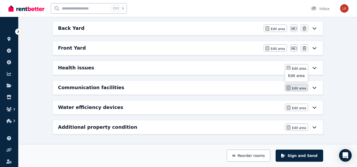
click at [297, 88] on span "Edit area" at bounding box center [299, 88] width 14 height 4
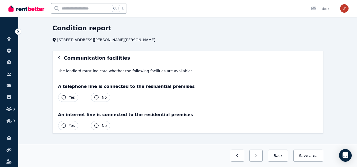
scroll to position [25, 0]
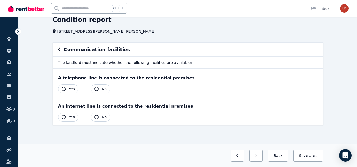
click at [69, 89] on span "Yes" at bounding box center [72, 88] width 6 height 5
click at [68, 118] on button "Yes" at bounding box center [68, 117] width 20 height 9
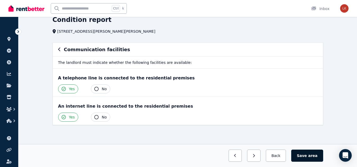
click at [311, 158] on button "Save area" at bounding box center [307, 156] width 32 height 12
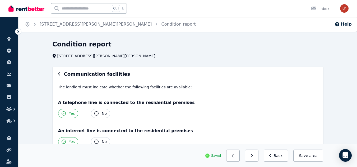
click at [58, 73] on icon "button" at bounding box center [59, 74] width 3 height 4
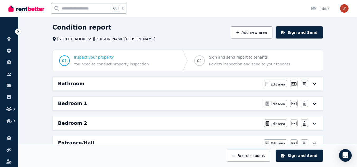
scroll to position [26, 0]
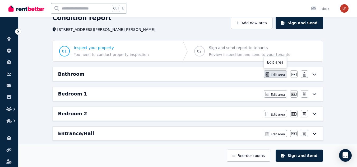
click at [274, 74] on span "Edit area" at bounding box center [278, 75] width 14 height 4
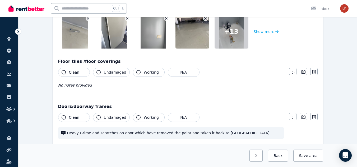
scroll to position [132, 0]
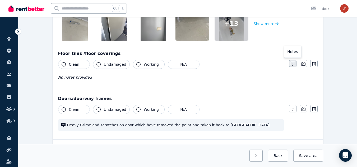
click at [294, 66] on icon "button" at bounding box center [292, 64] width 4 height 4
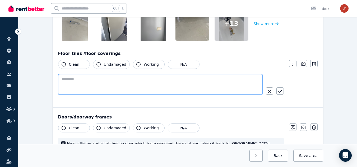
paste textarea "**********"
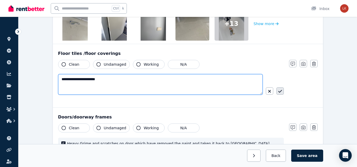
type textarea "**********"
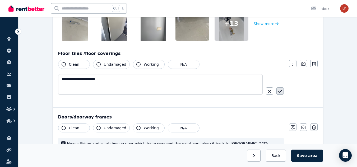
click at [280, 92] on icon "button" at bounding box center [280, 91] width 4 height 4
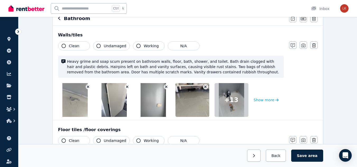
scroll to position [53, 0]
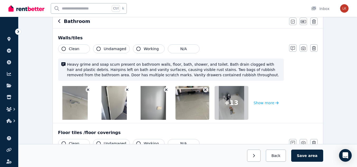
click at [74, 45] on button "Clean" at bounding box center [74, 48] width 32 height 9
click at [112, 50] on span "Undamaged" at bounding box center [115, 48] width 22 height 5
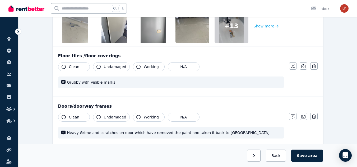
scroll to position [132, 0]
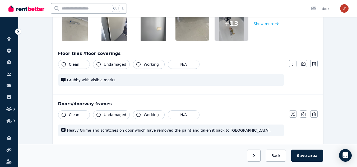
click at [72, 63] on span "Clean" at bounding box center [74, 64] width 11 height 5
click at [73, 63] on span "Clean" at bounding box center [74, 64] width 11 height 5
click at [106, 64] on span "Undamaged" at bounding box center [115, 64] width 22 height 5
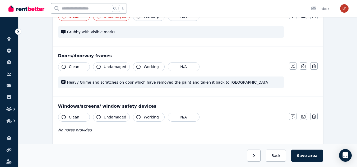
scroll to position [185, 0]
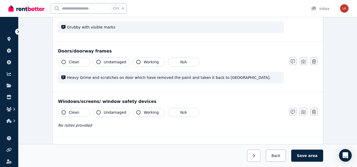
click at [74, 60] on span "Clean" at bounding box center [74, 61] width 11 height 5
click at [106, 63] on span "Undamaged" at bounding box center [115, 61] width 22 height 5
click at [74, 110] on span "Clean" at bounding box center [74, 112] width 11 height 5
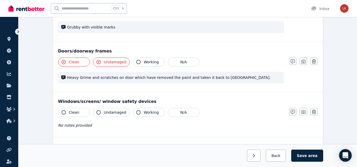
click at [74, 110] on span "Clean" at bounding box center [74, 112] width 11 height 5
click at [106, 110] on button "Undamaged" at bounding box center [111, 112] width 37 height 9
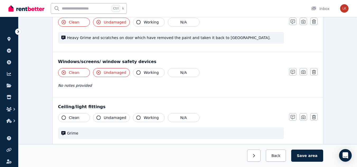
scroll to position [238, 0]
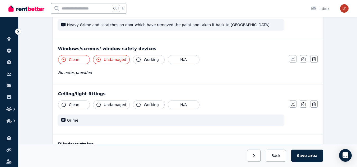
click at [114, 57] on span "Undamaged" at bounding box center [115, 59] width 22 height 5
click at [69, 104] on span "Clean" at bounding box center [74, 104] width 11 height 5
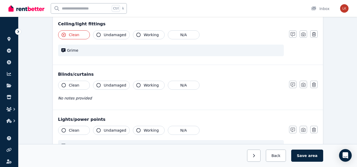
scroll to position [317, 0]
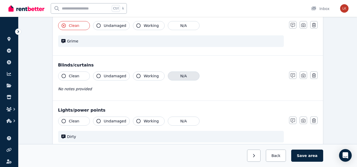
click at [174, 76] on button "N/A" at bounding box center [184, 76] width 32 height 9
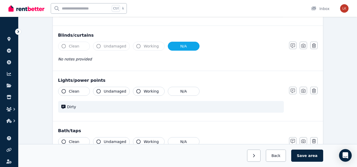
scroll to position [396, 0]
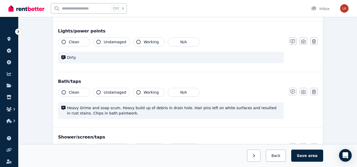
click at [73, 41] on span "Clean" at bounding box center [74, 41] width 11 height 5
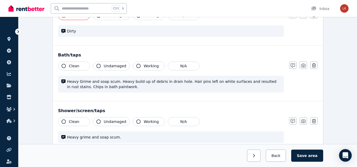
click at [75, 67] on span "Clean" at bounding box center [74, 65] width 11 height 5
click at [118, 66] on span "Undamaged" at bounding box center [115, 65] width 22 height 5
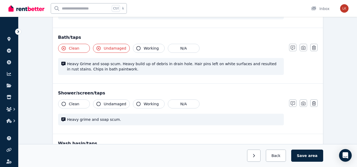
scroll to position [475, 0]
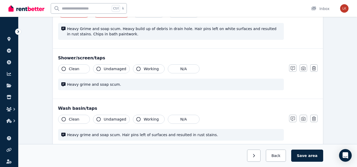
click at [80, 69] on button "Clean" at bounding box center [74, 68] width 32 height 9
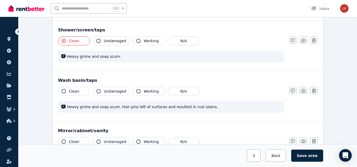
scroll to position [528, 0]
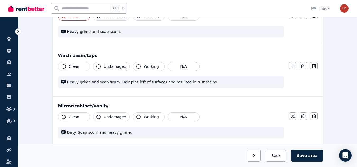
click at [113, 65] on span "Undamaged" at bounding box center [115, 66] width 22 height 5
click at [79, 66] on button "Clean" at bounding box center [74, 66] width 32 height 9
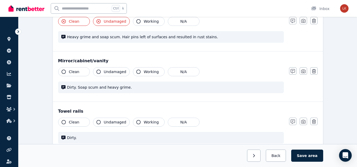
scroll to position [581, 0]
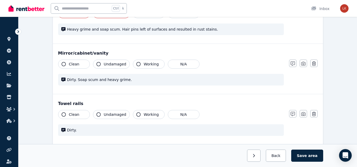
click at [81, 64] on button "Clean" at bounding box center [74, 64] width 32 height 9
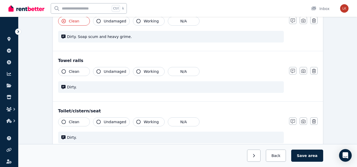
scroll to position [634, 0]
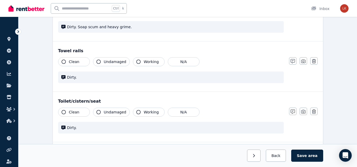
click at [78, 62] on button "Clean" at bounding box center [74, 61] width 32 height 9
click at [77, 112] on span "Clean" at bounding box center [74, 112] width 11 height 5
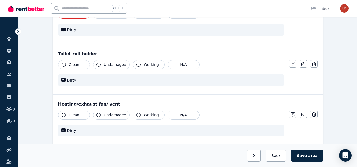
scroll to position [739, 0]
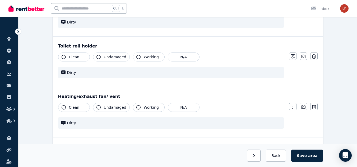
click at [76, 59] on span "Clean" at bounding box center [74, 56] width 11 height 5
click at [80, 109] on button "Clean" at bounding box center [74, 107] width 32 height 9
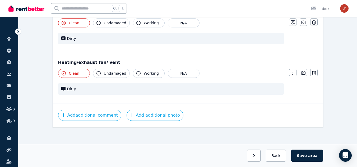
scroll to position [776, 0]
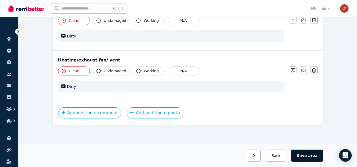
click at [305, 156] on button "Save area" at bounding box center [307, 156] width 32 height 12
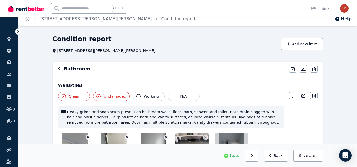
scroll to position [0, 0]
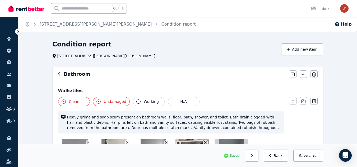
click at [59, 74] on icon "button" at bounding box center [59, 74] width 3 height 4
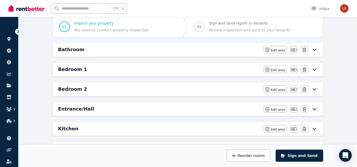
scroll to position [53, 0]
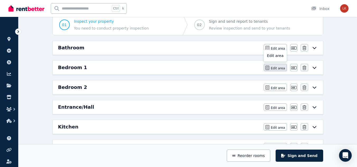
click at [275, 69] on span "Edit area" at bounding box center [278, 68] width 14 height 4
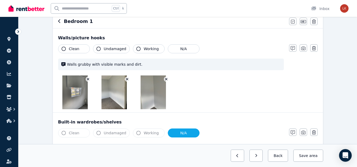
click at [70, 47] on span "Clean" at bounding box center [74, 48] width 11 height 5
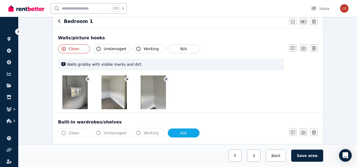
click at [105, 48] on span "Undamaged" at bounding box center [115, 48] width 22 height 5
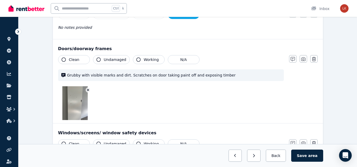
scroll to position [185, 0]
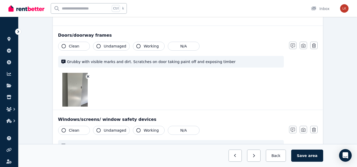
click at [72, 44] on span "Clean" at bounding box center [74, 46] width 11 height 5
click at [111, 45] on span "Undamaged" at bounding box center [115, 46] width 22 height 5
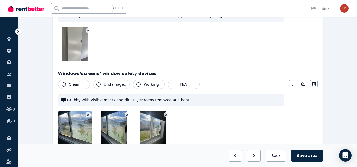
scroll to position [238, 0]
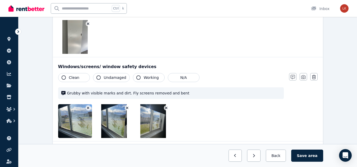
click at [77, 74] on button "Clean" at bounding box center [74, 77] width 32 height 9
click at [104, 75] on span "Undamaged" at bounding box center [115, 77] width 22 height 5
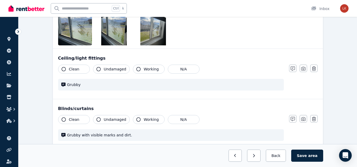
scroll to position [343, 0]
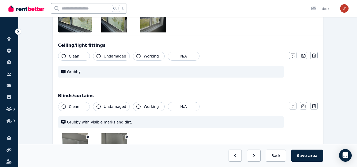
click at [77, 53] on button "Clean" at bounding box center [74, 56] width 32 height 9
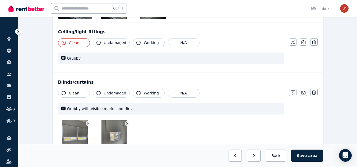
scroll to position [370, 0]
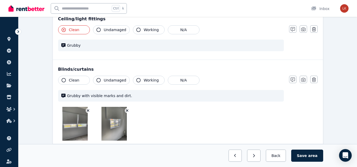
click at [73, 80] on span "Clean" at bounding box center [74, 80] width 11 height 5
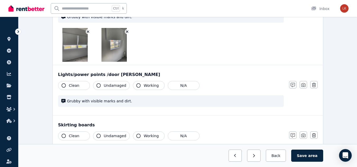
scroll to position [449, 0]
click at [82, 85] on button "Clean" at bounding box center [74, 85] width 32 height 9
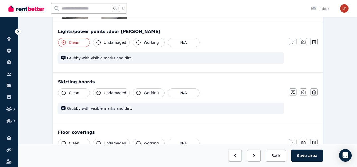
scroll to position [502, 0]
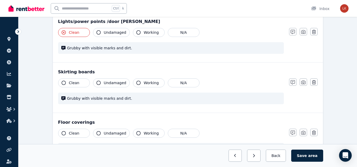
click at [78, 85] on button "Clean" at bounding box center [74, 82] width 32 height 9
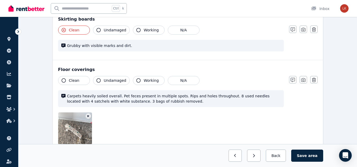
click at [79, 81] on button "Clean" at bounding box center [74, 80] width 32 height 9
click at [109, 82] on span "Undamaged" at bounding box center [115, 80] width 22 height 5
click at [110, 82] on span "Undamaged" at bounding box center [115, 80] width 22 height 5
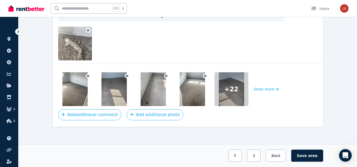
scroll to position [642, 0]
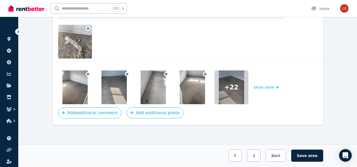
click at [88, 29] on icon "button" at bounding box center [88, 29] width 3 height 4
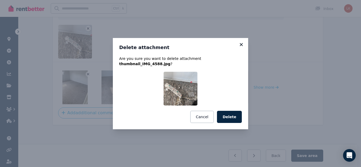
click at [242, 46] on icon at bounding box center [241, 44] width 3 height 3
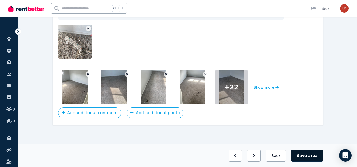
click at [306, 157] on button "Save area" at bounding box center [307, 156] width 32 height 12
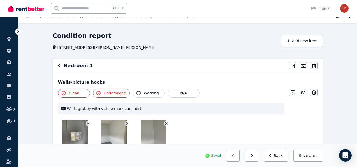
scroll to position [0, 0]
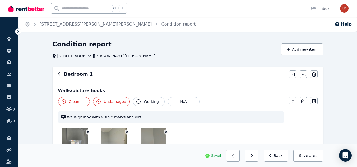
click at [59, 74] on icon "button" at bounding box center [59, 74] width 3 height 4
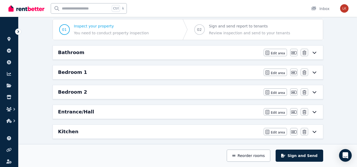
scroll to position [53, 0]
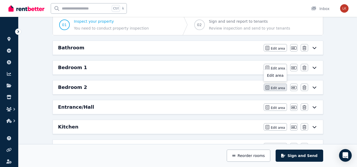
click at [278, 87] on span "Edit area" at bounding box center [278, 88] width 14 height 4
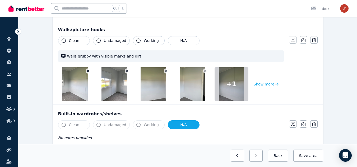
scroll to position [79, 0]
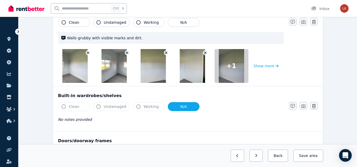
click at [79, 24] on button "Clean" at bounding box center [74, 22] width 32 height 9
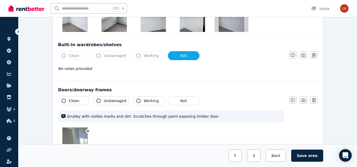
scroll to position [132, 0]
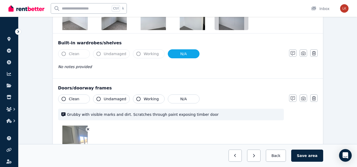
click at [75, 97] on span "Clean" at bounding box center [74, 98] width 11 height 5
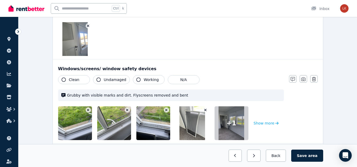
scroll to position [238, 0]
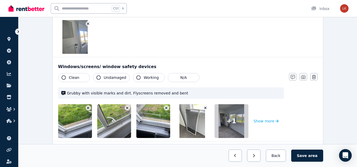
click at [80, 79] on button "Clean" at bounding box center [74, 77] width 32 height 9
click at [108, 76] on span "Undamaged" at bounding box center [115, 77] width 22 height 5
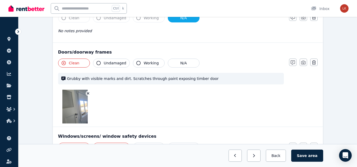
scroll to position [158, 0]
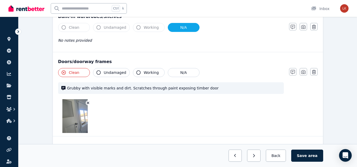
click at [115, 75] on span "Undamaged" at bounding box center [115, 72] width 22 height 5
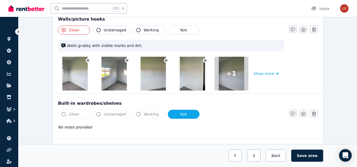
scroll to position [53, 0]
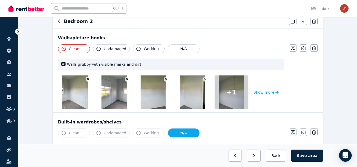
click at [117, 48] on span "Undamaged" at bounding box center [115, 48] width 22 height 5
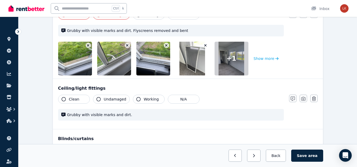
scroll to position [317, 0]
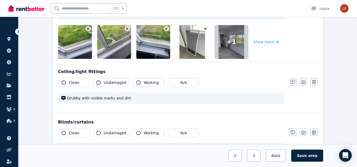
click at [82, 85] on button "Clean" at bounding box center [74, 82] width 32 height 9
click at [75, 131] on span "Clean" at bounding box center [74, 132] width 11 height 5
click at [108, 131] on span "Undamaged" at bounding box center [115, 132] width 22 height 5
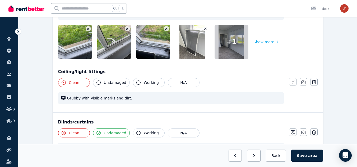
click at [108, 131] on span "Undamaged" at bounding box center [115, 132] width 22 height 5
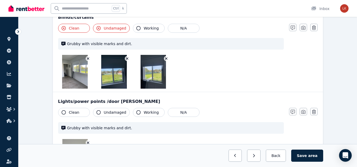
scroll to position [423, 0]
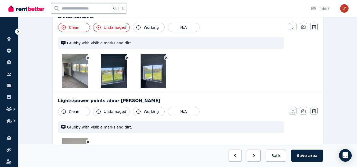
click at [81, 111] on button "Clean" at bounding box center [74, 111] width 32 height 9
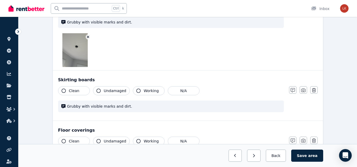
scroll to position [555, 0]
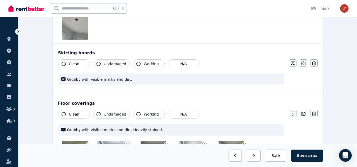
click at [71, 59] on div "Skirting boards Clean Undamaged Working N/A Grubby with visible marks and dirt.…" at bounding box center [188, 69] width 270 height 50
click at [71, 63] on span "Clean" at bounding box center [74, 63] width 11 height 5
click at [76, 115] on span "Clean" at bounding box center [74, 114] width 11 height 5
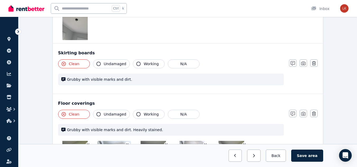
click at [108, 115] on span "Undamaged" at bounding box center [115, 114] width 22 height 5
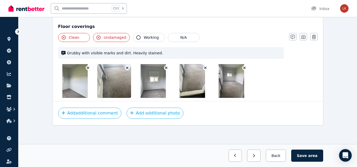
scroll to position [632, 0]
click at [305, 153] on button "Save area" at bounding box center [307, 156] width 32 height 12
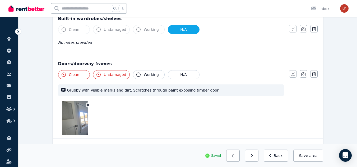
scroll to position [24, 0]
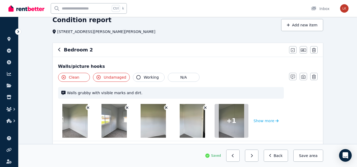
click at [58, 49] on icon "button" at bounding box center [59, 50] width 3 height 4
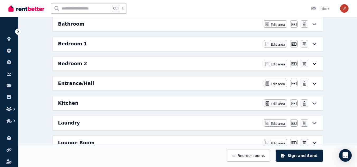
scroll to position [77, 0]
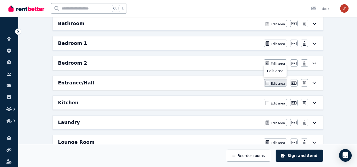
click at [272, 84] on button "Edit area" at bounding box center [275, 82] width 23 height 7
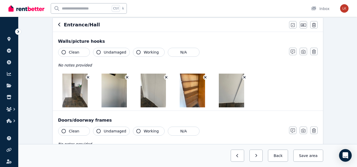
scroll to position [79, 0]
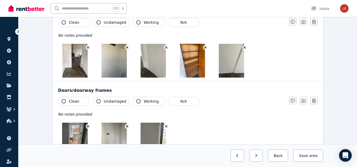
click at [77, 24] on span "Clean" at bounding box center [74, 22] width 11 height 5
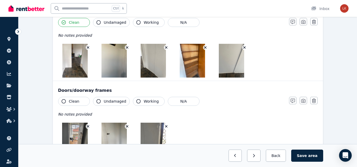
click at [77, 24] on span "Clean" at bounding box center [74, 22] width 11 height 5
click at [77, 102] on span "Clean" at bounding box center [74, 101] width 11 height 5
click at [101, 98] on button "Undamaged" at bounding box center [111, 101] width 37 height 9
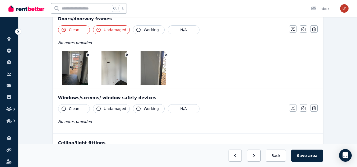
scroll to position [158, 0]
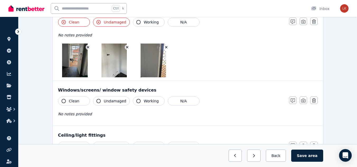
click at [74, 99] on span "Clean" at bounding box center [74, 101] width 11 height 5
click at [80, 101] on button "Clean" at bounding box center [74, 101] width 32 height 9
click at [185, 98] on button "N/A" at bounding box center [184, 101] width 32 height 9
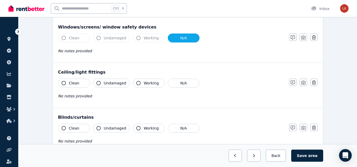
scroll to position [238, 0]
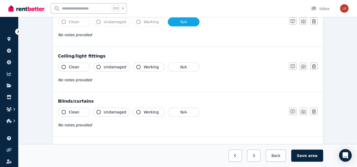
click at [78, 68] on button "Clean" at bounding box center [74, 67] width 32 height 9
click at [170, 111] on button "N/A" at bounding box center [184, 112] width 32 height 9
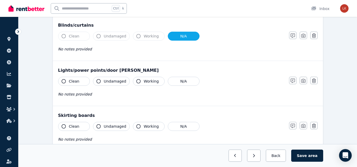
scroll to position [317, 0]
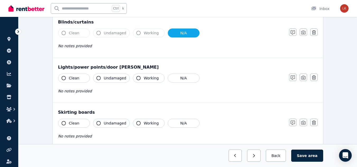
click at [70, 78] on span "Clean" at bounding box center [74, 78] width 11 height 5
click at [292, 79] on icon "button" at bounding box center [292, 78] width 4 height 4
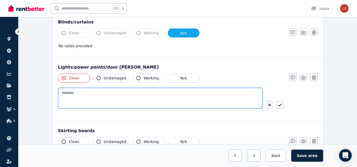
paste textarea "**********"
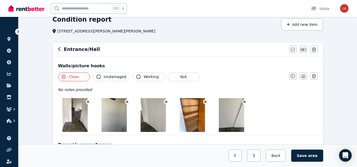
scroll to position [53, 0]
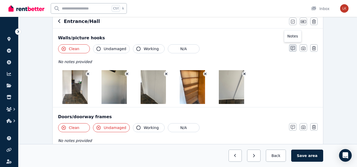
type textarea "**********"
click at [293, 50] on icon "button" at bounding box center [292, 48] width 4 height 4
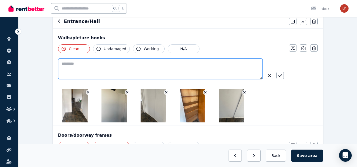
paste textarea "**********"
type textarea "**********"
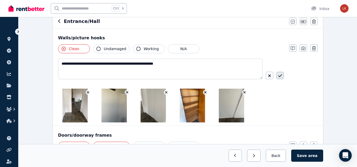
click at [282, 77] on button "button" at bounding box center [279, 75] width 7 height 7
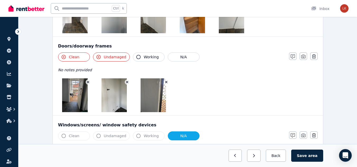
scroll to position [132, 0]
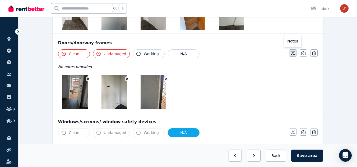
click at [295, 54] on button "button" at bounding box center [292, 52] width 7 height 7
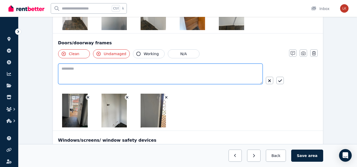
paste textarea "**********"
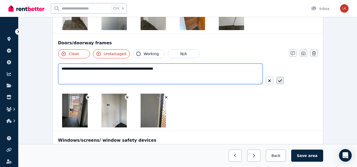
type textarea "**********"
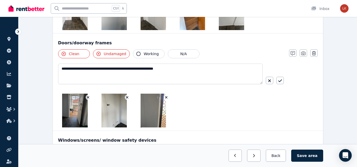
click at [278, 81] on icon "button" at bounding box center [280, 80] width 4 height 3
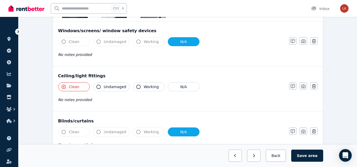
scroll to position [238, 0]
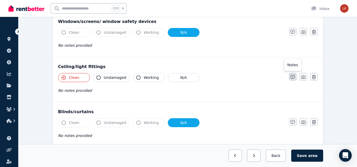
click at [293, 77] on icon "button" at bounding box center [292, 77] width 4 height 4
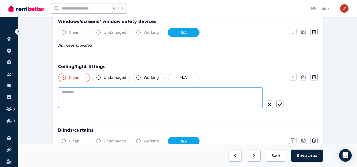
paste textarea "**********"
type textarea "**********"
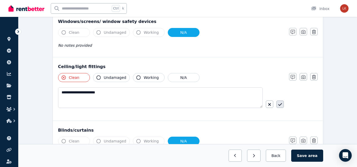
drag, startPoint x: 280, startPoint y: 106, endPoint x: 233, endPoint y: 115, distance: 47.4
click at [280, 106] on icon "button" at bounding box center [280, 104] width 4 height 4
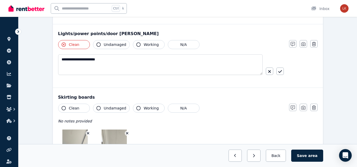
scroll to position [370, 0]
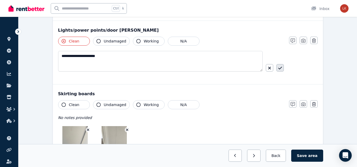
click at [282, 69] on icon "button" at bounding box center [280, 68] width 4 height 4
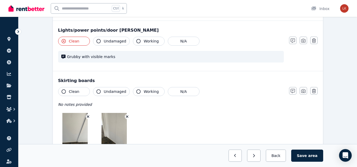
scroll to position [396, 0]
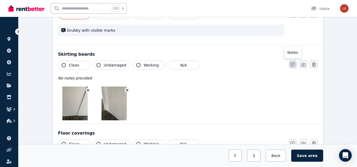
click at [291, 65] on icon "button" at bounding box center [292, 65] width 4 height 4
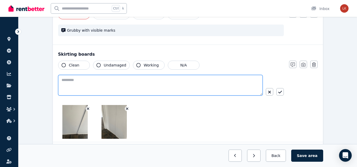
paste textarea "**********"
type textarea "**********"
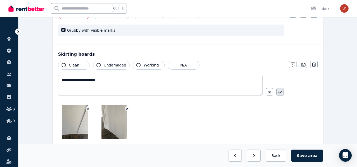
click at [278, 91] on icon "button" at bounding box center [280, 92] width 4 height 4
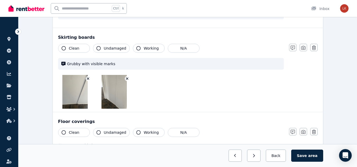
scroll to position [423, 0]
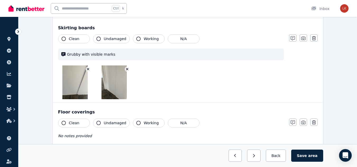
click at [78, 39] on button "Clean" at bounding box center [74, 38] width 32 height 9
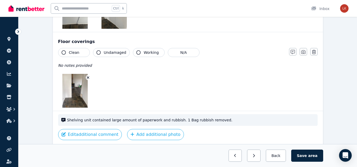
scroll to position [502, 0]
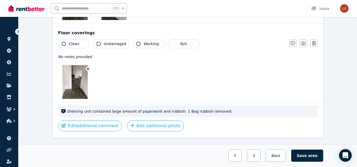
click at [76, 44] on span "Clean" at bounding box center [74, 43] width 11 height 5
click at [297, 44] on div "Notes Photo Delete" at bounding box center [303, 42] width 29 height 7
click at [289, 46] on button "button" at bounding box center [292, 42] width 7 height 7
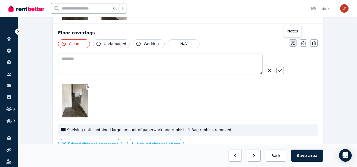
scroll to position [520, 0]
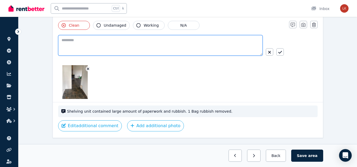
paste textarea "**********"
type textarea "**********"
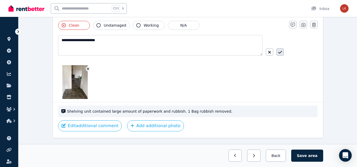
click at [280, 54] on icon "button" at bounding box center [280, 52] width 4 height 4
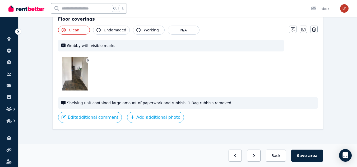
scroll to position [520, 0]
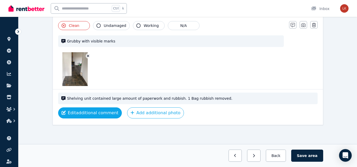
click at [102, 113] on button "Edit additional comment" at bounding box center [90, 112] width 64 height 11
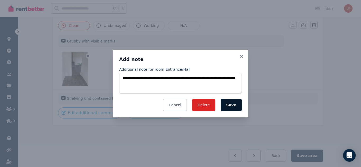
click at [230, 104] on button "Save" at bounding box center [231, 105] width 21 height 12
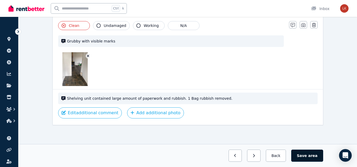
click at [304, 153] on button "Save area" at bounding box center [307, 156] width 32 height 12
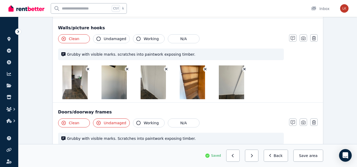
scroll to position [18, 0]
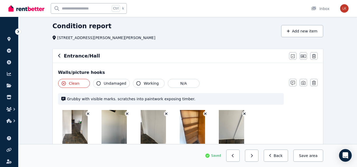
click at [60, 56] on icon "button" at bounding box center [59, 56] width 3 height 4
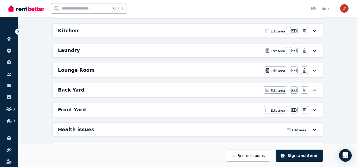
scroll to position [150, 0]
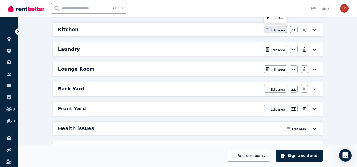
click at [283, 27] on button "Edit area" at bounding box center [275, 29] width 23 height 7
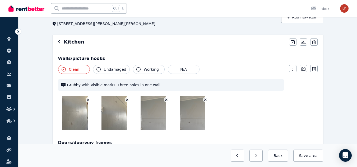
scroll to position [26, 0]
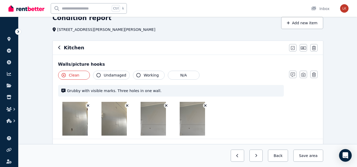
click at [108, 77] on span "Undamaged" at bounding box center [115, 75] width 22 height 5
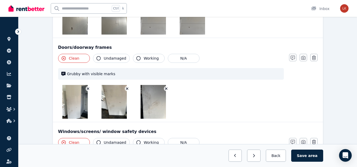
scroll to position [132, 0]
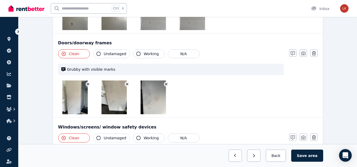
click at [112, 53] on span "Undamaged" at bounding box center [115, 53] width 22 height 5
click at [291, 52] on icon "button" at bounding box center [292, 53] width 4 height 4
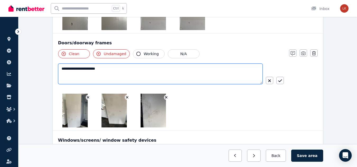
click at [147, 69] on textarea "**********" at bounding box center [160, 74] width 204 height 21
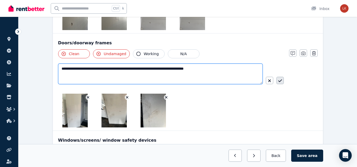
type textarea "**********"
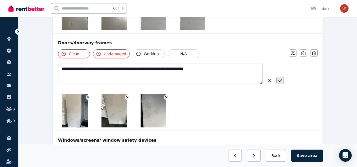
click at [279, 81] on icon "button" at bounding box center [280, 81] width 4 height 4
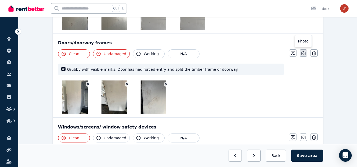
click at [304, 53] on icon "button" at bounding box center [303, 53] width 4 height 4
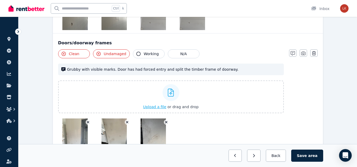
click at [157, 105] on span "Upload a file" at bounding box center [154, 107] width 23 height 4
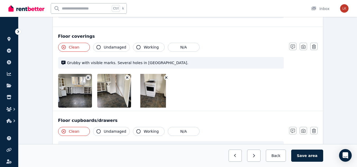
scroll to position [581, 0]
click at [114, 48] on span "Undamaged" at bounding box center [115, 46] width 22 height 5
click at [115, 48] on span "Undamaged" at bounding box center [115, 46] width 22 height 5
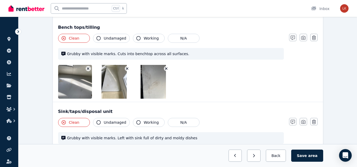
scroll to position [766, 0]
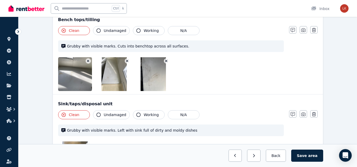
click at [115, 30] on span "Undamaged" at bounding box center [115, 30] width 22 height 5
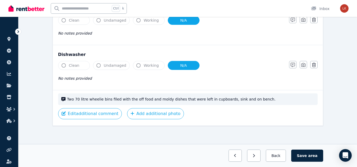
scroll to position [1075, 0]
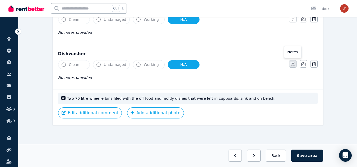
click at [292, 63] on icon "button" at bounding box center [292, 64] width 4 height 4
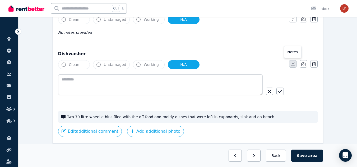
scroll to position [1093, 0]
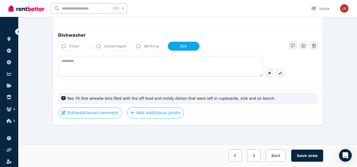
click at [77, 30] on div "Dishwasher Clean Undamaged Working N/A Notes Photo Delete" at bounding box center [188, 57] width 270 height 63
click at [74, 34] on div "Dishwasher" at bounding box center [187, 35] width 259 height 6
click at [80, 35] on div "Dishwasher" at bounding box center [187, 35] width 259 height 6
click at [295, 45] on button "button" at bounding box center [292, 45] width 7 height 7
click at [276, 42] on div "Clean Undamaged Working N/A" at bounding box center [171, 46] width 226 height 9
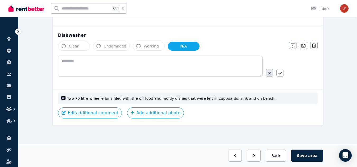
click at [270, 73] on icon "button" at bounding box center [269, 73] width 3 height 3
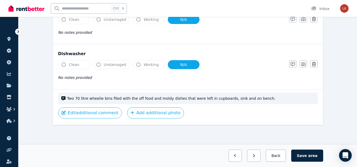
scroll to position [1075, 0]
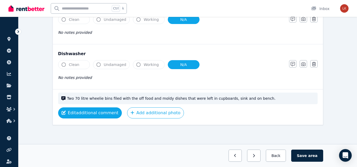
click at [100, 116] on button "Edit additional comment" at bounding box center [90, 112] width 64 height 11
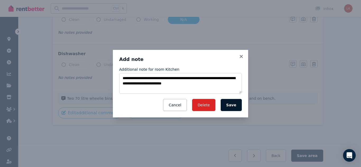
click at [232, 106] on button "Save" at bounding box center [231, 105] width 21 height 12
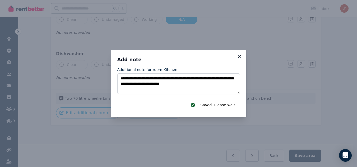
click at [241, 58] on div "**********" at bounding box center [178, 83] width 135 height 67
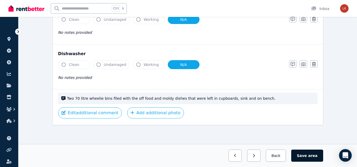
click at [307, 158] on button "Save area" at bounding box center [307, 156] width 32 height 12
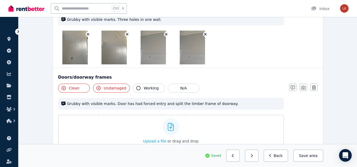
scroll to position [0, 0]
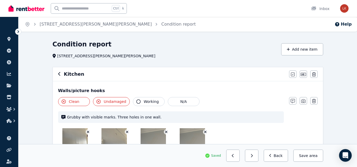
click at [58, 73] on icon "button" at bounding box center [59, 74] width 3 height 4
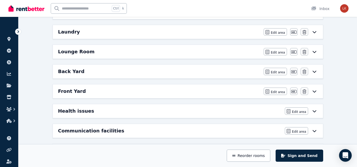
scroll to position [158, 0]
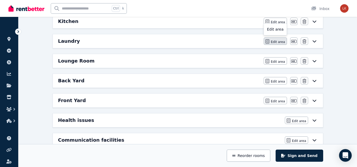
click at [280, 43] on span "Edit area" at bounding box center [278, 42] width 14 height 4
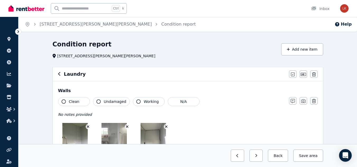
scroll to position [26, 0]
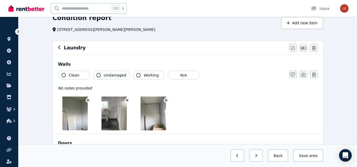
click at [76, 75] on span "Clean" at bounding box center [74, 75] width 11 height 5
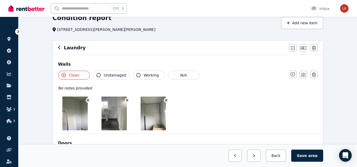
click at [111, 74] on span "Undamaged" at bounding box center [115, 75] width 22 height 5
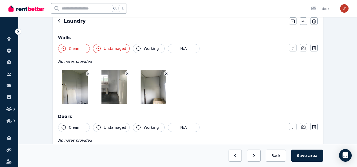
scroll to position [53, 0]
click at [290, 45] on button "button" at bounding box center [292, 47] width 7 height 7
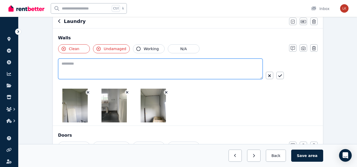
paste textarea "**********"
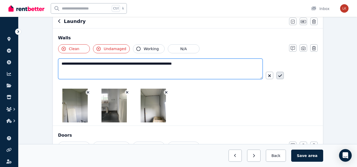
type textarea "**********"
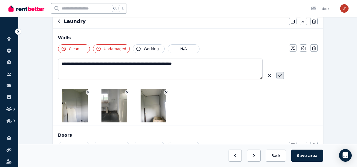
click at [283, 76] on button "button" at bounding box center [279, 75] width 7 height 7
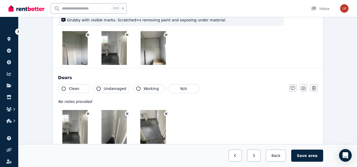
scroll to position [106, 0]
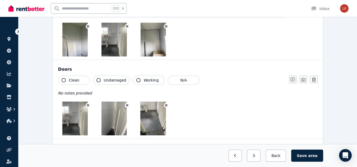
click at [72, 82] on span "Clean" at bounding box center [74, 80] width 11 height 5
click at [292, 81] on icon "button" at bounding box center [292, 80] width 4 height 4
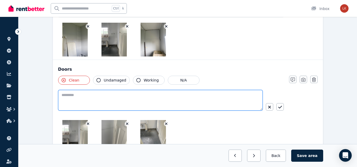
paste textarea "**********"
type textarea "**********"
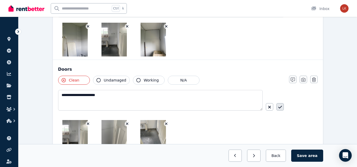
click at [279, 106] on icon "button" at bounding box center [280, 107] width 4 height 4
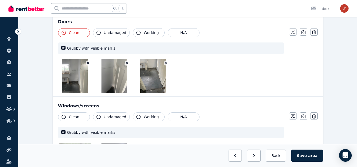
scroll to position [185, 0]
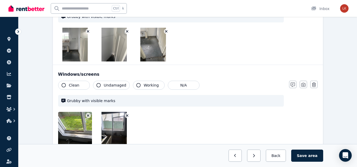
click at [79, 85] on button "Clean" at bounding box center [74, 85] width 32 height 9
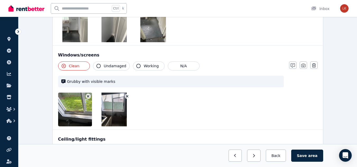
scroll to position [211, 0]
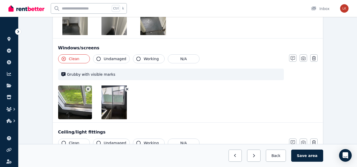
click at [111, 55] on button "Undamaged" at bounding box center [111, 58] width 37 height 9
click at [291, 60] on icon "button" at bounding box center [292, 58] width 4 height 4
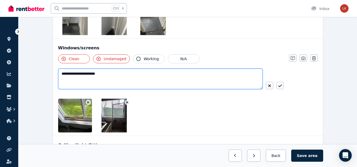
click at [128, 74] on textarea "**********" at bounding box center [160, 79] width 204 height 21
type textarea "**********"
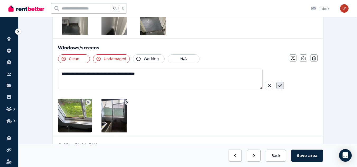
click at [283, 88] on button "button" at bounding box center [279, 85] width 7 height 7
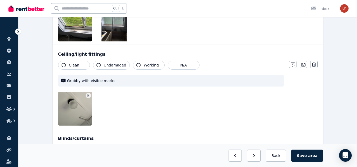
scroll to position [317, 0]
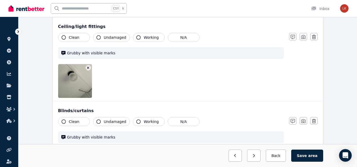
click at [80, 39] on button "Clean" at bounding box center [74, 37] width 32 height 9
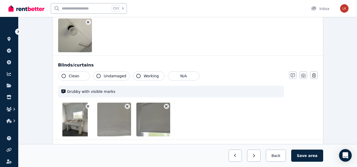
scroll to position [370, 0]
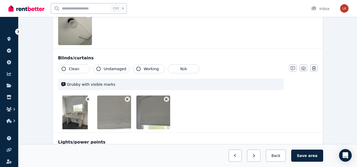
click at [73, 67] on span "Clean" at bounding box center [74, 68] width 11 height 5
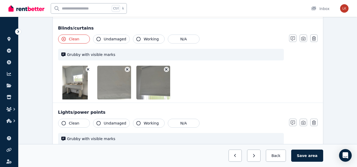
scroll to position [423, 0]
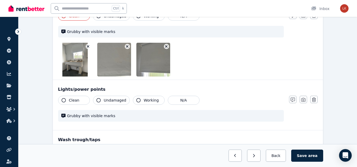
click at [77, 98] on span "Clean" at bounding box center [74, 100] width 11 height 5
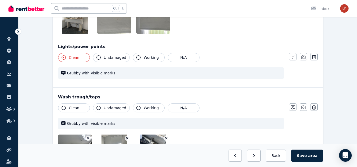
scroll to position [475, 0]
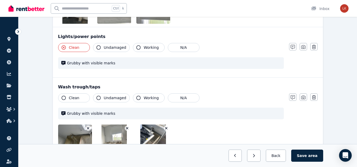
click at [79, 97] on button "Clean" at bounding box center [74, 97] width 32 height 9
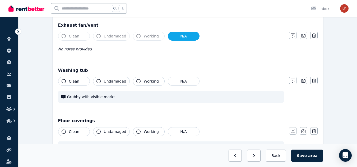
scroll to position [634, 0]
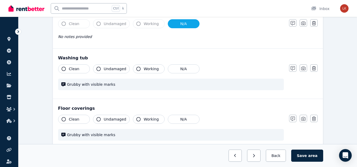
click at [68, 68] on button "Clean" at bounding box center [74, 68] width 32 height 9
click at [77, 118] on span "Clean" at bounding box center [74, 119] width 11 height 5
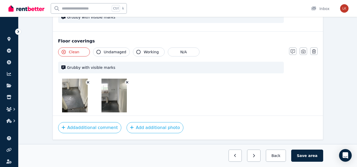
scroll to position [716, 0]
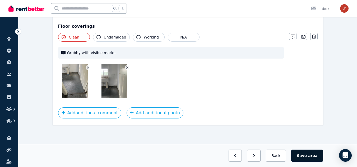
click at [307, 156] on button "Save area" at bounding box center [307, 156] width 32 height 12
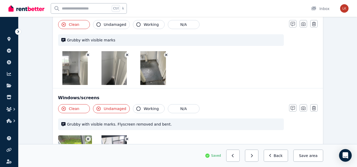
scroll to position [3, 0]
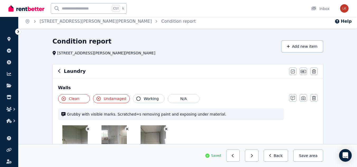
click at [59, 71] on icon "button" at bounding box center [59, 71] width 3 height 4
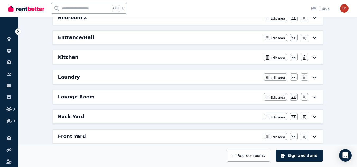
scroll to position [135, 0]
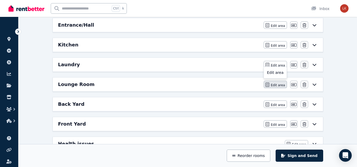
click at [273, 82] on button "Edit area" at bounding box center [275, 84] width 23 height 7
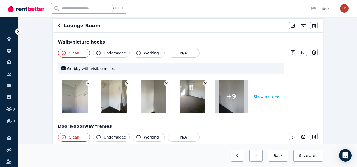
scroll to position [53, 0]
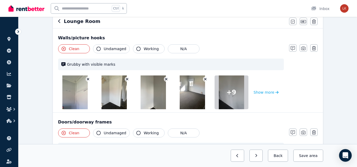
click at [107, 46] on span "Undamaged" at bounding box center [115, 48] width 22 height 5
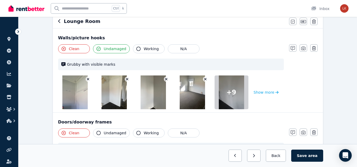
click at [107, 46] on span "Undamaged" at bounding box center [115, 48] width 22 height 5
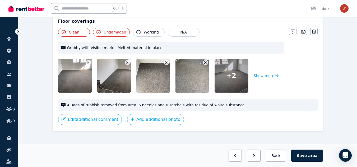
scroll to position [531, 0]
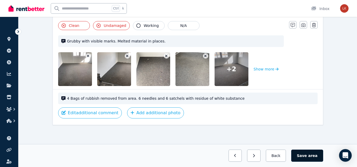
click at [310, 157] on button "Save area" at bounding box center [307, 156] width 32 height 12
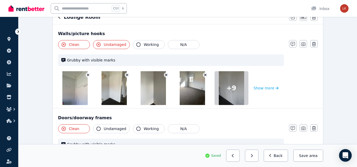
scroll to position [29, 0]
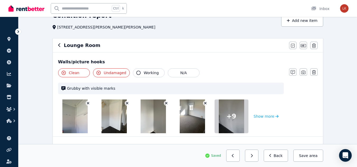
click at [60, 47] on icon "button" at bounding box center [59, 45] width 2 height 4
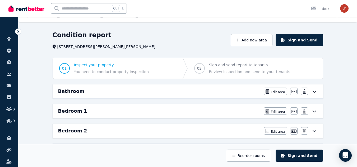
scroll to position [0, 0]
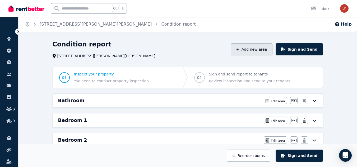
click at [264, 53] on button "Add new area" at bounding box center [252, 49] width 42 height 12
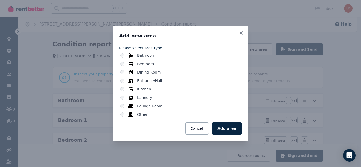
click at [141, 116] on label "Other" at bounding box center [142, 114] width 11 height 5
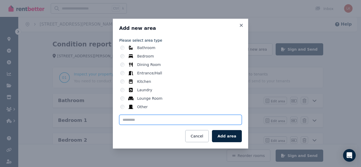
click at [132, 119] on input "text" at bounding box center [180, 120] width 123 height 10
type input "*********"
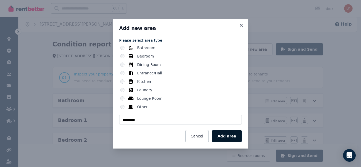
click at [230, 136] on button "Add area" at bounding box center [227, 136] width 30 height 12
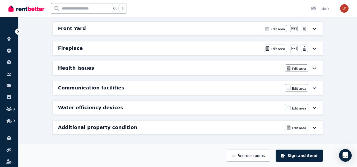
scroll to position [231, 0]
click at [269, 47] on icon "button" at bounding box center [267, 48] width 4 height 4
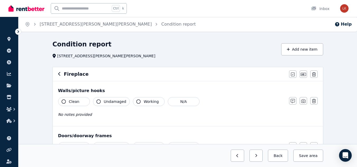
click at [80, 101] on button "Clean" at bounding box center [74, 101] width 32 height 9
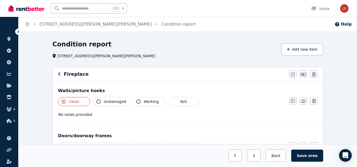
click at [118, 102] on span "Undamaged" at bounding box center [115, 101] width 22 height 5
click at [85, 103] on button "Clean" at bounding box center [74, 101] width 32 height 9
click at [99, 99] on button "Undamaged" at bounding box center [111, 101] width 37 height 9
click at [175, 99] on button "N/A" at bounding box center [184, 101] width 32 height 9
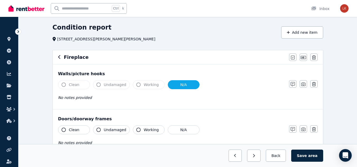
scroll to position [79, 0]
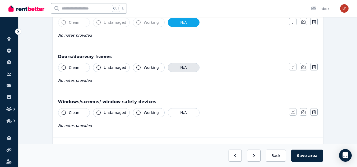
click at [181, 65] on button "N/A" at bounding box center [184, 67] width 32 height 9
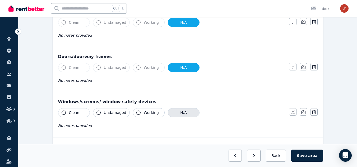
click at [177, 112] on button "N/A" at bounding box center [184, 112] width 32 height 9
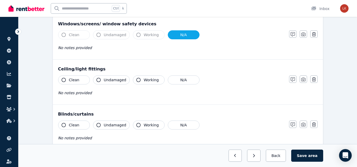
scroll to position [158, 0]
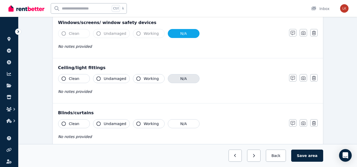
click at [177, 81] on button "N/A" at bounding box center [184, 78] width 32 height 9
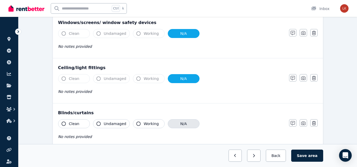
click at [182, 122] on button "N/A" at bounding box center [184, 123] width 32 height 9
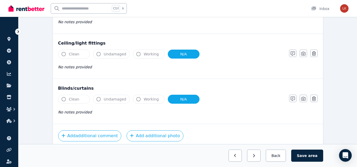
scroll to position [206, 0]
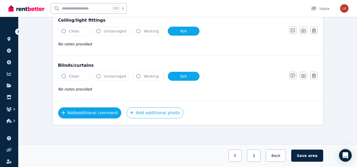
click at [111, 112] on button "Add additional comment" at bounding box center [89, 112] width 63 height 11
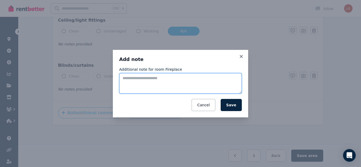
click at [150, 81] on textarea "Additional note for room Fireplace" at bounding box center [180, 83] width 123 height 21
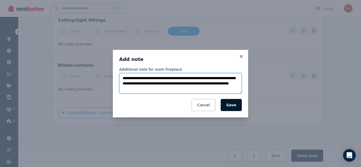
type textarea "**********"
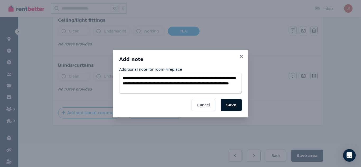
click at [224, 105] on button "Save" at bounding box center [231, 105] width 21 height 12
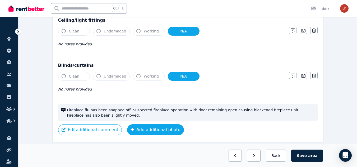
click at [153, 133] on button "Add additional photo" at bounding box center [155, 129] width 57 height 11
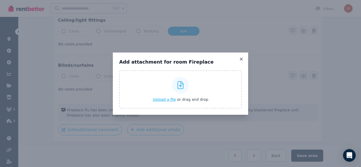
click at [161, 101] on span "Upload a file" at bounding box center [164, 99] width 23 height 4
click at [240, 57] on icon at bounding box center [240, 59] width 5 height 5
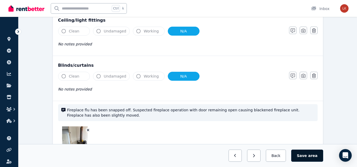
click at [306, 156] on button "Save area" at bounding box center [307, 156] width 32 height 12
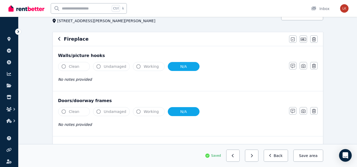
scroll to position [0, 0]
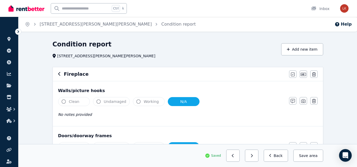
click at [60, 76] on icon "button" at bounding box center [59, 74] width 3 height 4
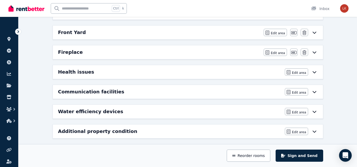
scroll to position [231, 0]
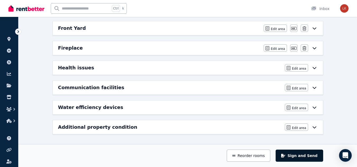
click at [297, 156] on button "Sign and Send" at bounding box center [298, 156] width 47 height 12
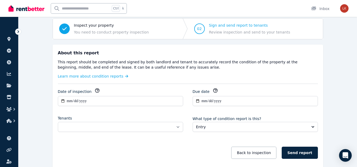
scroll to position [75, 0]
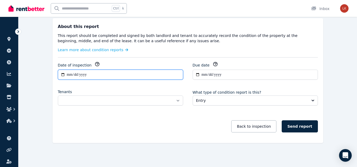
click at [69, 75] on input "**********" at bounding box center [120, 75] width 125 height 10
type input "**********"
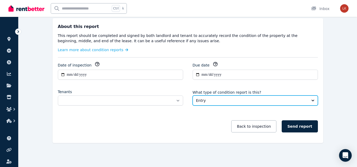
click at [219, 103] on button "Entry" at bounding box center [255, 101] width 125 height 10
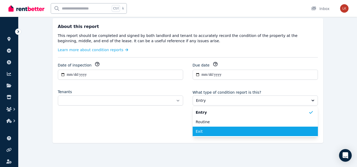
click at [219, 131] on span "Exit" at bounding box center [252, 131] width 113 height 5
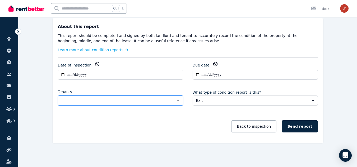
click at [100, 102] on select "**********" at bounding box center [120, 101] width 125 height 10
select select "**********"
click at [58, 96] on select "**********" at bounding box center [120, 101] width 125 height 10
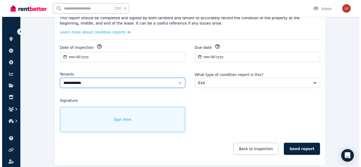
scroll to position [115, 0]
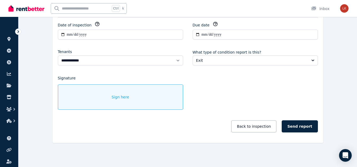
click at [110, 96] on div "Sign here" at bounding box center [120, 97] width 125 height 25
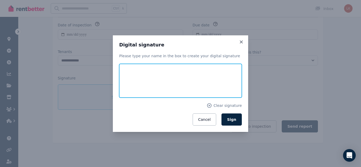
click at [147, 79] on input "text" at bounding box center [180, 81] width 123 height 34
type input "**********"
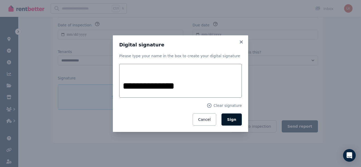
click at [230, 118] on span "Sign" at bounding box center [231, 120] width 9 height 4
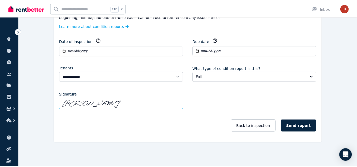
scroll to position [99, 0]
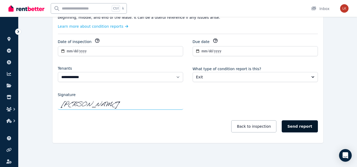
click at [302, 127] on button "Send report" at bounding box center [300, 126] width 36 height 12
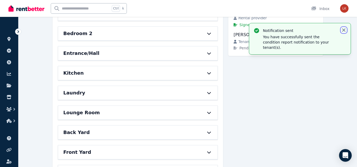
click at [345, 30] on icon "button" at bounding box center [343, 29] width 5 height 5
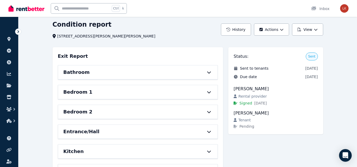
scroll to position [0, 0]
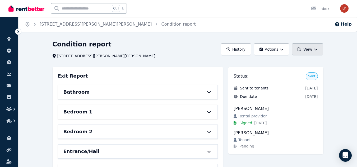
click at [313, 49] on button "View" at bounding box center [307, 49] width 31 height 12
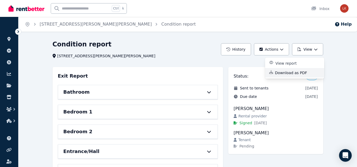
click at [294, 74] on p "Download as PDF" at bounding box center [293, 72] width 36 height 5
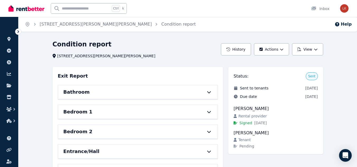
drag, startPoint x: 169, startPoint y: 42, endPoint x: 164, endPoint y: 39, distance: 5.5
click at [168, 41] on div "Condition report" at bounding box center [135, 45] width 165 height 10
